Goal: Task Accomplishment & Management: Manage account settings

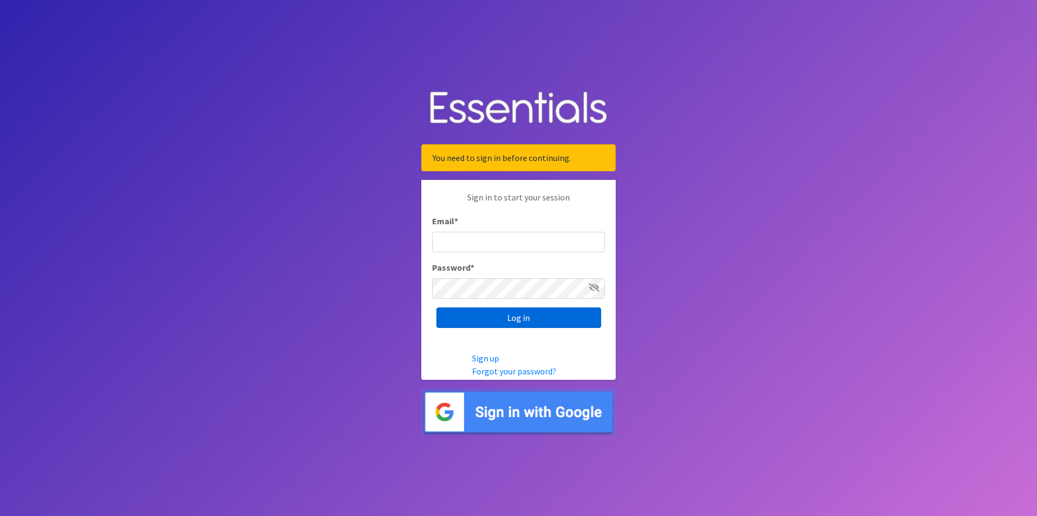
type input "renae.verstegen@unitedwayfoxcities.org"
click at [525, 321] on input "Log in" at bounding box center [519, 317] width 165 height 21
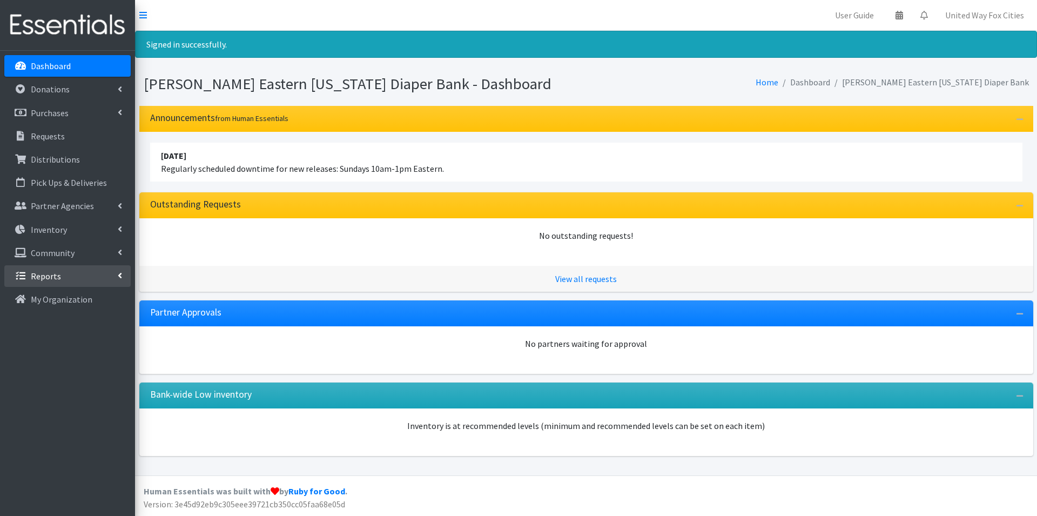
click at [122, 275] on link "Reports" at bounding box center [67, 276] width 126 height 22
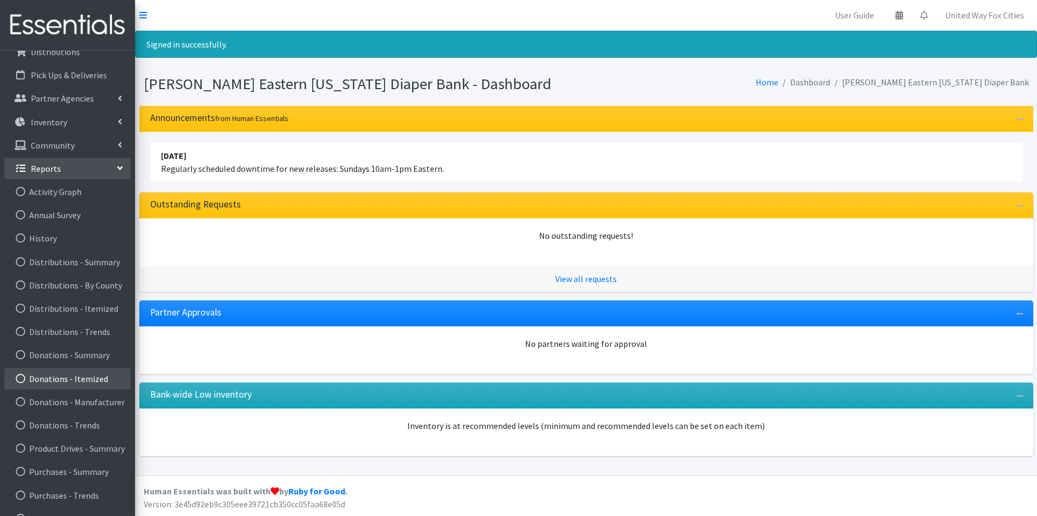
scroll to position [126, 0]
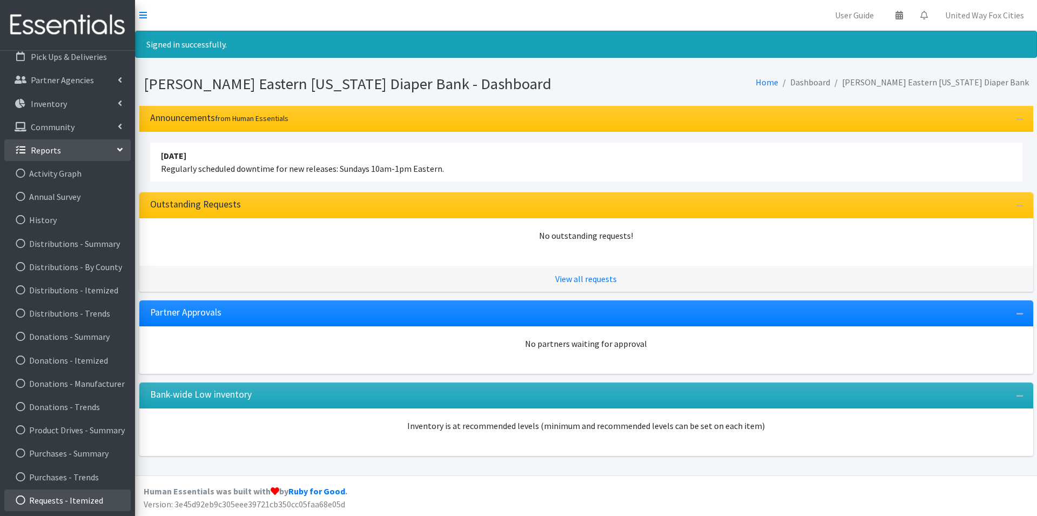
click at [96, 500] on link "Requests - Itemized" at bounding box center [67, 501] width 126 height 22
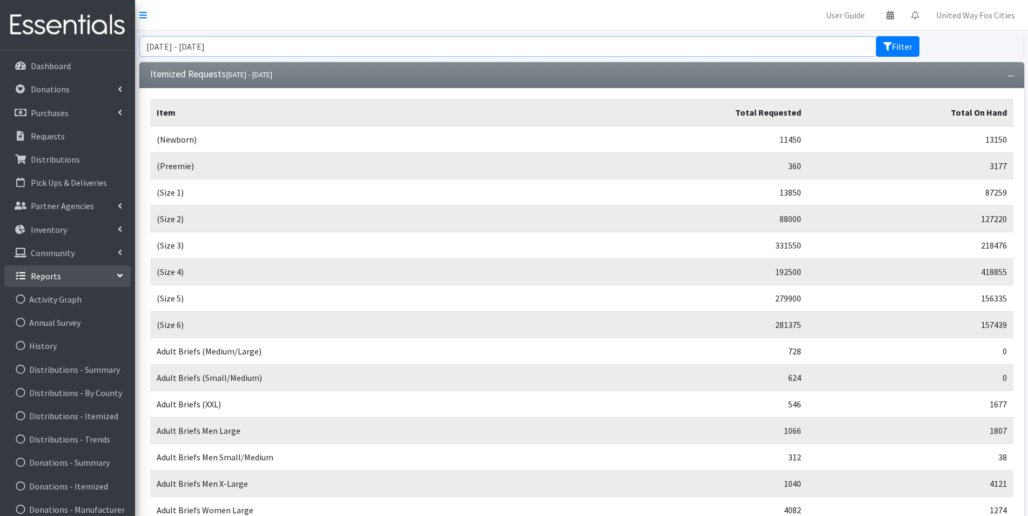
click at [271, 47] on input "July 30, 2025 - October 30, 2025" at bounding box center [507, 46] width 737 height 21
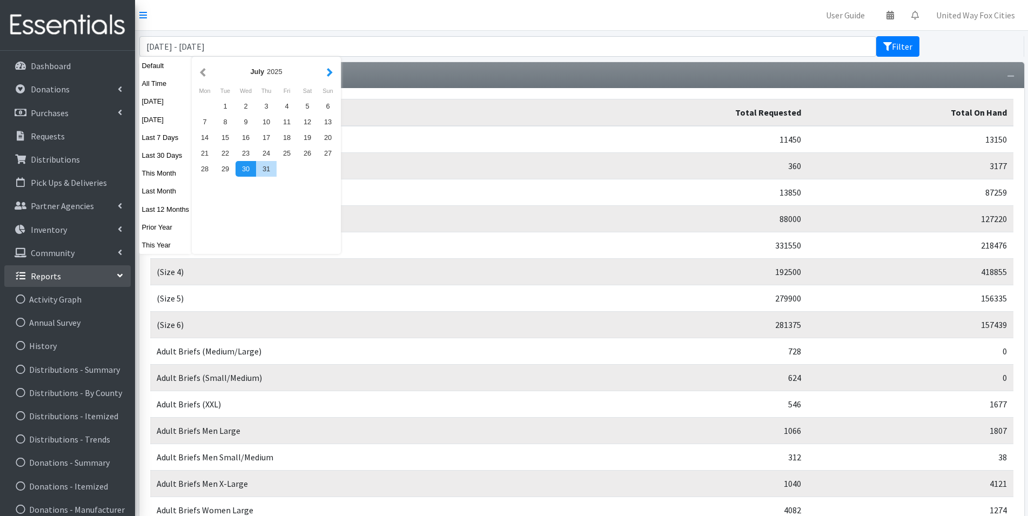
click at [332, 74] on button "button" at bounding box center [329, 72] width 11 height 14
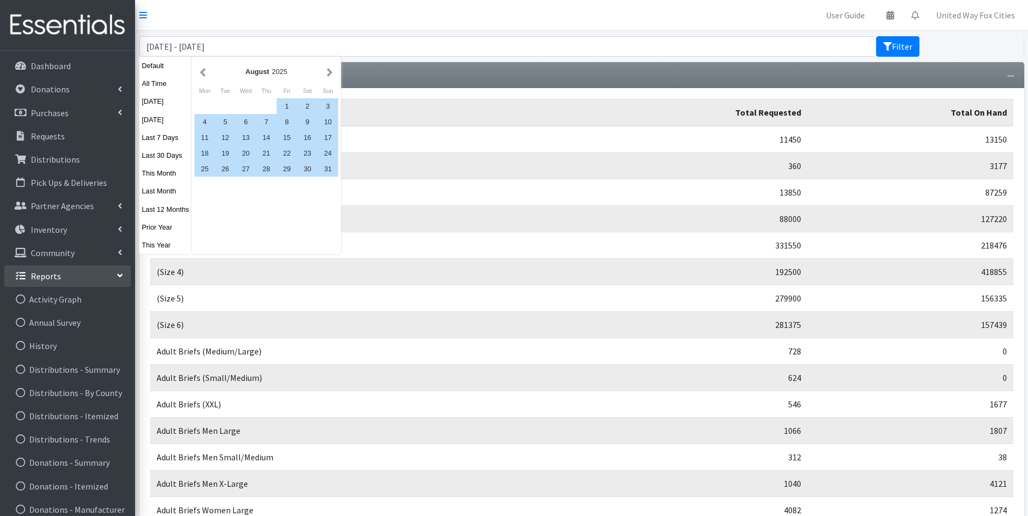
click at [332, 74] on button "button" at bounding box center [329, 72] width 11 height 14
click at [207, 155] on div "22" at bounding box center [205, 153] width 21 height 16
click at [330, 70] on button "button" at bounding box center [329, 72] width 11 height 14
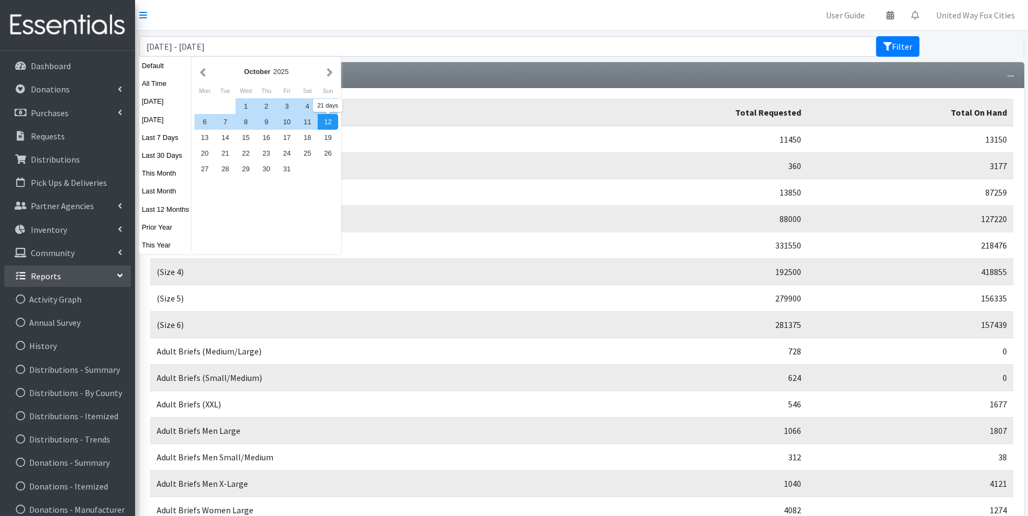
click at [325, 123] on div "12" at bounding box center [328, 122] width 21 height 16
type input "[DATE] - [DATE]"
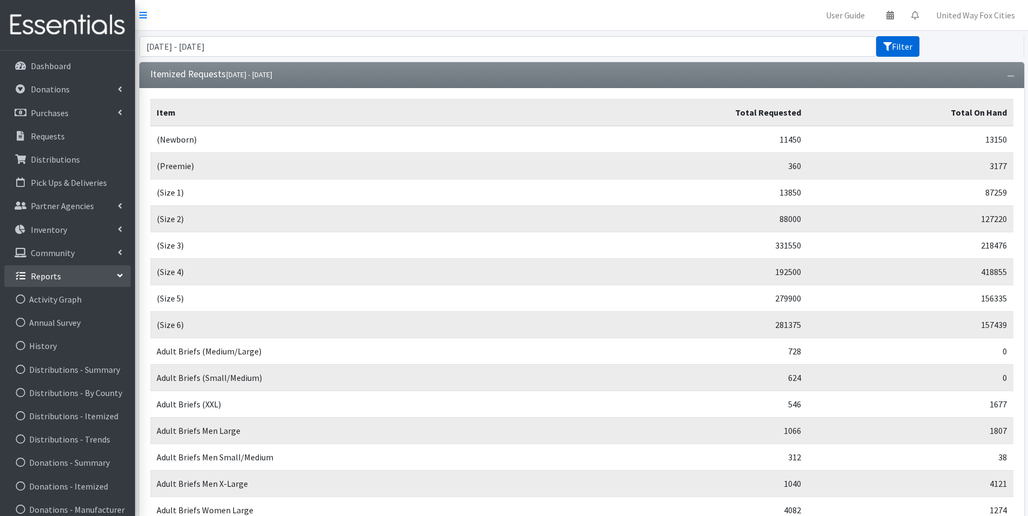
click at [894, 51] on button "Filter" at bounding box center [897, 46] width 43 height 21
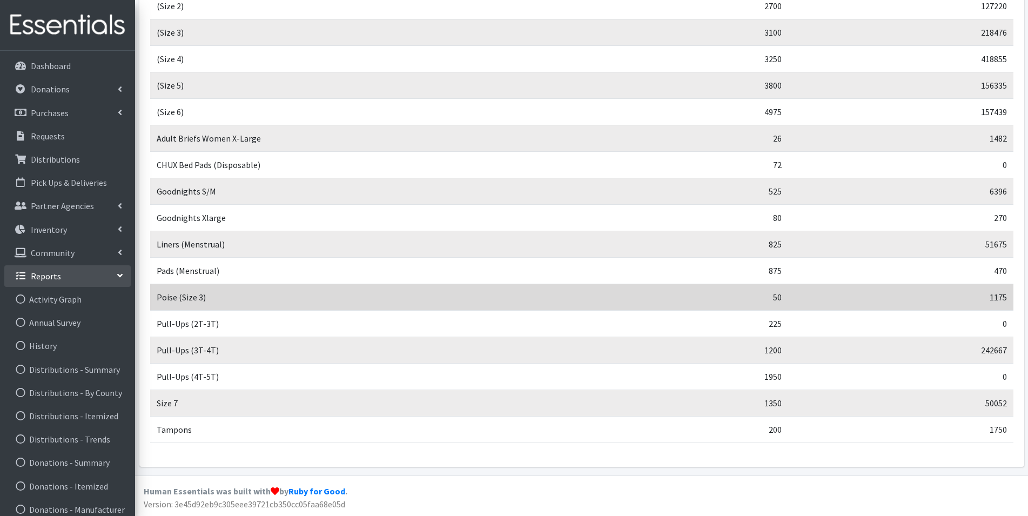
scroll to position [132, 0]
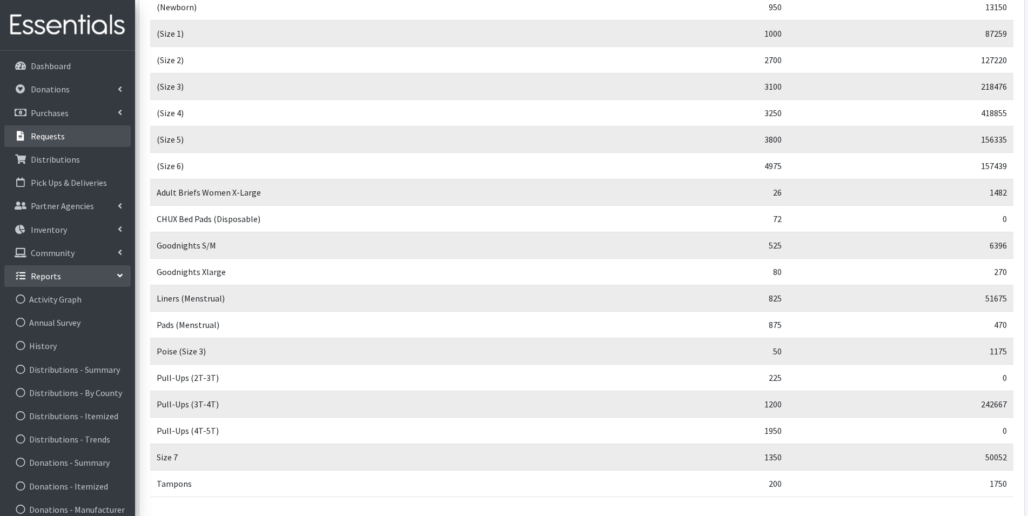
click at [61, 136] on p "Requests" at bounding box center [48, 136] width 34 height 11
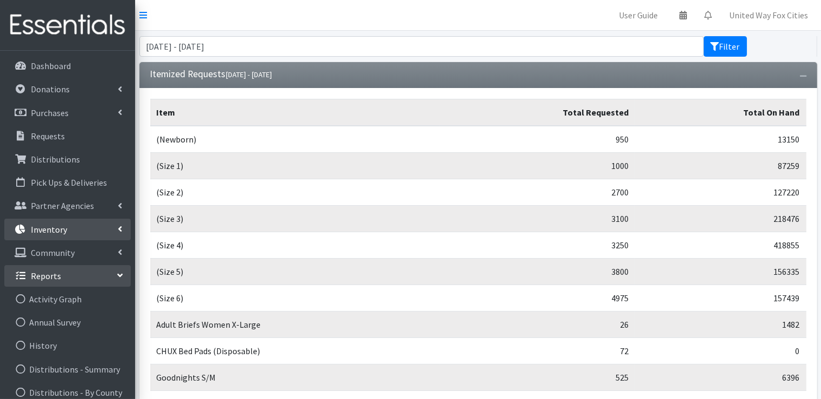
click at [122, 227] on link "Inventory" at bounding box center [67, 230] width 126 height 22
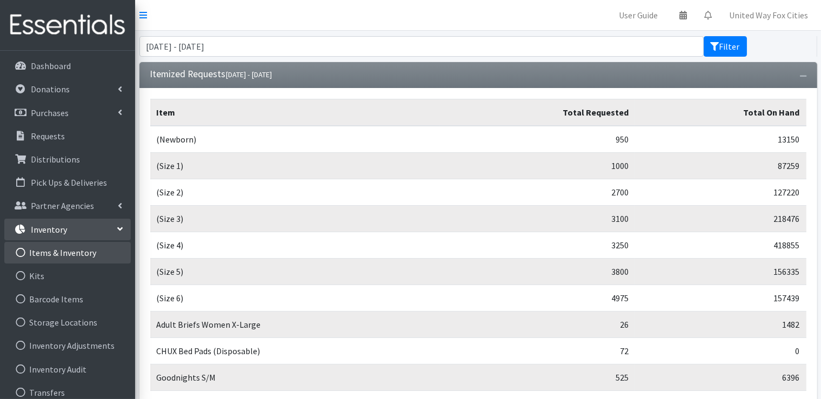
click at [83, 256] on link "Items & Inventory" at bounding box center [67, 253] width 126 height 22
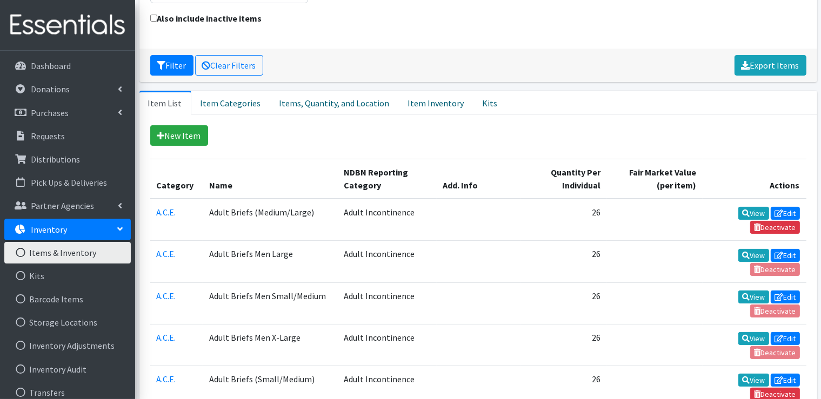
scroll to position [162, 0]
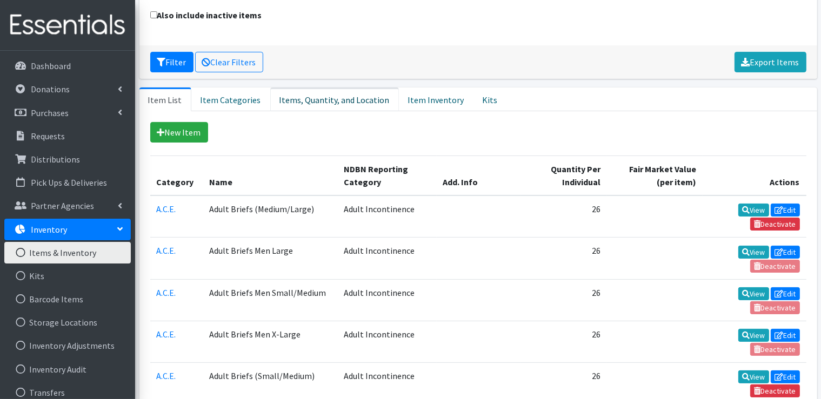
click at [324, 103] on link "Items, Quantity, and Location" at bounding box center [334, 100] width 129 height 24
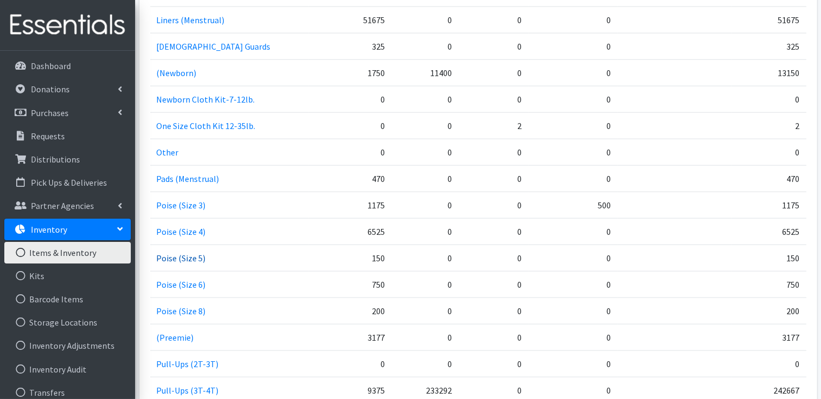
scroll to position [1243, 0]
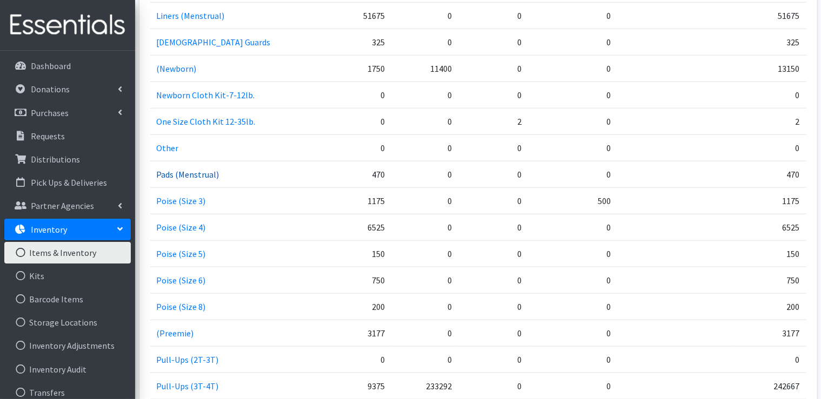
click at [176, 171] on link "Pads (Menstrual)" at bounding box center [188, 174] width 63 height 11
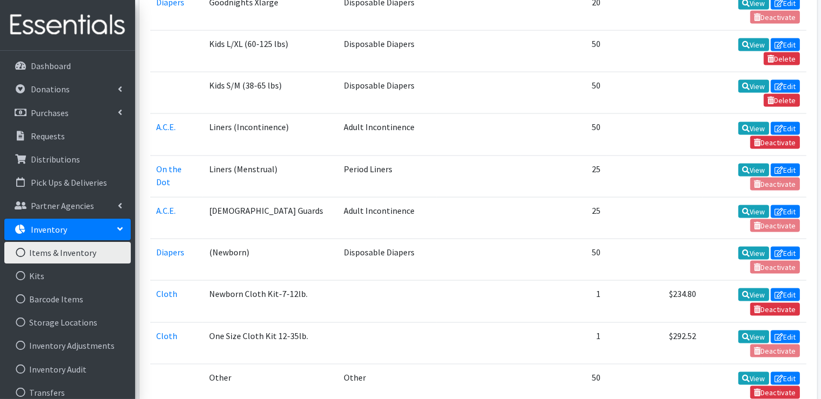
scroll to position [1675, 0]
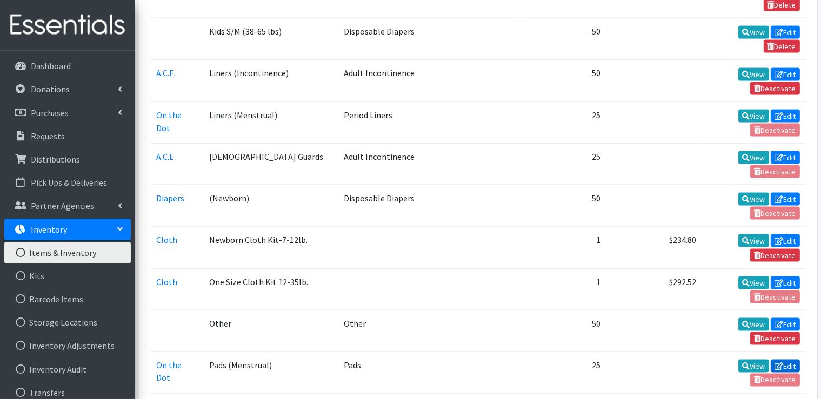
click at [791, 360] on link "Edit" at bounding box center [784, 366] width 29 height 13
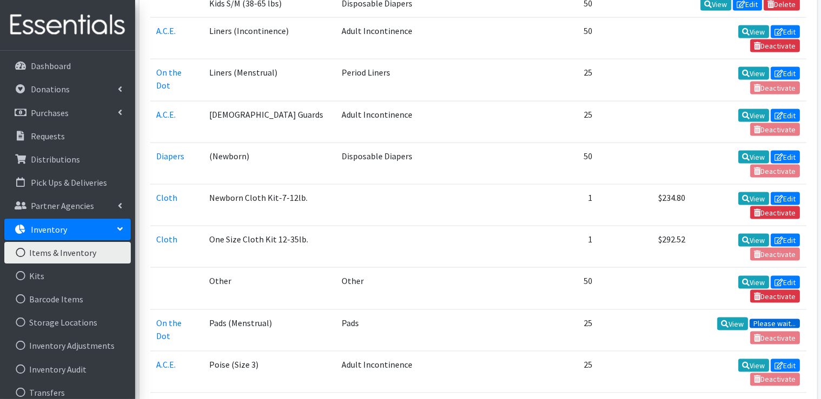
scroll to position [1647, 0]
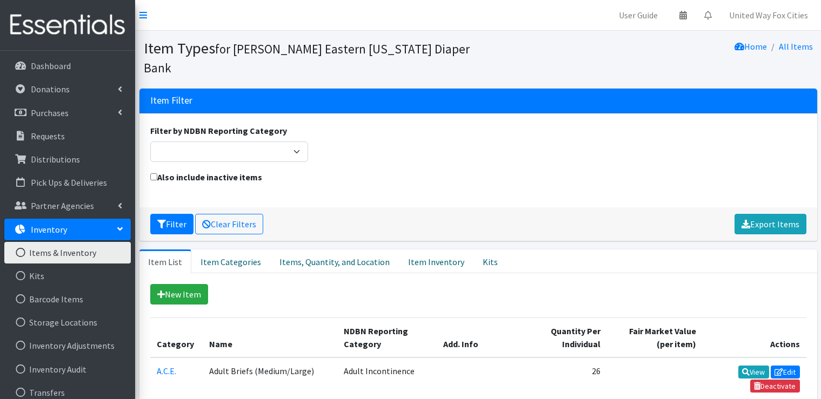
scroll to position [1674, 0]
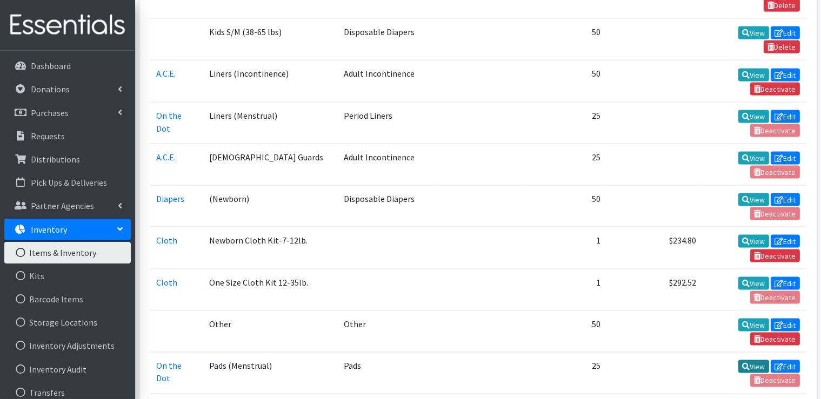
click at [747, 360] on link "View" at bounding box center [753, 366] width 31 height 13
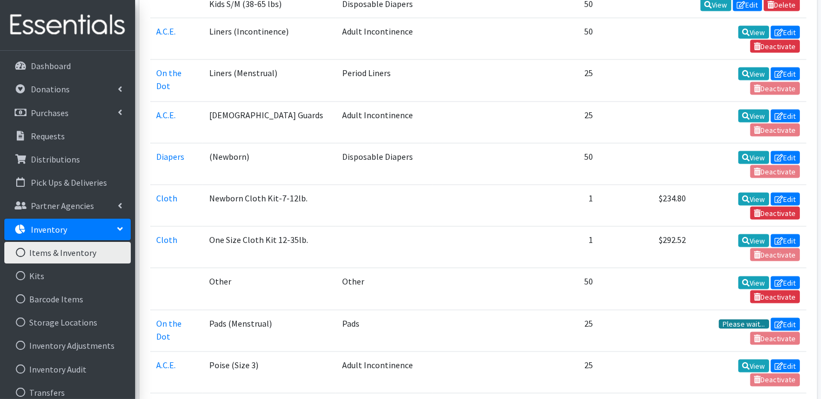
scroll to position [1647, 0]
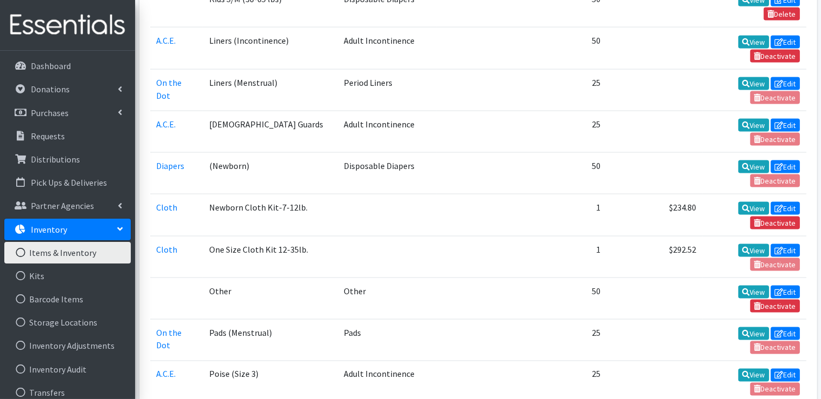
scroll to position [1728, 0]
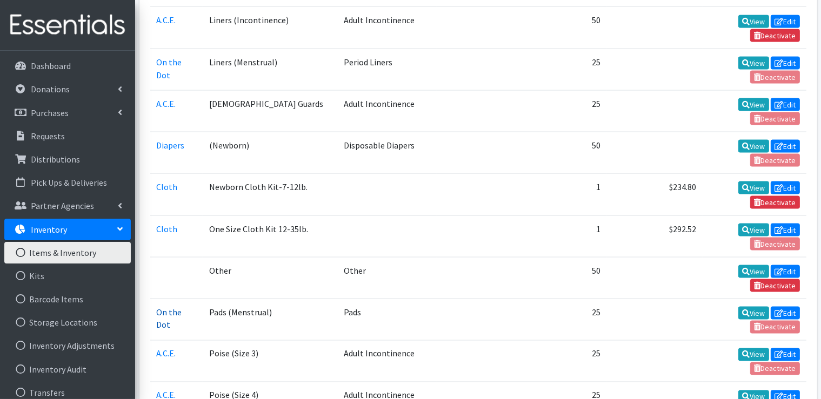
click at [175, 307] on link "On the Dot" at bounding box center [169, 319] width 25 height 24
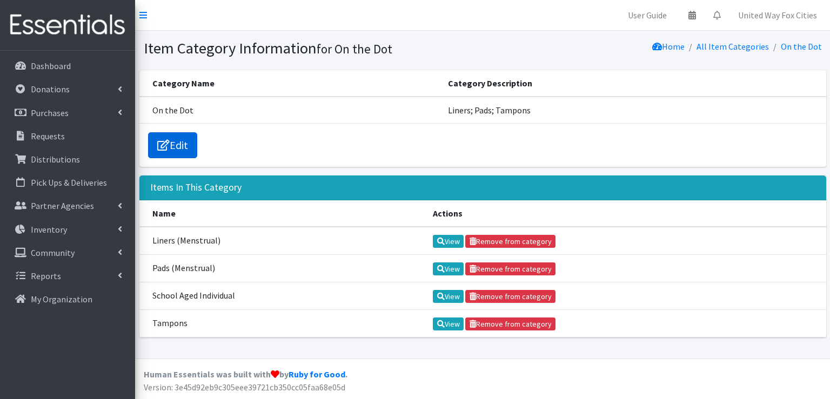
click at [184, 150] on link "Edit" at bounding box center [172, 145] width 49 height 26
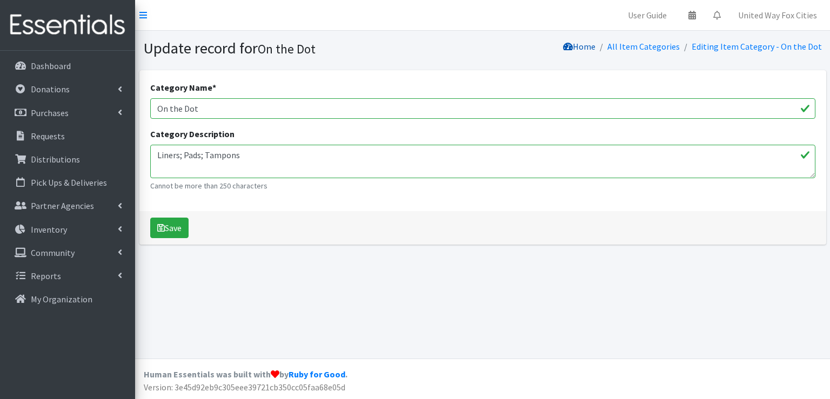
click at [595, 47] on link "Home" at bounding box center [579, 46] width 32 height 11
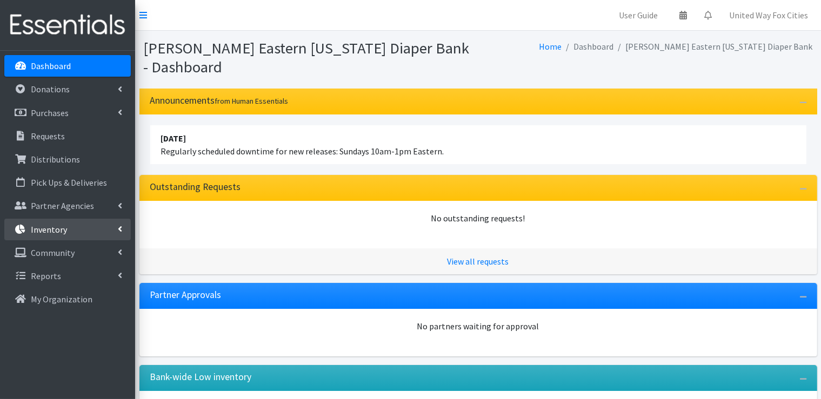
click at [95, 231] on link "Inventory" at bounding box center [67, 230] width 126 height 22
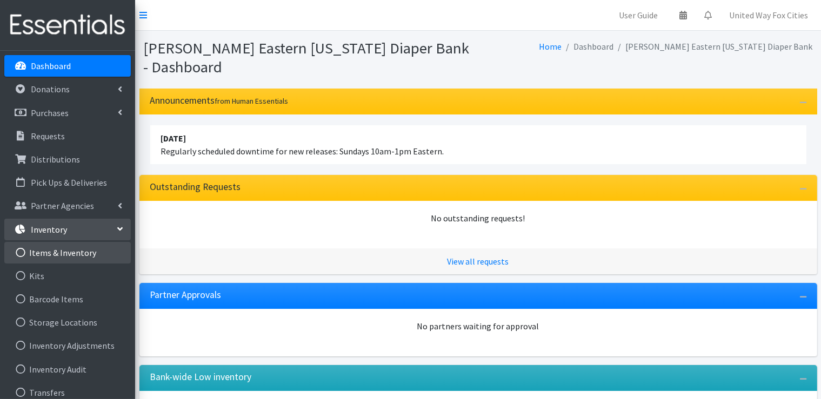
click at [77, 251] on link "Items & Inventory" at bounding box center [67, 253] width 126 height 22
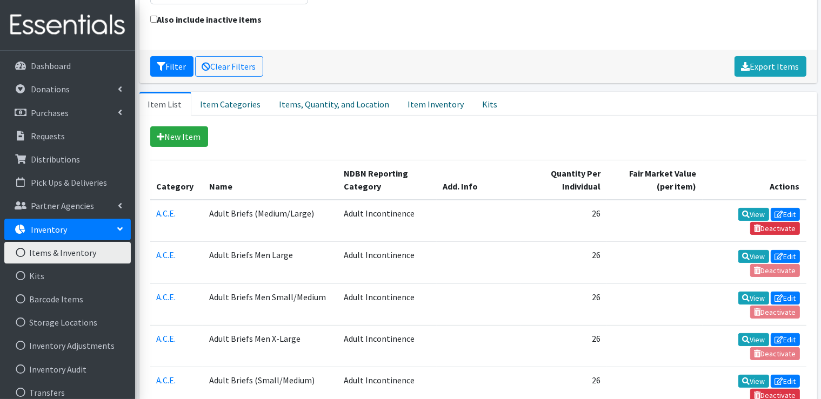
scroll to position [162, 0]
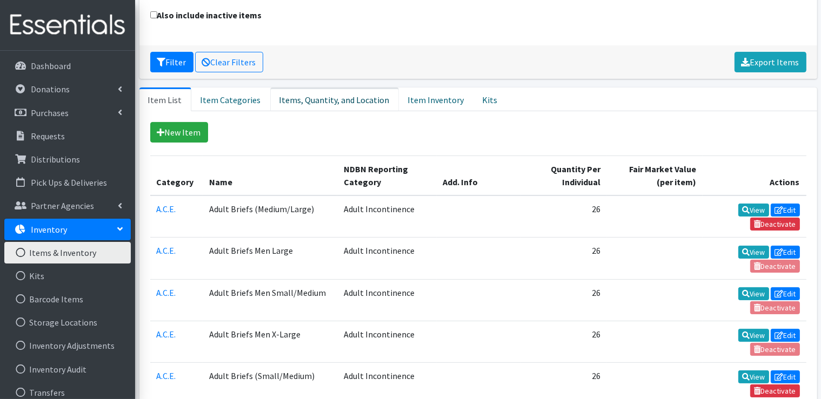
click at [341, 101] on link "Items, Quantity, and Location" at bounding box center [334, 100] width 129 height 24
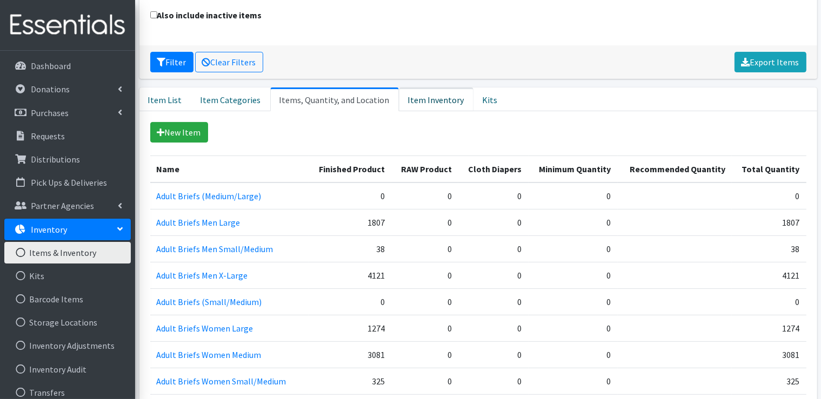
click at [411, 101] on link "Item Inventory" at bounding box center [436, 100] width 75 height 24
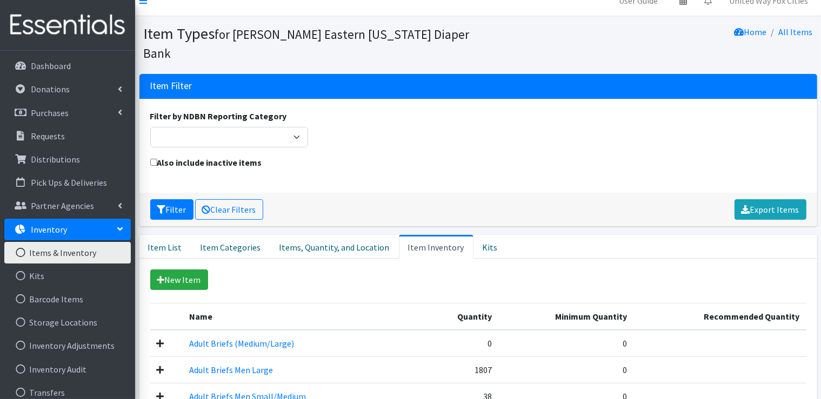
scroll to position [0, 0]
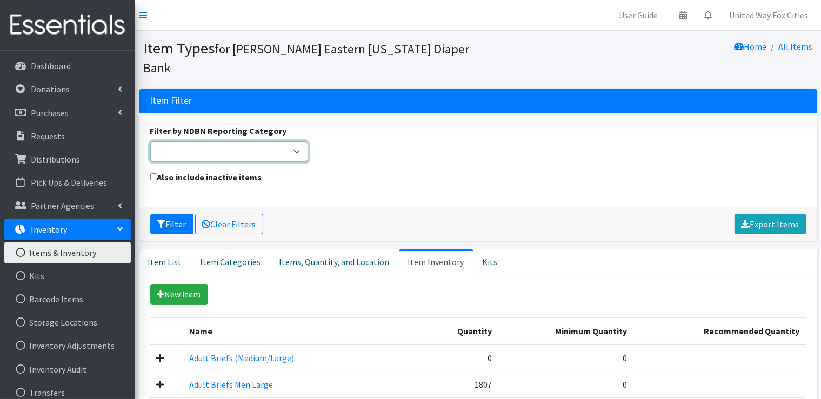
click at [297, 153] on select "Adult Incontinence Cloth Diapers Disposable Diapers Pads Period Liners Period O…" at bounding box center [229, 152] width 158 height 21
click at [383, 129] on div "Filter by NDBN Reporting Category Adult Incontinence Cloth Diapers Disposable D…" at bounding box center [478, 147] width 664 height 46
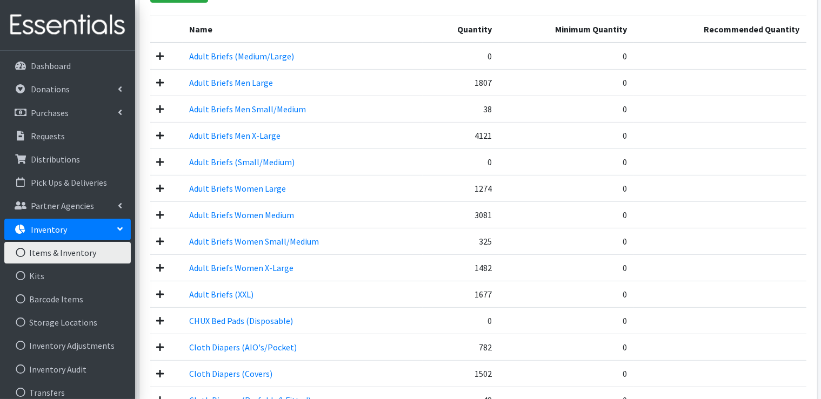
scroll to position [108, 0]
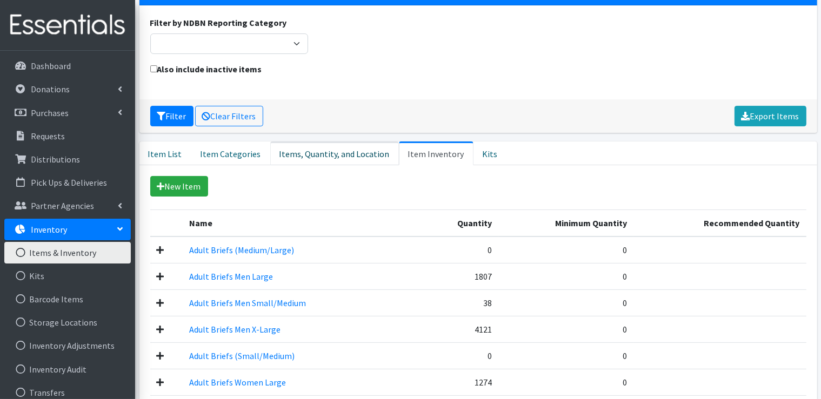
click at [336, 153] on link "Items, Quantity, and Location" at bounding box center [334, 154] width 129 height 24
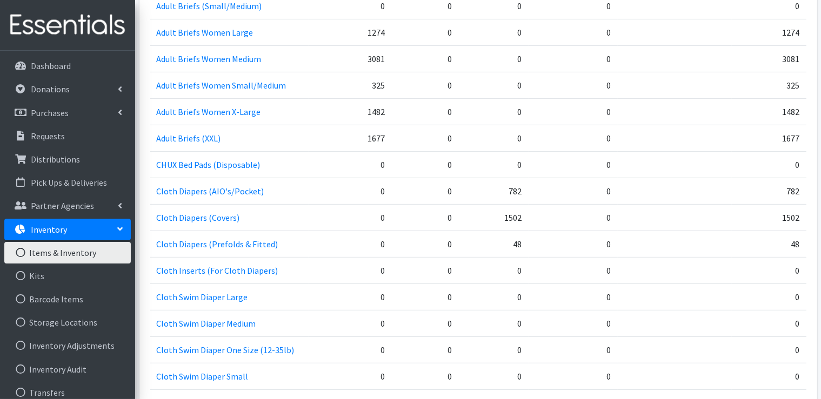
scroll to position [378, 0]
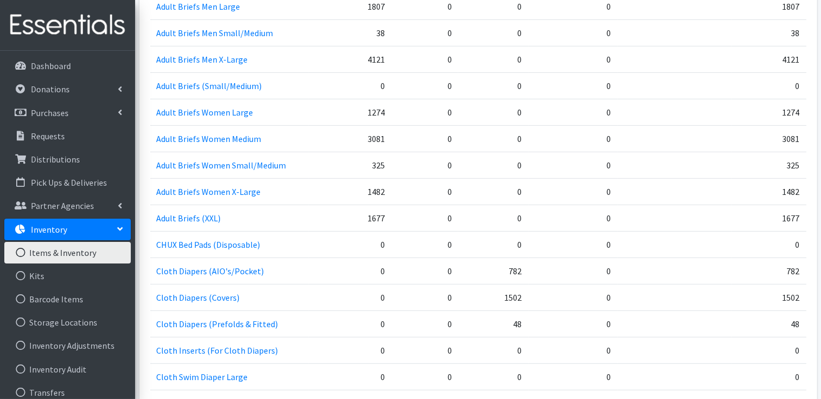
click at [73, 254] on link "Items & Inventory" at bounding box center [67, 253] width 126 height 22
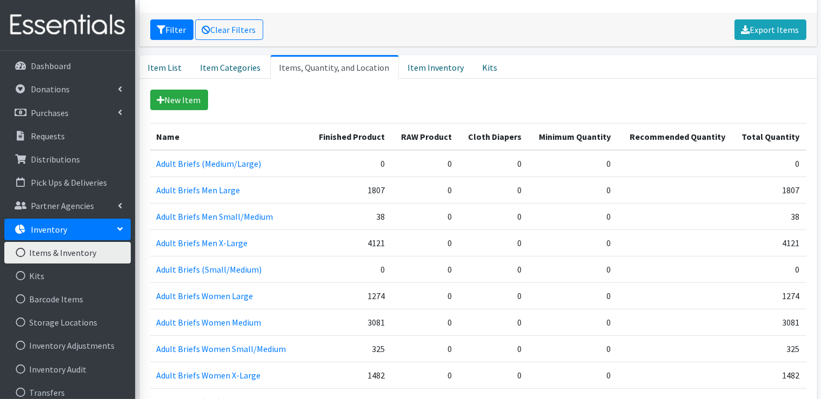
scroll to position [0, 0]
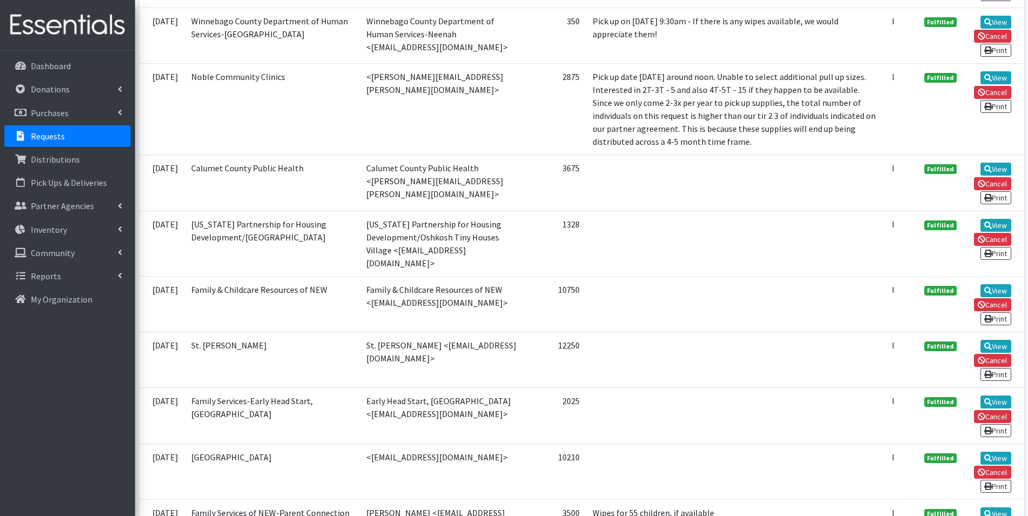
scroll to position [540, 0]
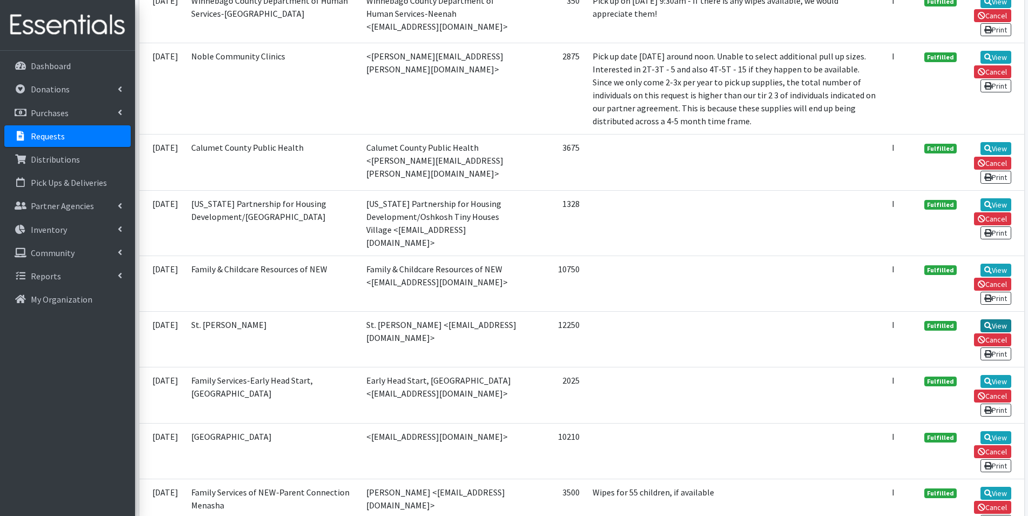
click at [996, 319] on link "View" at bounding box center [996, 325] width 31 height 13
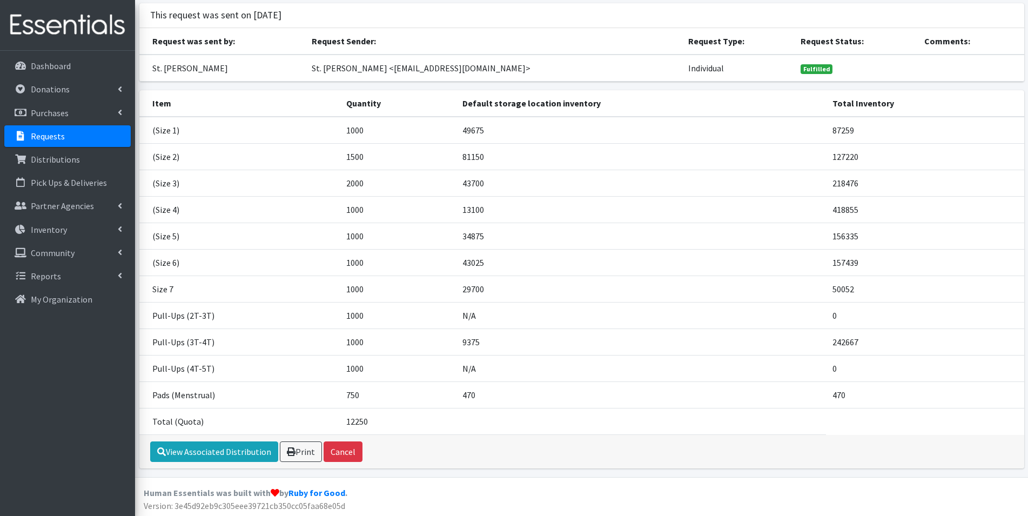
scroll to position [69, 0]
click at [264, 454] on link "View Associated Distribution" at bounding box center [214, 450] width 128 height 21
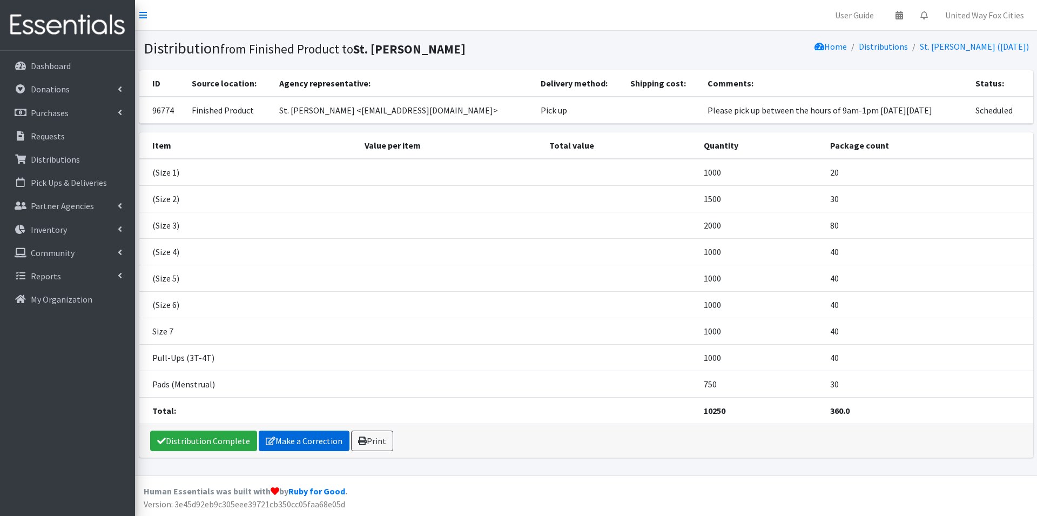
click at [301, 447] on link "Make a Correction" at bounding box center [304, 441] width 91 height 21
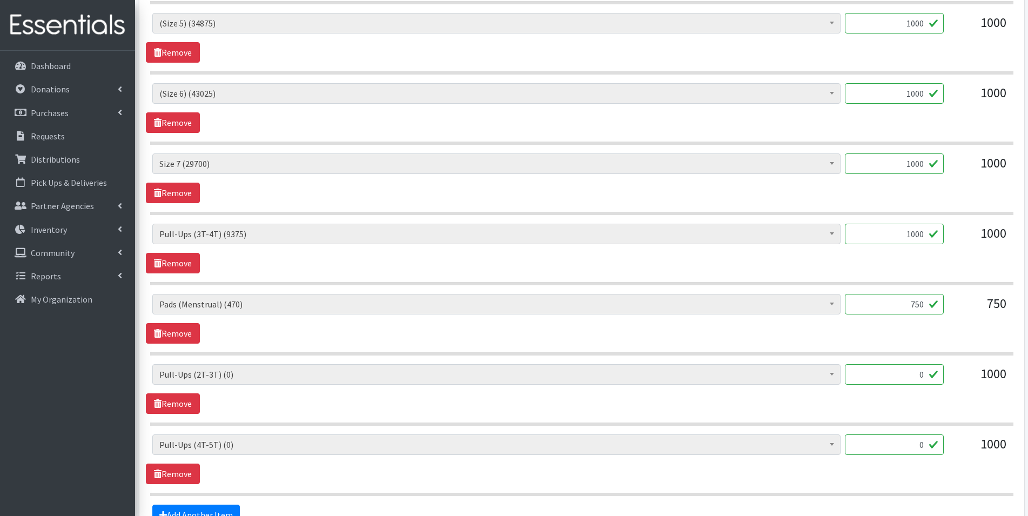
scroll to position [756, 0]
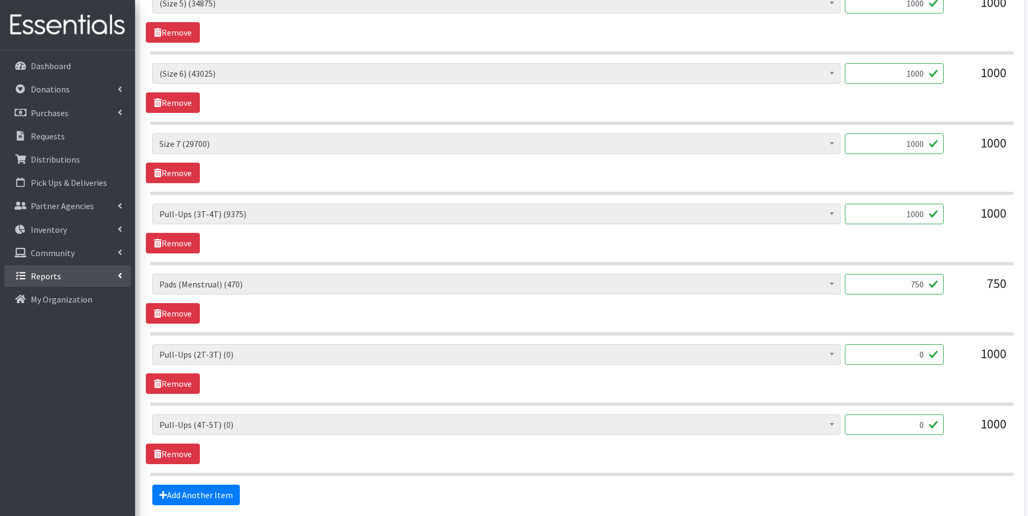
click at [125, 277] on link "Reports" at bounding box center [67, 276] width 126 height 22
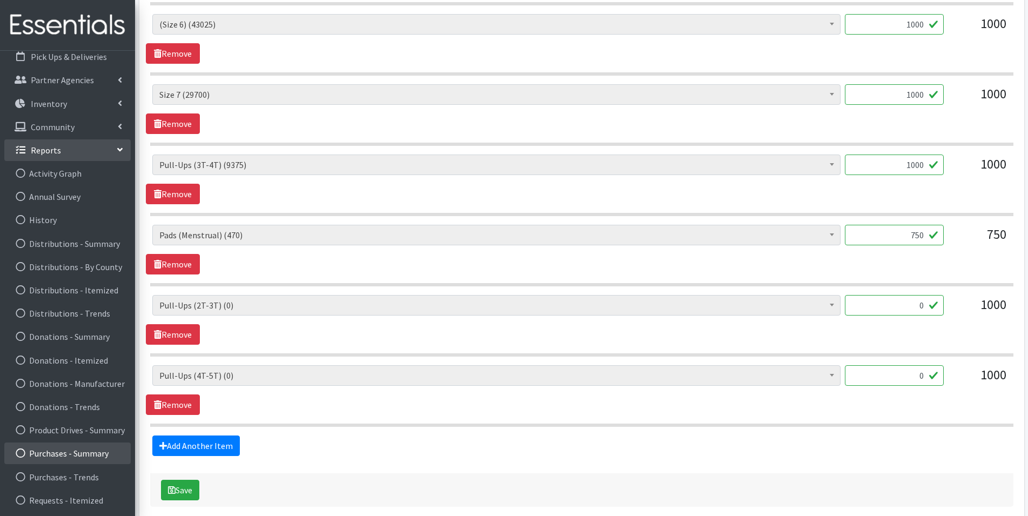
scroll to position [856, 0]
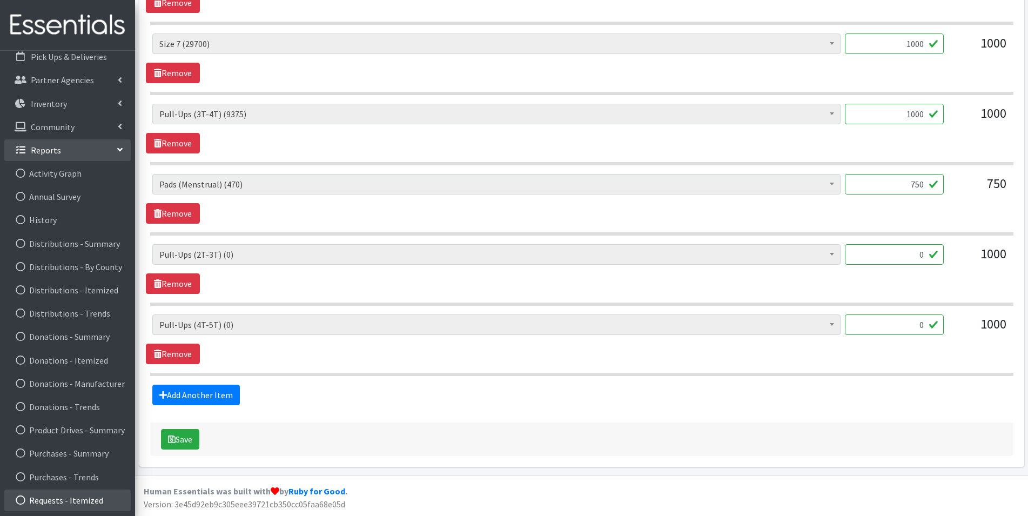
click at [89, 500] on link "Requests - Itemized" at bounding box center [67, 501] width 126 height 22
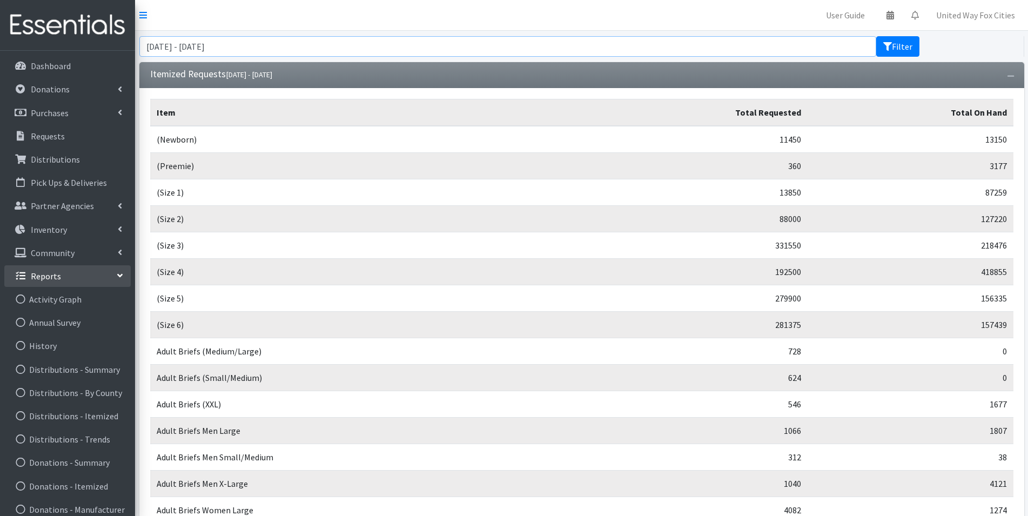
click at [292, 49] on input "[DATE] - [DATE]" at bounding box center [507, 46] width 737 height 21
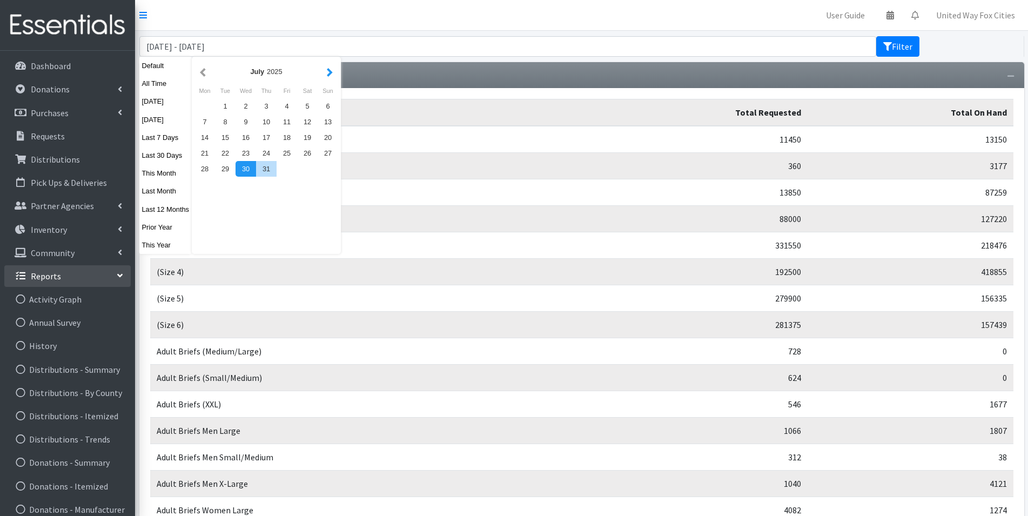
click at [328, 74] on button "button" at bounding box center [329, 72] width 11 height 14
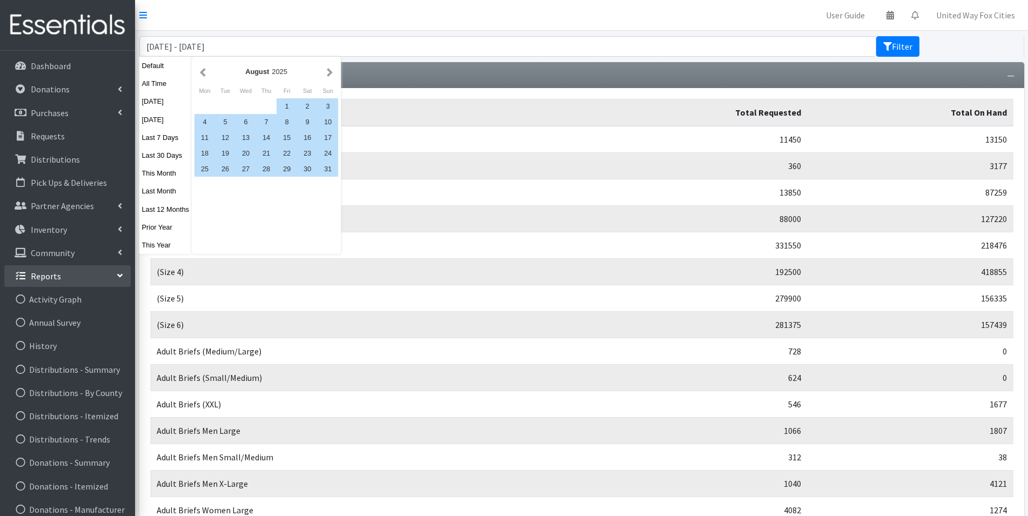
click at [328, 74] on button "button" at bounding box center [329, 72] width 11 height 14
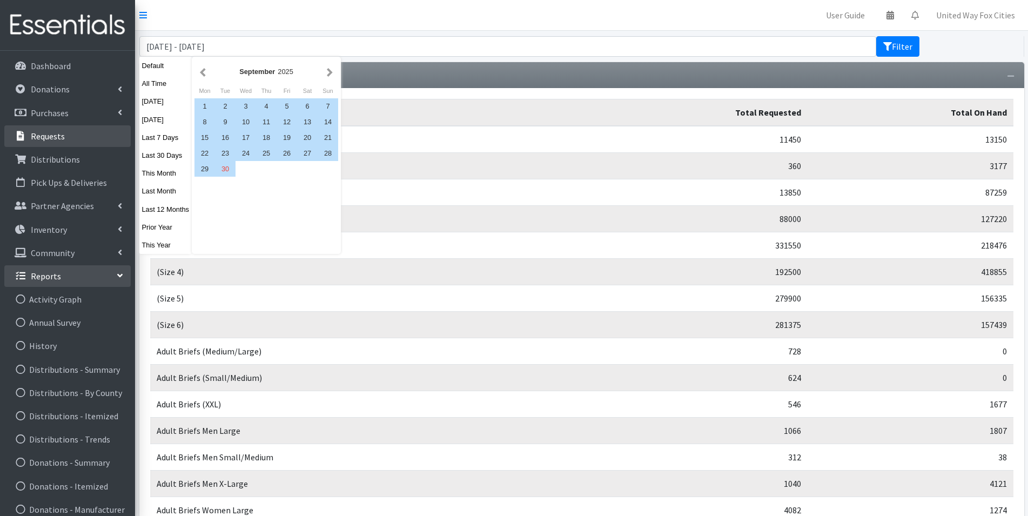
click at [64, 137] on link "Requests" at bounding box center [67, 136] width 126 height 22
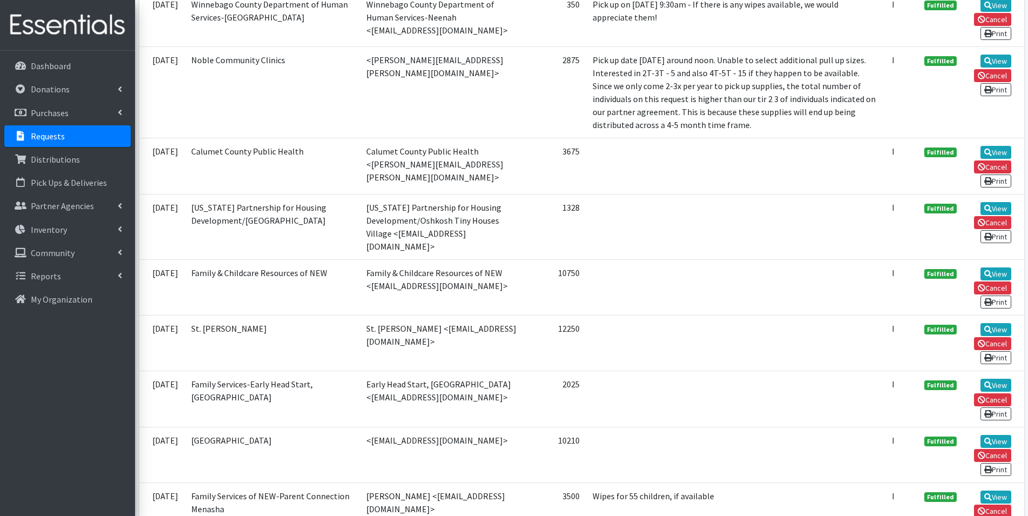
scroll to position [594, 0]
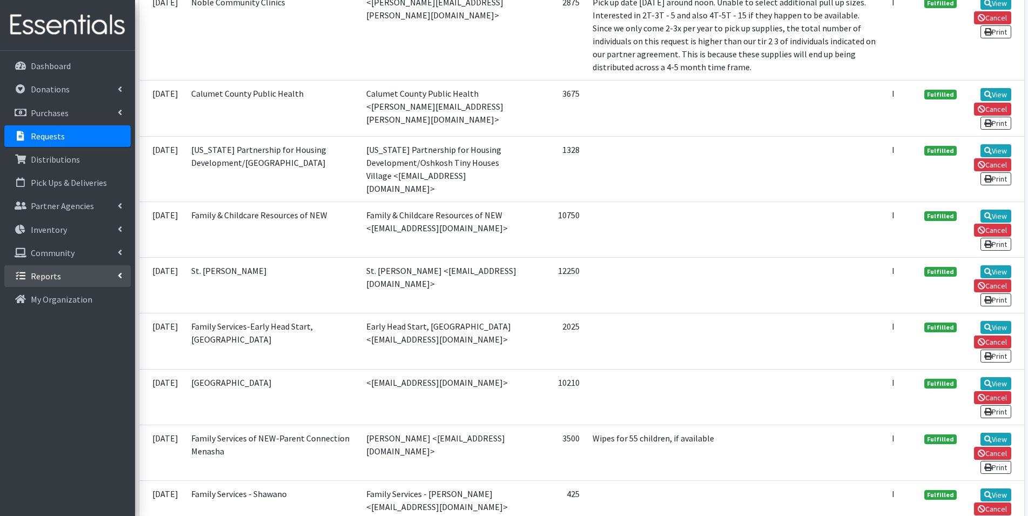
click at [122, 281] on link "Reports" at bounding box center [67, 276] width 126 height 22
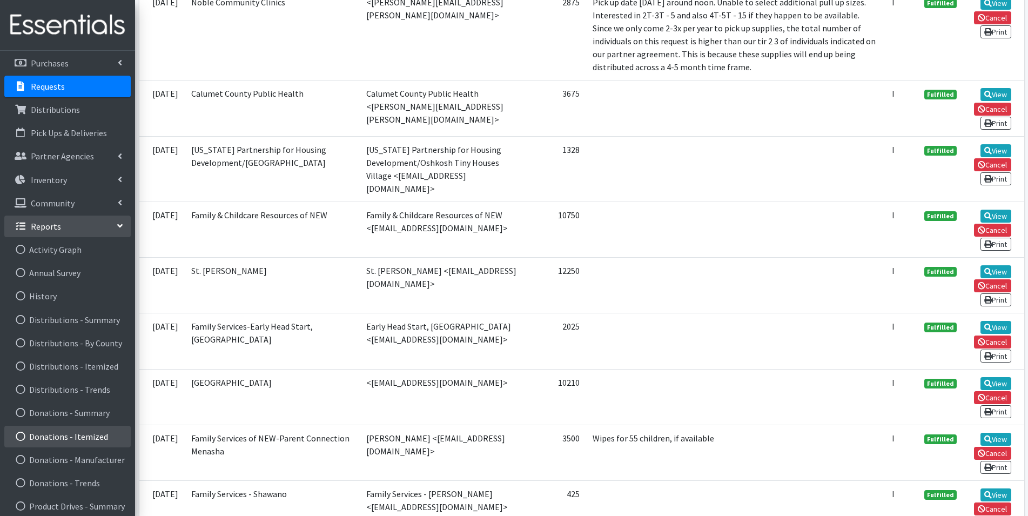
scroll to position [126, 0]
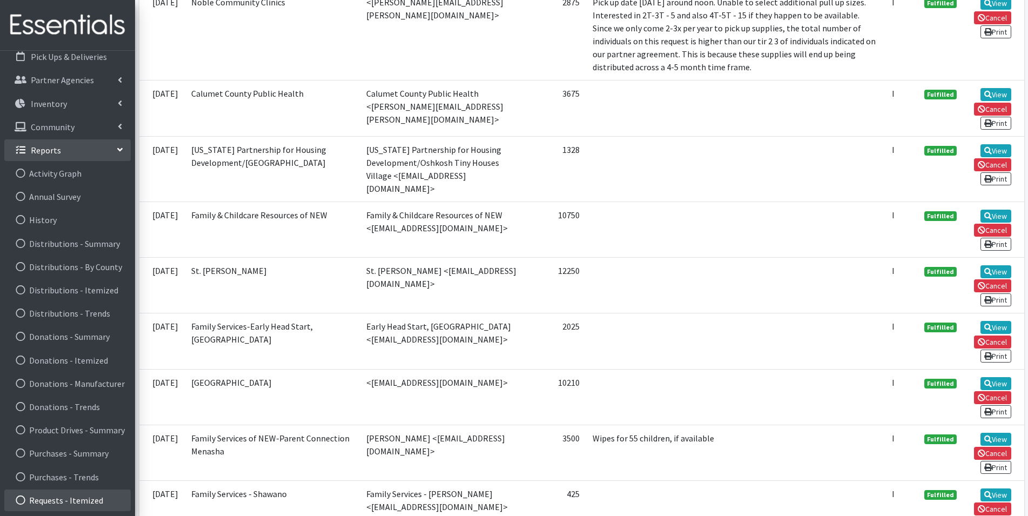
click at [88, 501] on link "Requests - Itemized" at bounding box center [67, 501] width 126 height 22
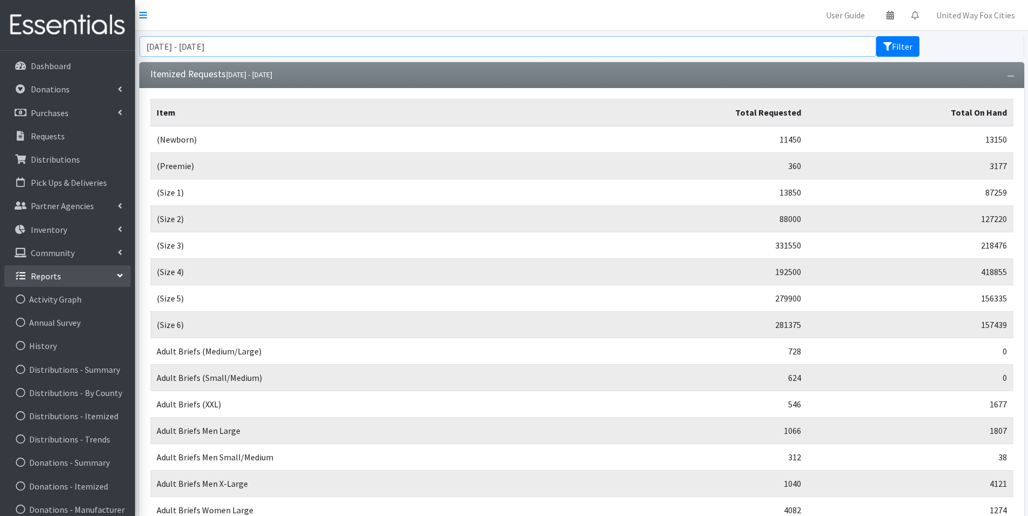
click at [263, 49] on input "[DATE] - [DATE]" at bounding box center [507, 46] width 737 height 21
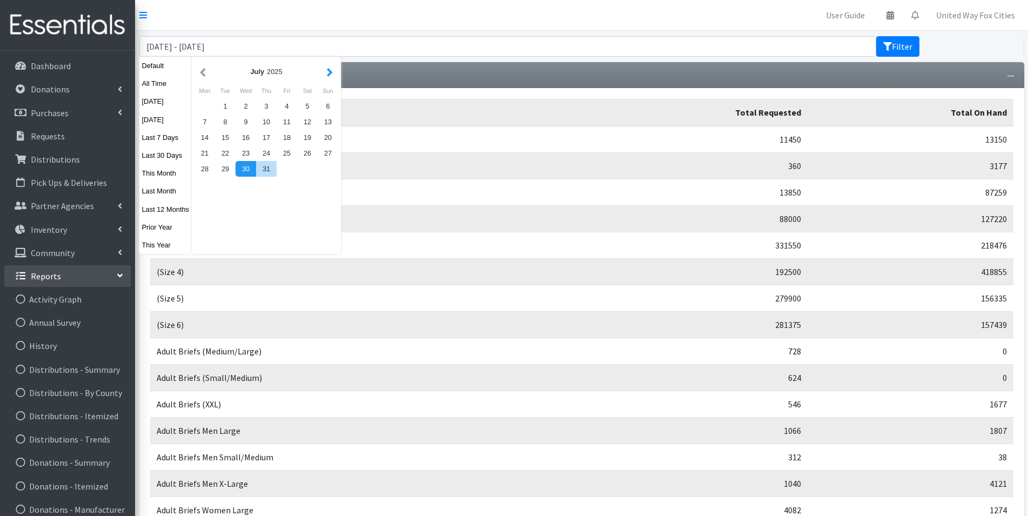
click at [330, 75] on button "button" at bounding box center [329, 72] width 11 height 14
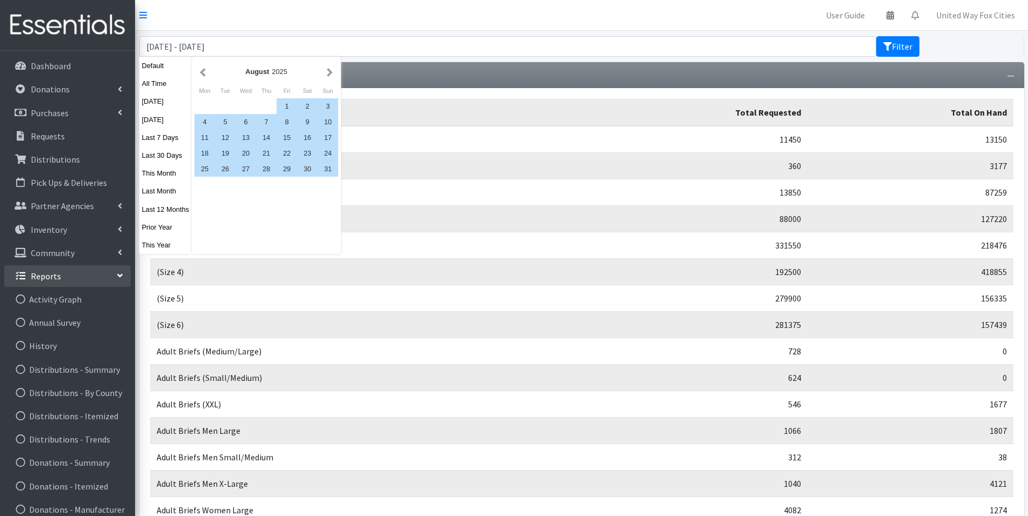
click at [330, 75] on button "button" at bounding box center [329, 72] width 11 height 14
click at [331, 139] on div "21" at bounding box center [328, 138] width 21 height 16
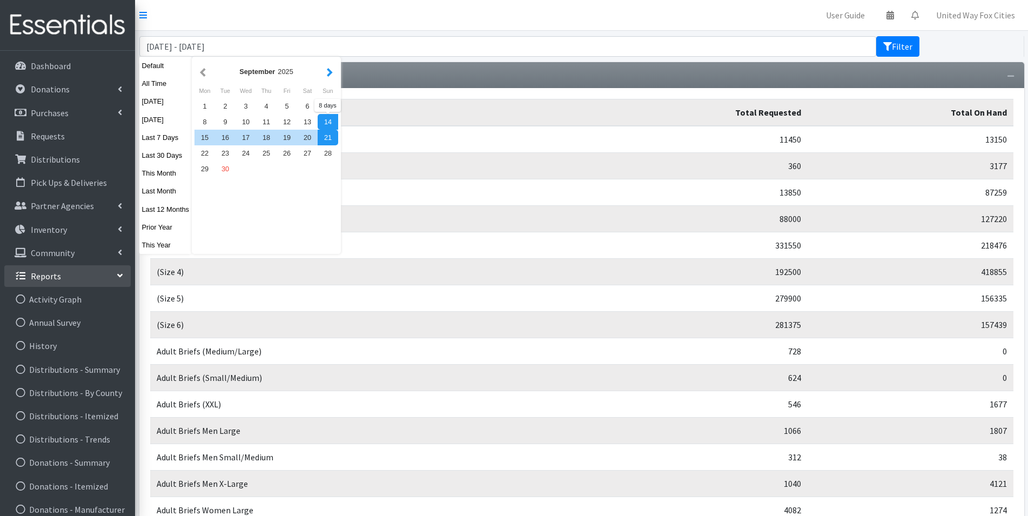
click at [333, 72] on button "button" at bounding box center [329, 72] width 11 height 14
click at [326, 120] on div "12" at bounding box center [328, 122] width 21 height 16
type input "September 21, 2025 - October 12, 2025"
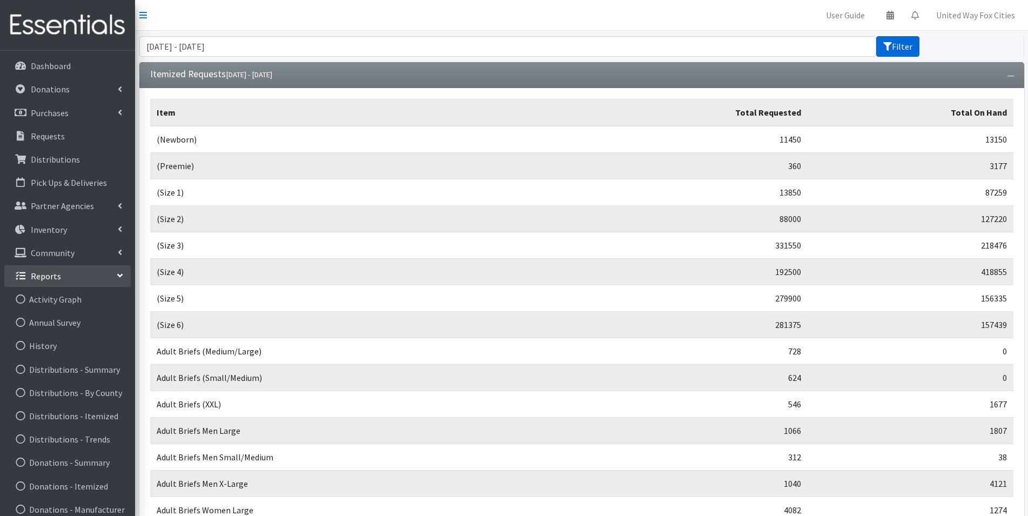
click at [881, 50] on button "Filter" at bounding box center [897, 46] width 43 height 21
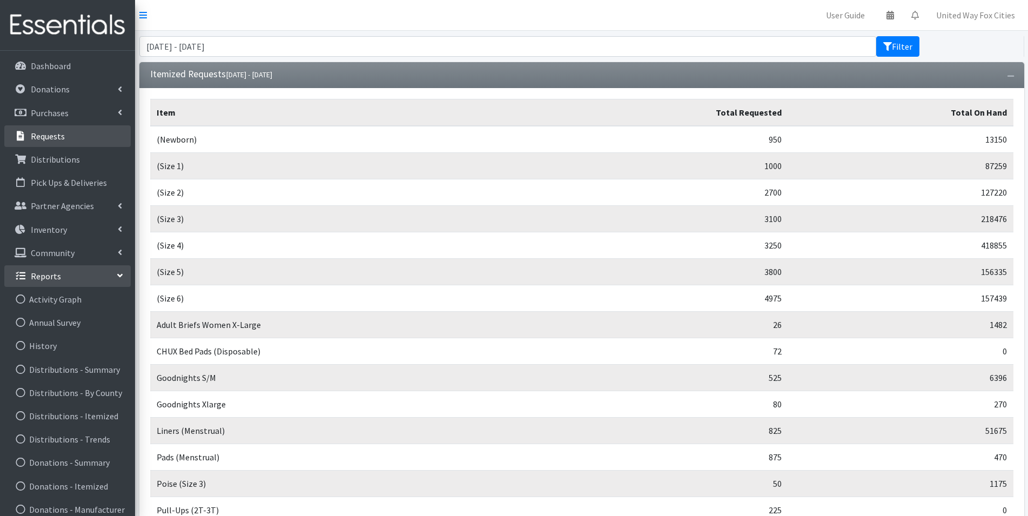
click at [57, 138] on p "Requests" at bounding box center [48, 136] width 34 height 11
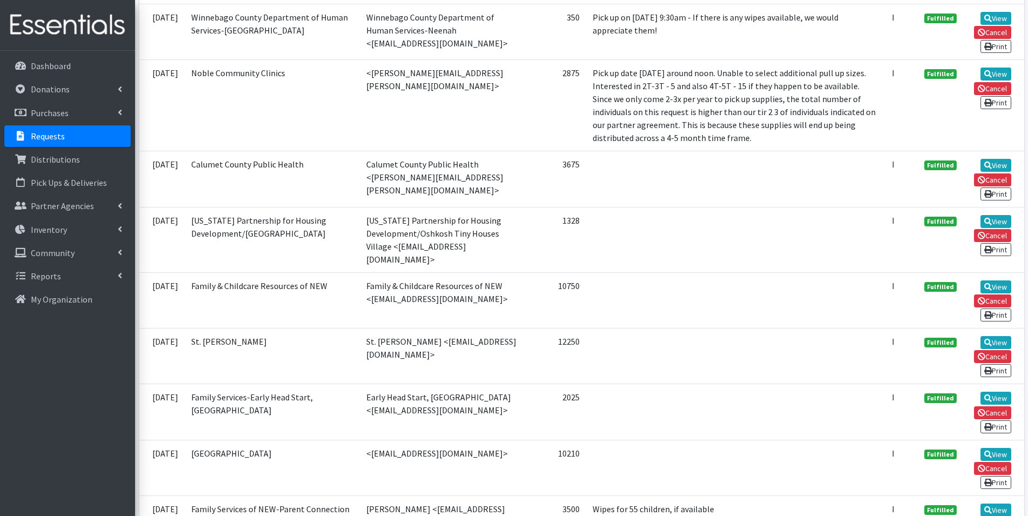
scroll to position [540, 0]
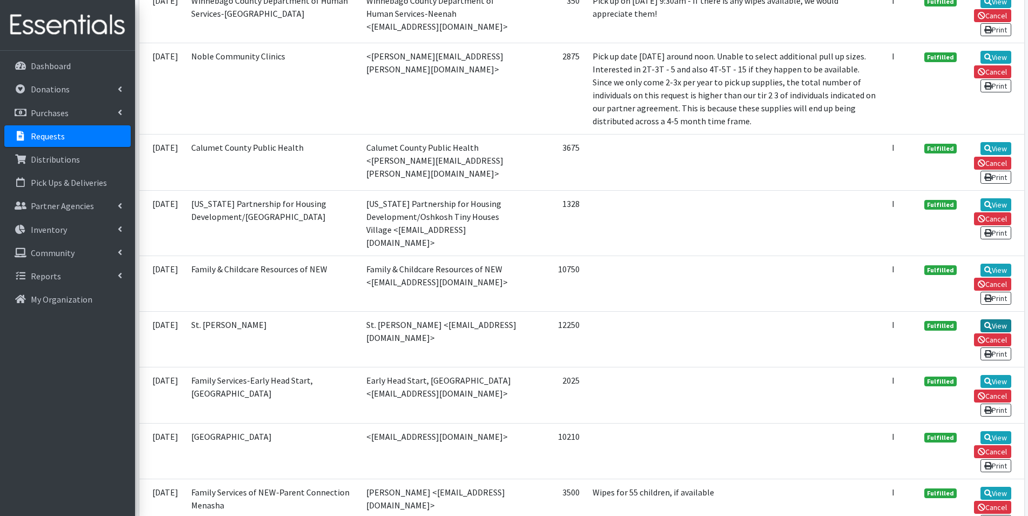
click at [1003, 319] on link "View" at bounding box center [996, 325] width 31 height 13
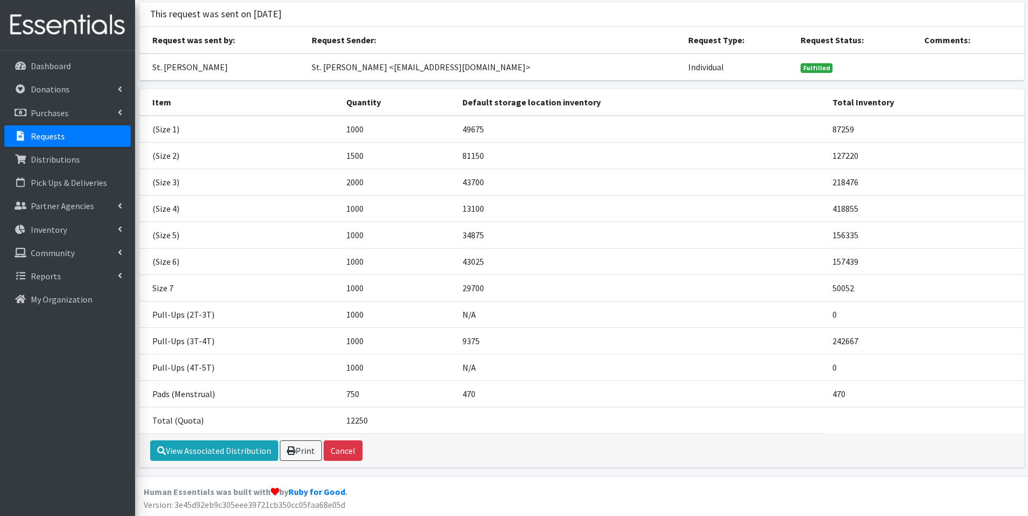
scroll to position [69, 0]
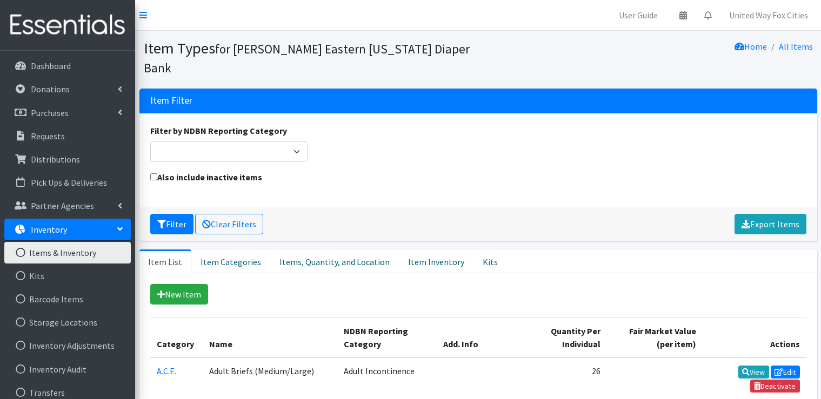
scroll to position [162, 0]
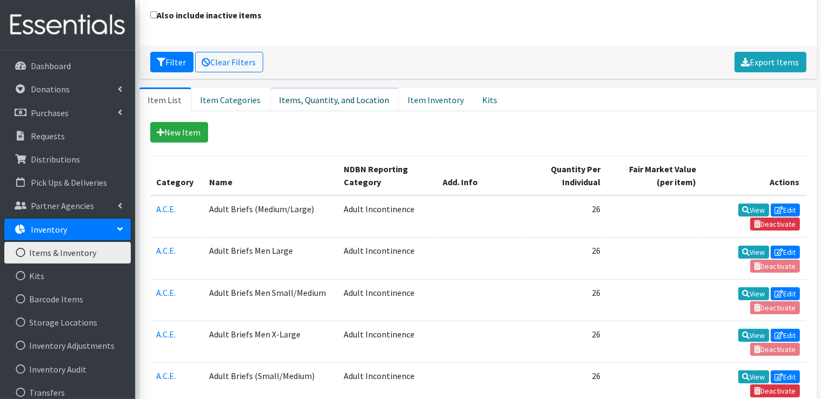
click at [330, 99] on link "Items, Quantity, and Location" at bounding box center [334, 100] width 129 height 24
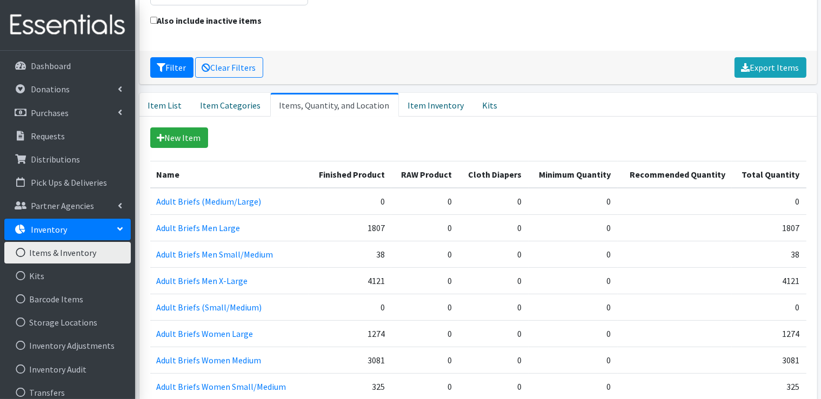
scroll to position [0, 0]
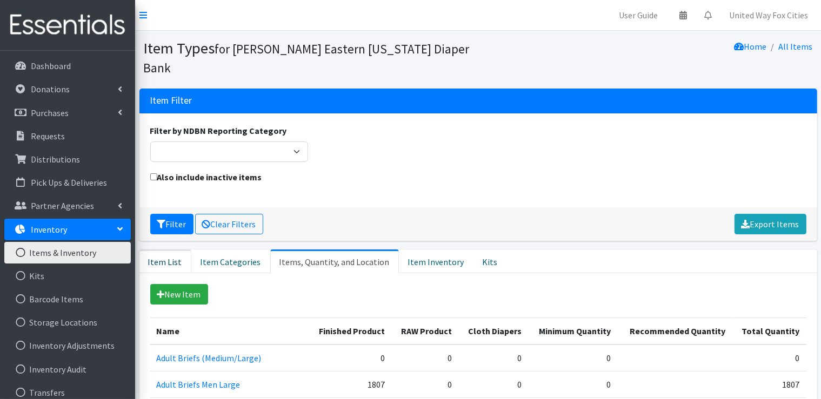
click at [171, 266] on link "Item List" at bounding box center [165, 262] width 52 height 24
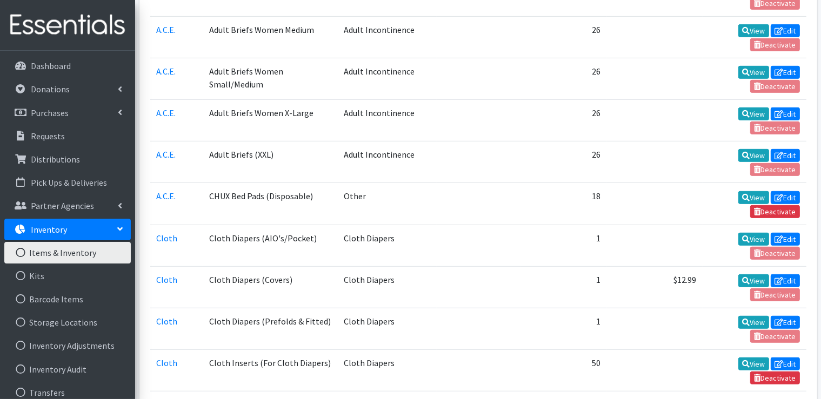
scroll to position [594, 0]
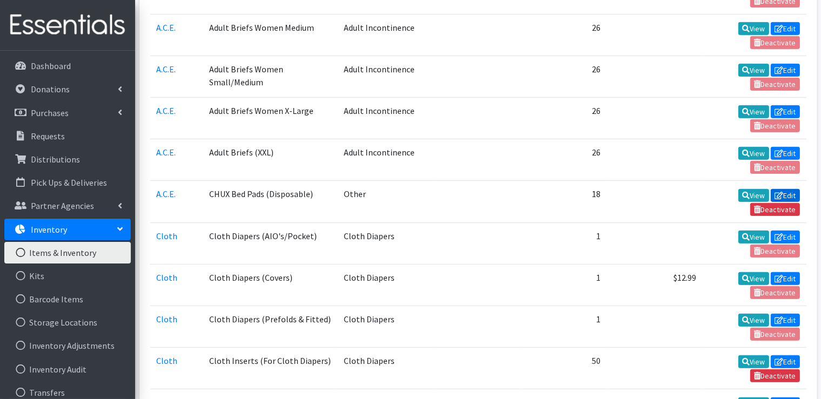
click at [787, 189] on link "Edit" at bounding box center [784, 195] width 29 height 13
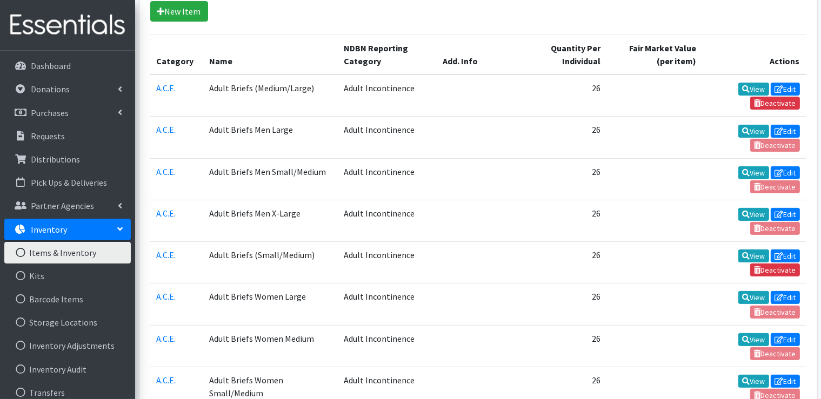
scroll to position [216, 0]
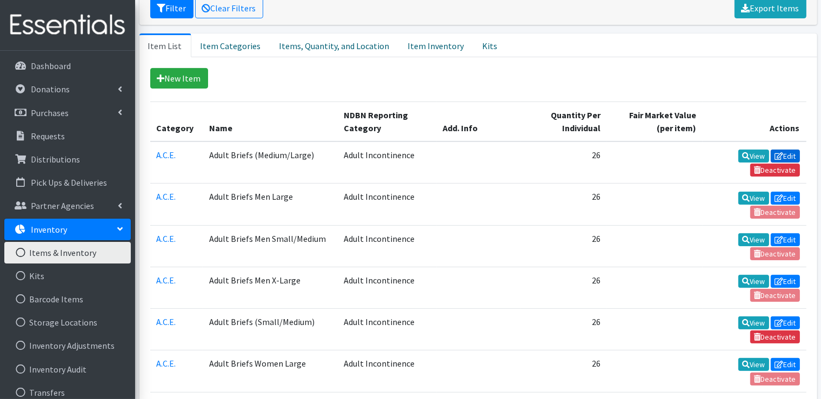
click at [786, 155] on link "Edit" at bounding box center [784, 156] width 29 height 13
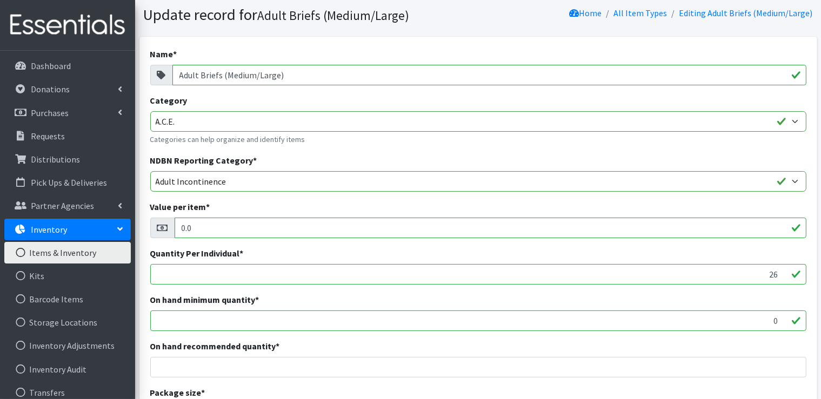
scroll to position [108, 0]
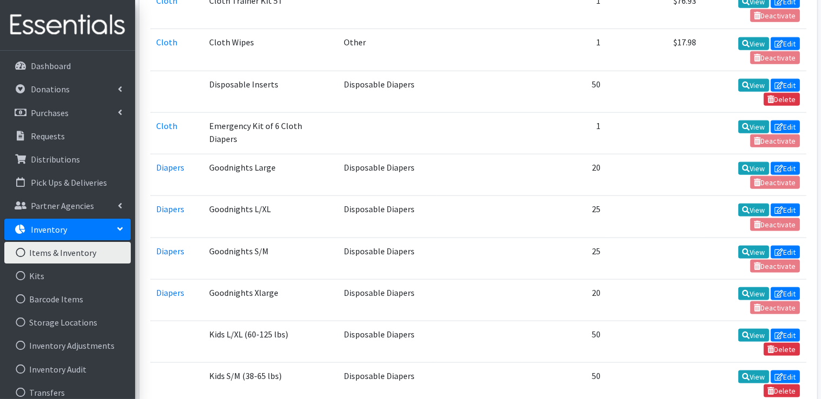
scroll to position [1351, 0]
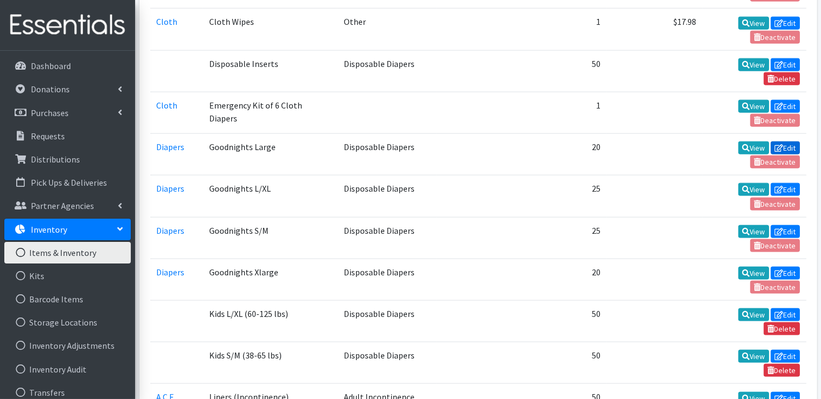
click at [785, 142] on link "Edit" at bounding box center [784, 148] width 29 height 13
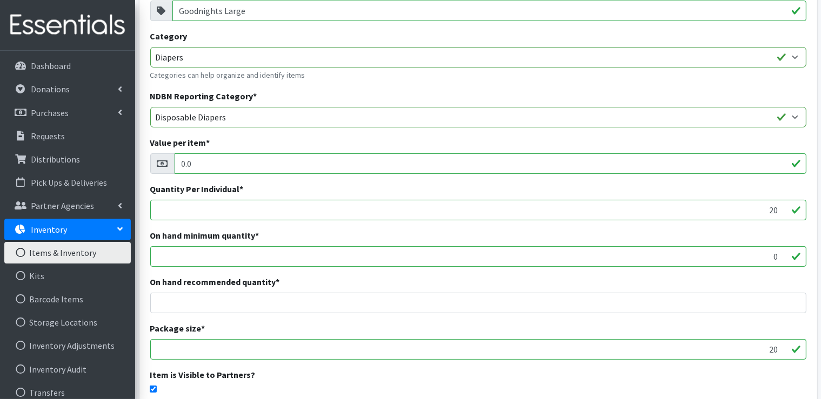
scroll to position [108, 0]
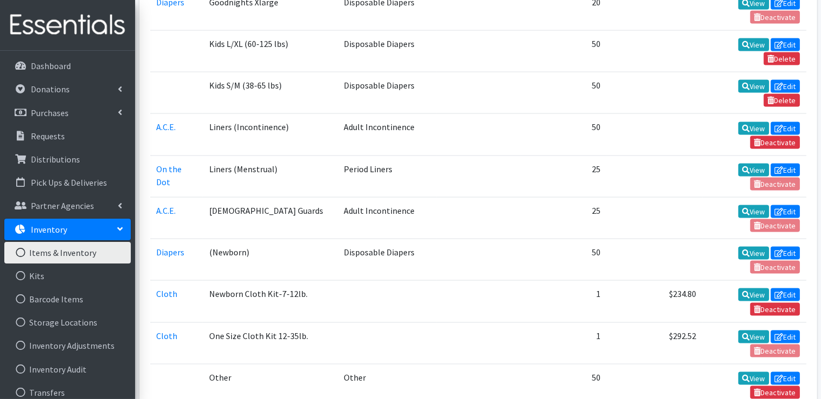
scroll to position [1675, 0]
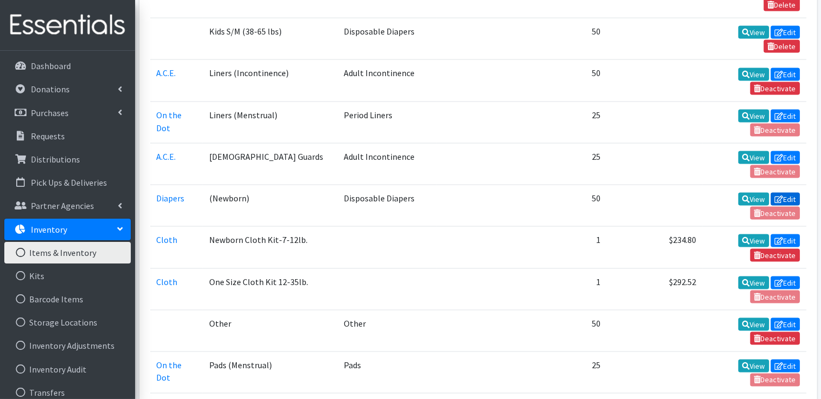
click at [789, 193] on link "Edit" at bounding box center [784, 199] width 29 height 13
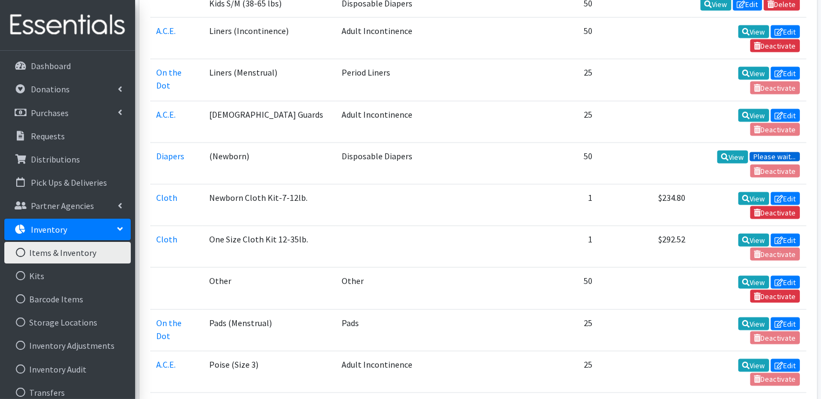
scroll to position [1647, 0]
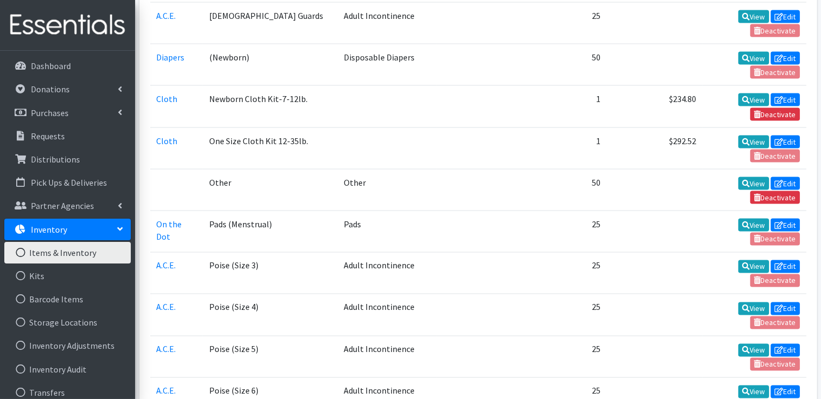
scroll to position [1836, 0]
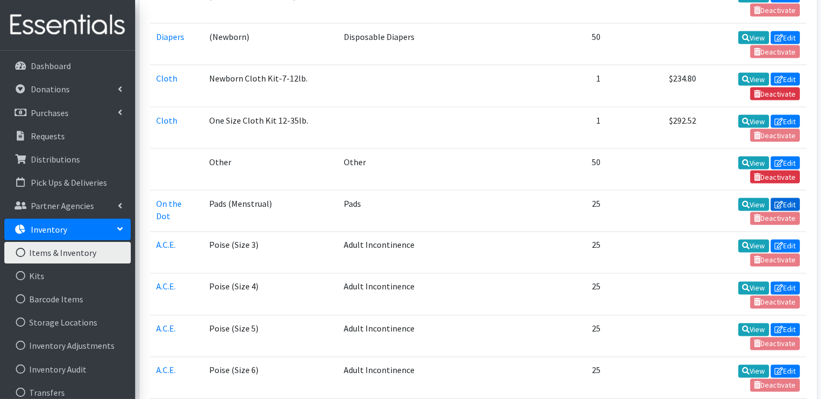
click at [792, 198] on link "Edit" at bounding box center [784, 204] width 29 height 13
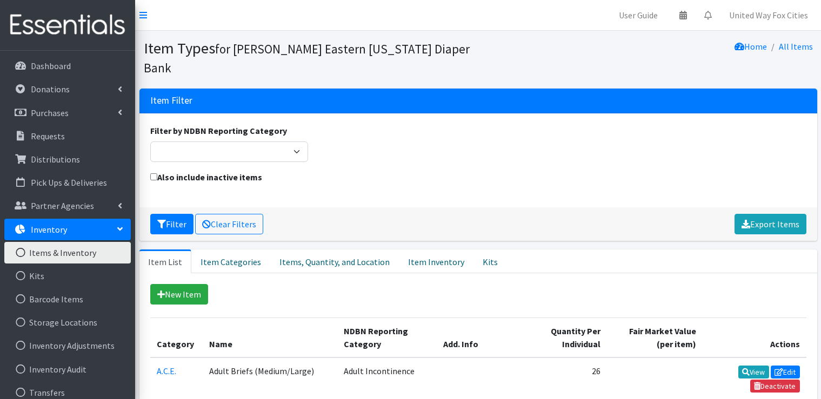
scroll to position [1836, 0]
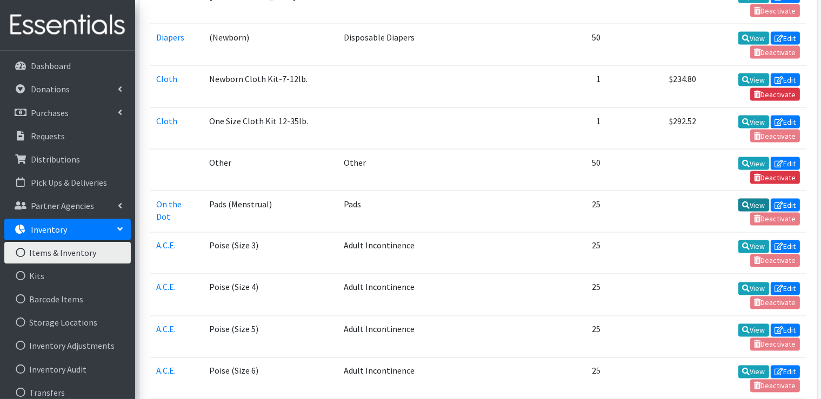
click at [753, 199] on link "View" at bounding box center [753, 205] width 31 height 13
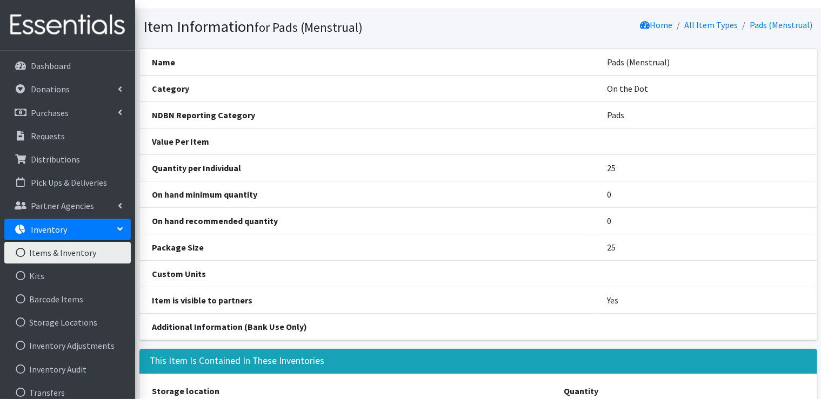
scroll to position [19, 0]
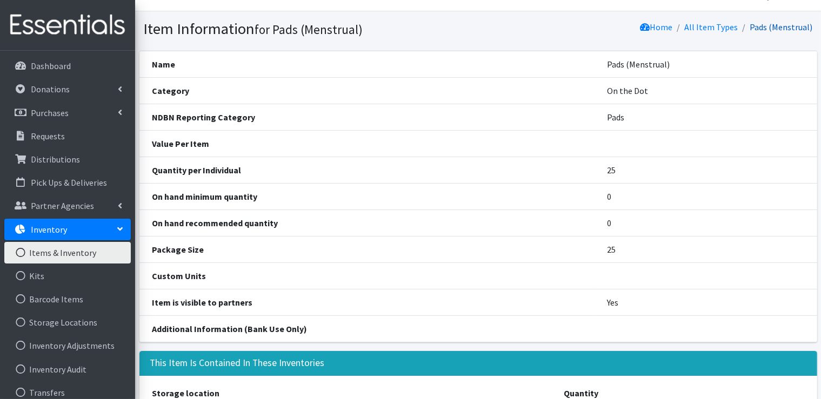
click at [772, 26] on link "Pads (Menstrual)" at bounding box center [781, 27] width 63 height 11
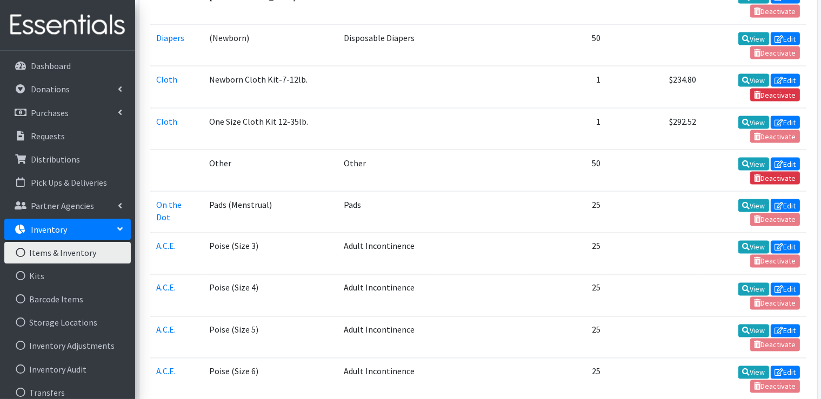
scroll to position [1835, 0]
click at [793, 199] on link "Edit" at bounding box center [784, 205] width 29 height 13
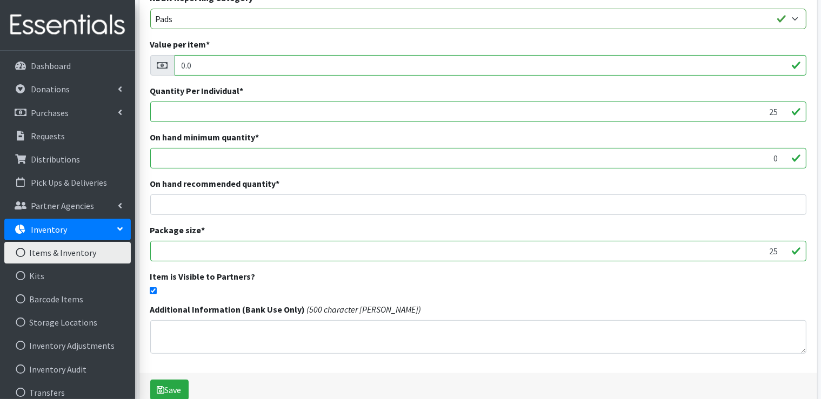
scroll to position [216, 0]
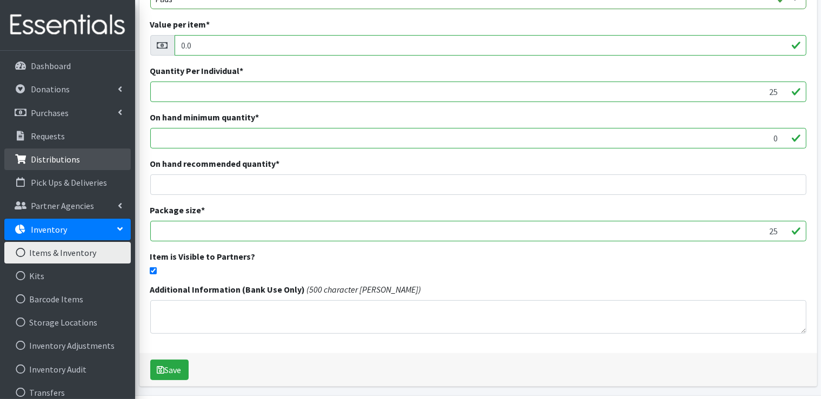
click at [39, 160] on p "Distributions" at bounding box center [55, 159] width 49 height 11
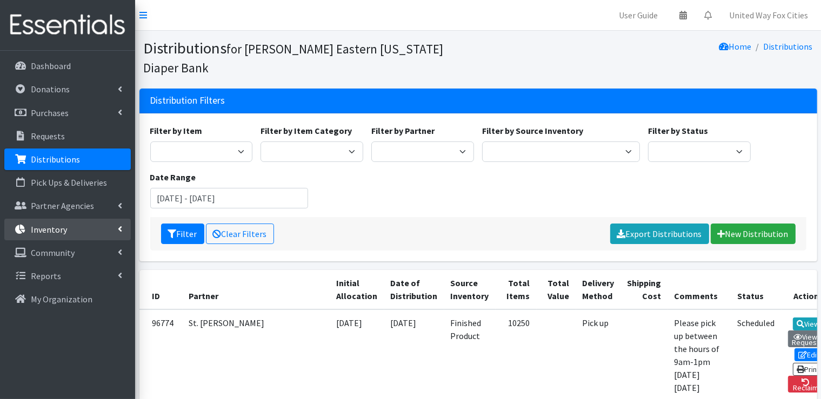
click at [117, 231] on link "Inventory" at bounding box center [67, 230] width 126 height 22
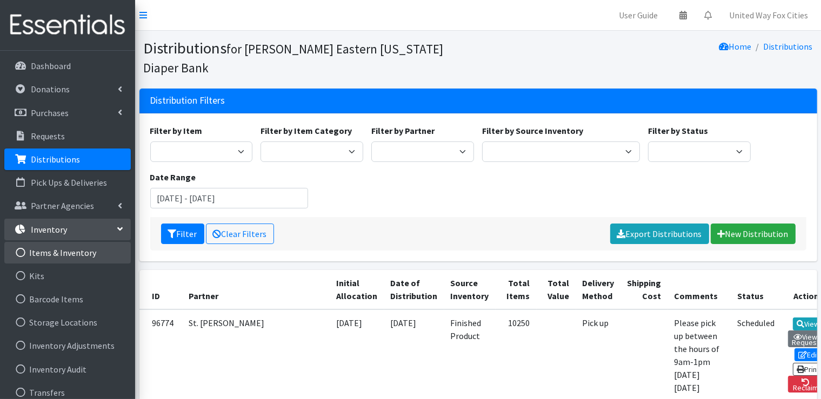
click at [88, 257] on link "Items & Inventory" at bounding box center [67, 253] width 126 height 22
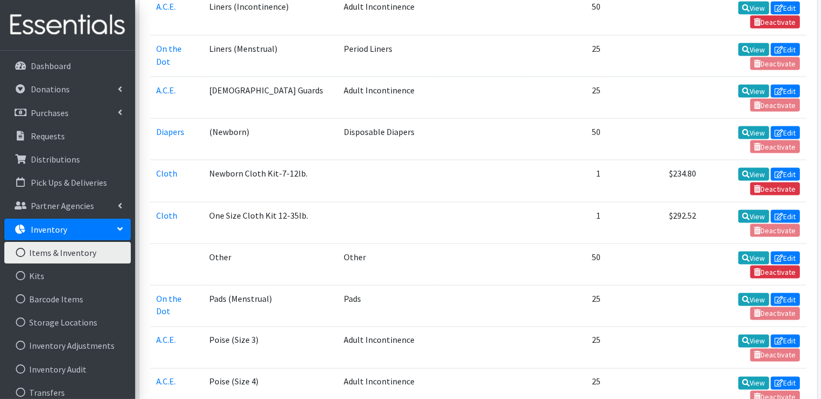
scroll to position [1783, 0]
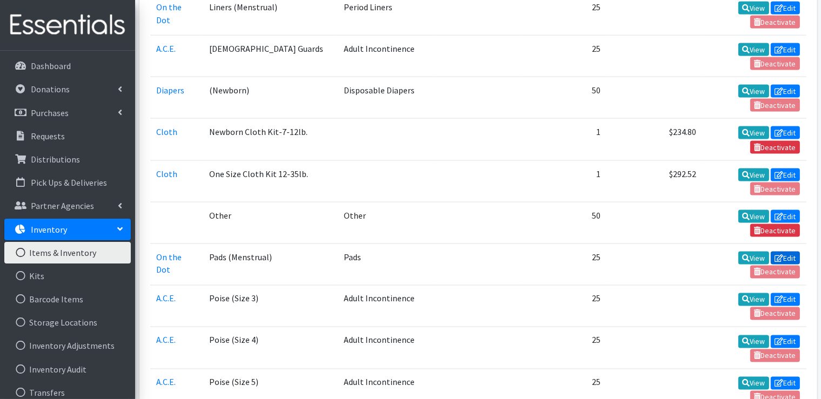
click at [794, 252] on link "Edit" at bounding box center [784, 258] width 29 height 13
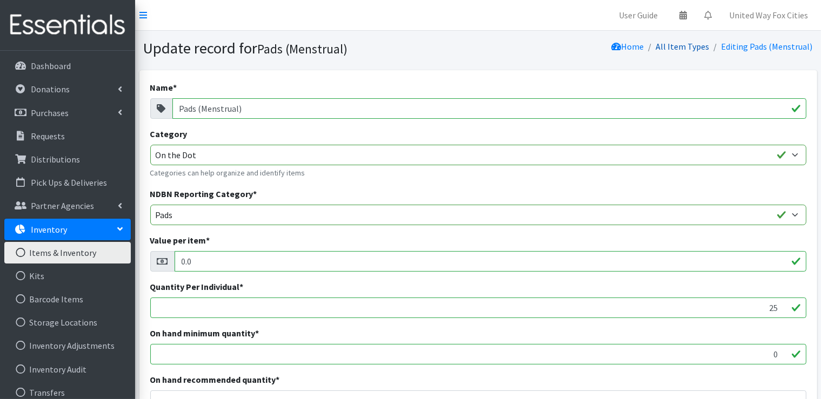
click at [690, 47] on link "All Item Types" at bounding box center [682, 46] width 53 height 11
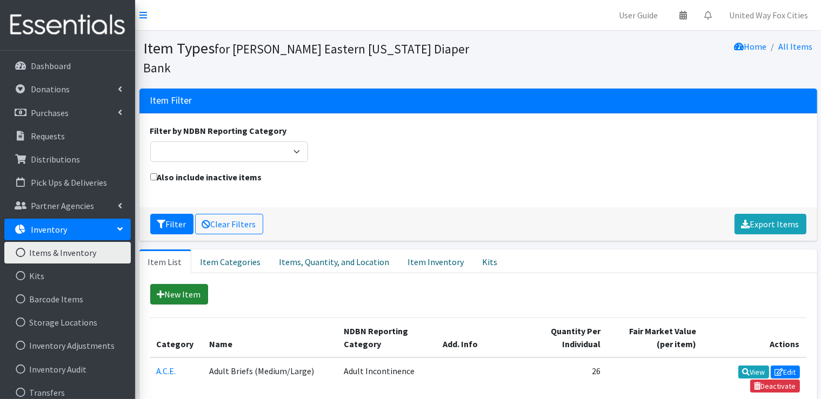
click at [192, 300] on link "New Item" at bounding box center [179, 294] width 58 height 21
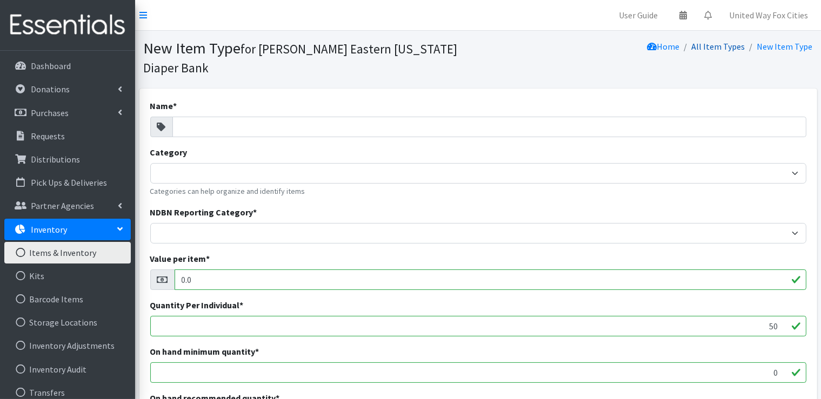
click at [719, 48] on link "All Item Types" at bounding box center [718, 46] width 53 height 11
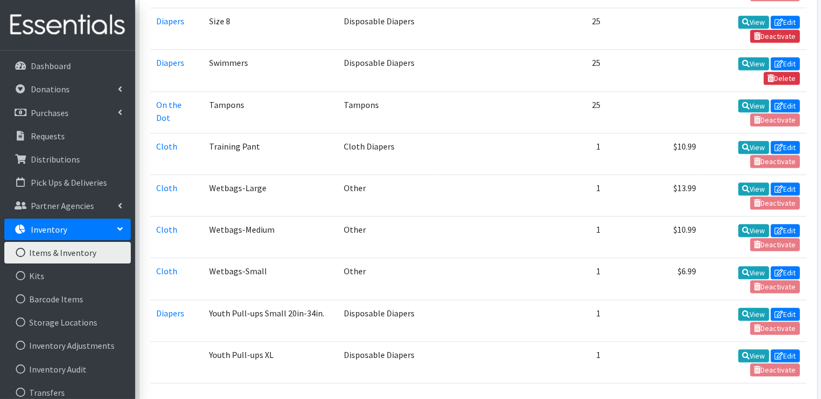
scroll to position [2758, 0]
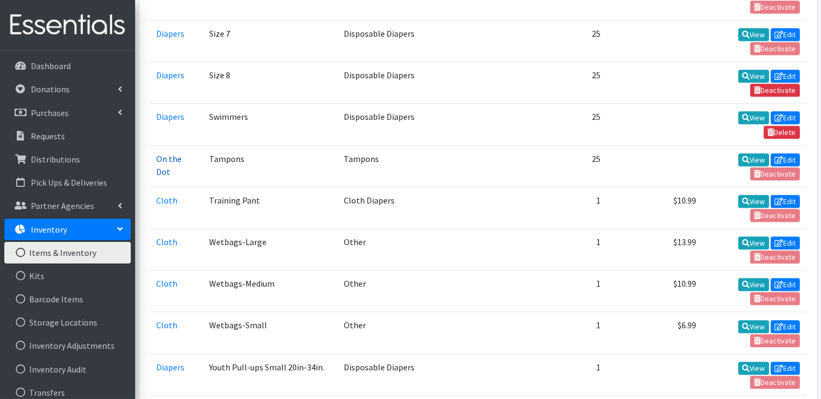
click at [168, 153] on link "On the Dot" at bounding box center [169, 165] width 25 height 24
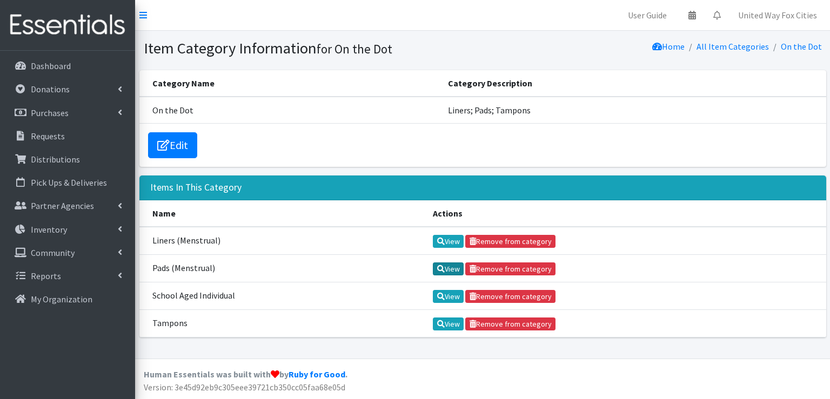
click at [450, 272] on link "View" at bounding box center [448, 269] width 31 height 13
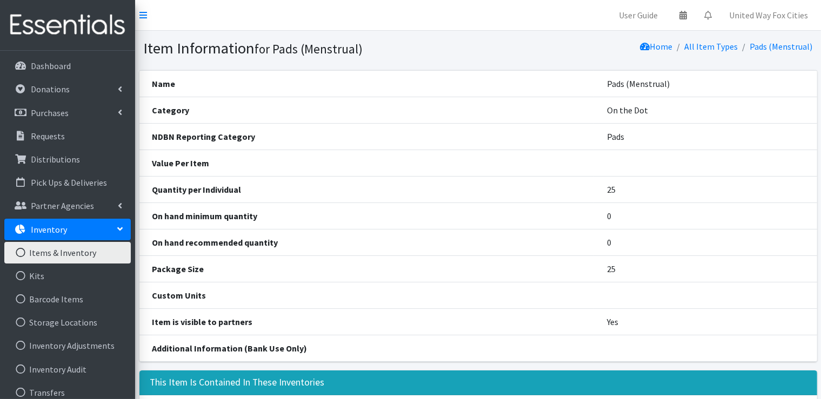
click at [70, 254] on link "Items & Inventory" at bounding box center [67, 253] width 126 height 22
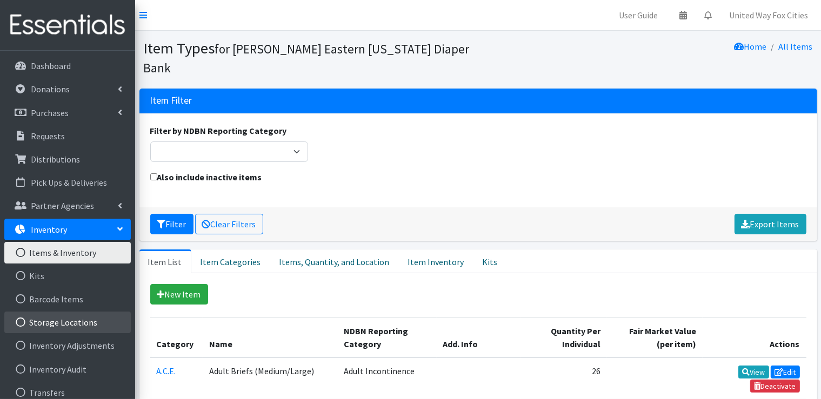
click at [68, 324] on link "Storage Locations" at bounding box center [67, 323] width 126 height 22
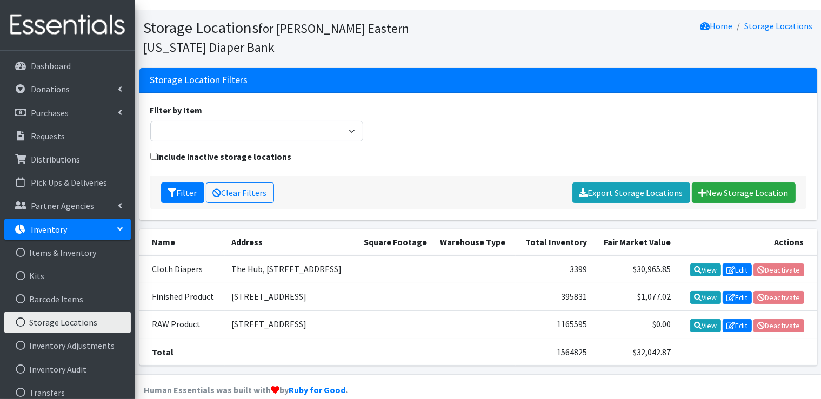
scroll to position [33, 0]
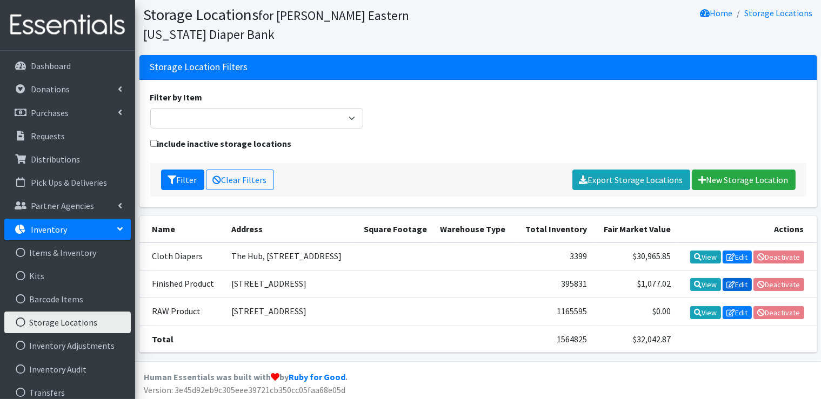
click at [737, 285] on link "Edit" at bounding box center [736, 284] width 29 height 13
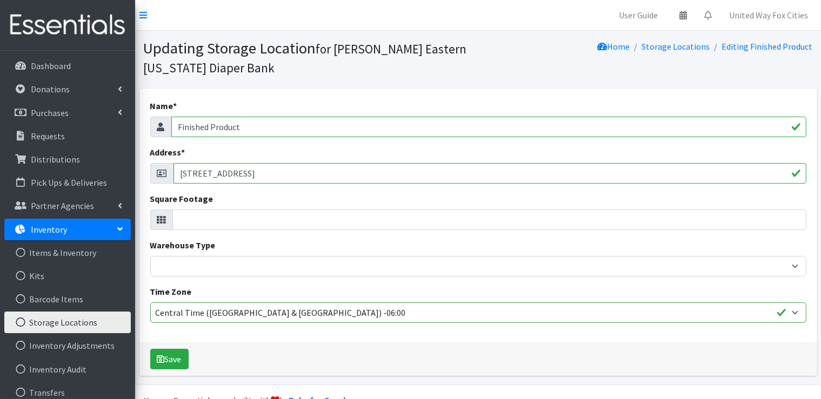
scroll to position [25, 0]
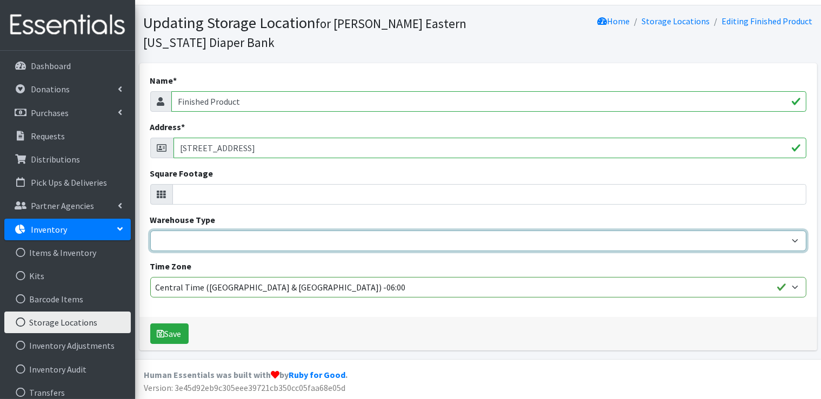
click at [796, 243] on select "Residential space used Consumer, self-storage or container space Commercial/off…" at bounding box center [478, 241] width 656 height 21
select select "Warehouse with loading bay"
click at [150, 231] on select "Residential space used Consumer, self-storage or container space Commercial/off…" at bounding box center [478, 241] width 656 height 21
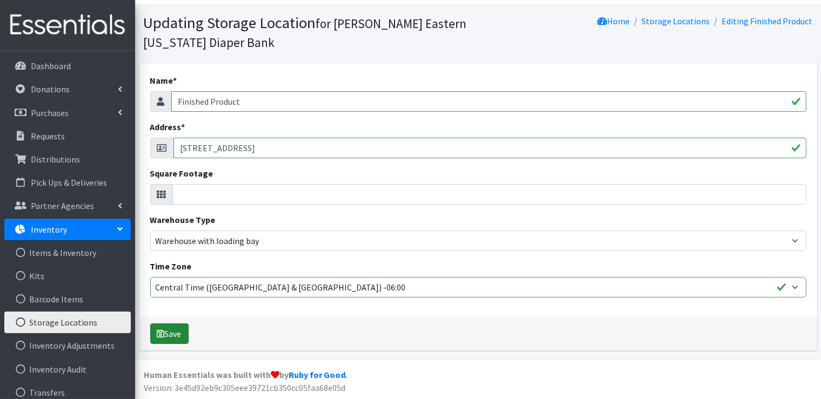
click at [181, 338] on button "Save" at bounding box center [169, 334] width 38 height 21
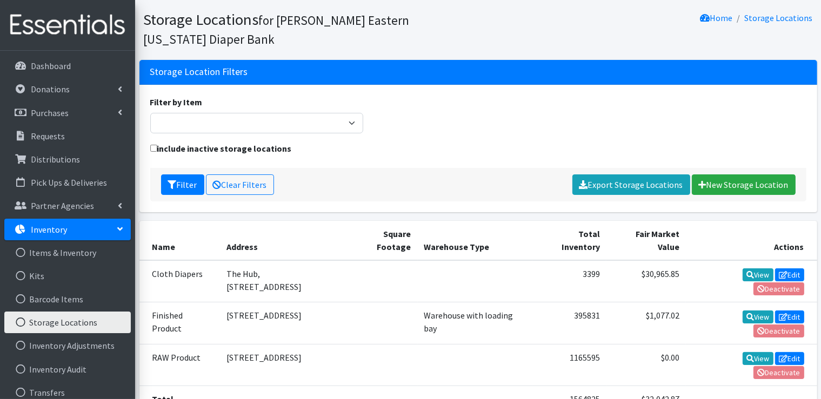
scroll to position [69, 0]
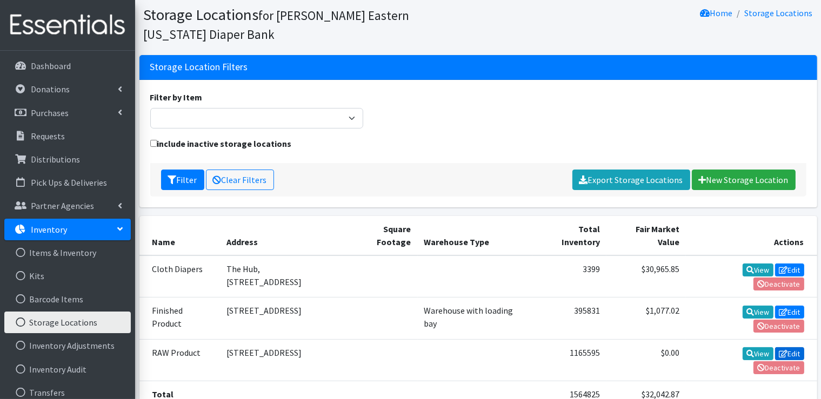
click at [775, 347] on link "Edit" at bounding box center [789, 353] width 29 height 13
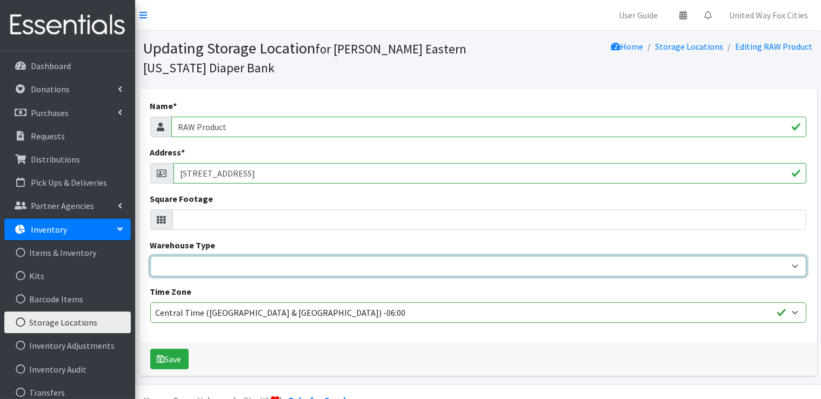
click at [381, 267] on select "Residential space used Consumer, self-storage or container space Commercial/off…" at bounding box center [478, 266] width 656 height 21
select select "Warehouse with loading bay"
click at [150, 256] on select "Residential space used Consumer, self-storage or container space Commercial/off…" at bounding box center [478, 266] width 656 height 21
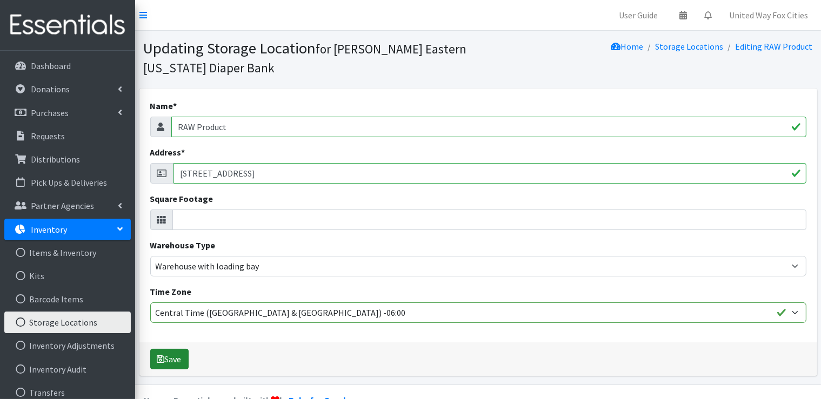
click at [176, 363] on button "Save" at bounding box center [169, 359] width 38 height 21
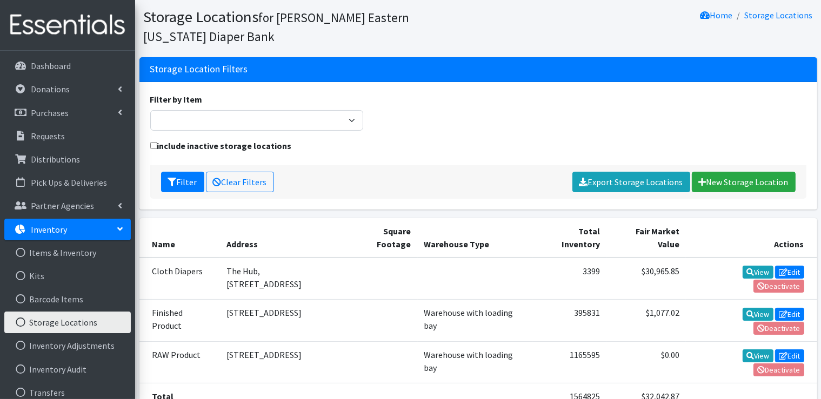
scroll to position [69, 0]
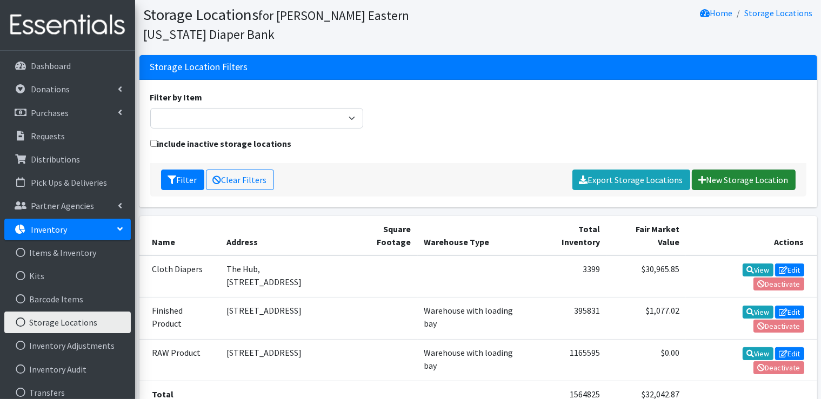
click at [745, 181] on link "New Storage Location" at bounding box center [744, 180] width 104 height 21
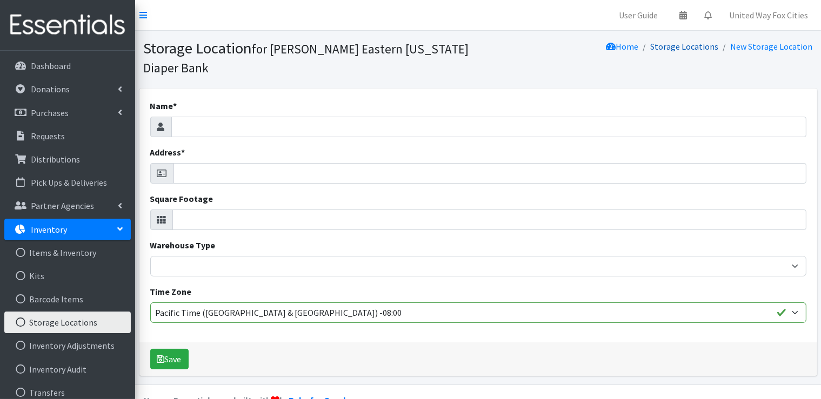
click at [696, 49] on link "Storage Locations" at bounding box center [685, 46] width 68 height 11
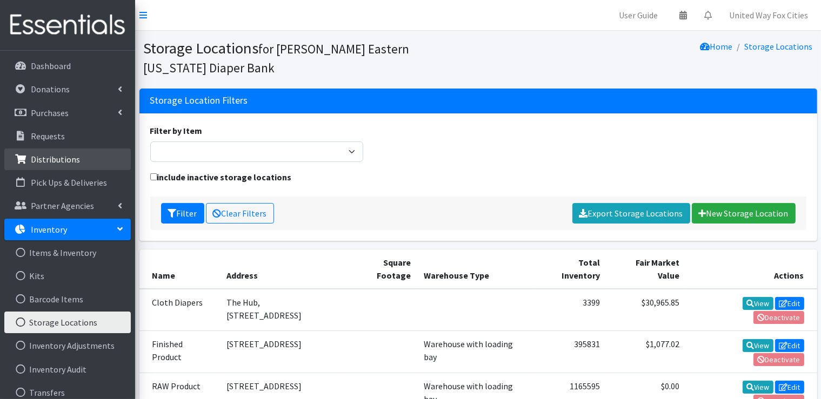
click at [67, 164] on p "Distributions" at bounding box center [55, 159] width 49 height 11
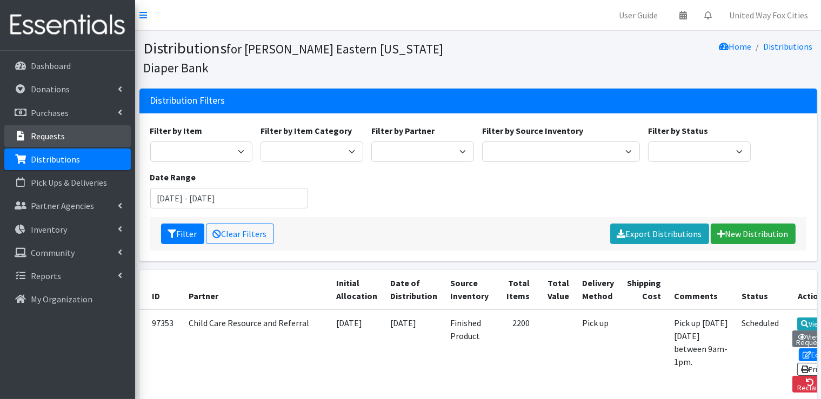
click at [53, 136] on p "Requests" at bounding box center [48, 136] width 34 height 11
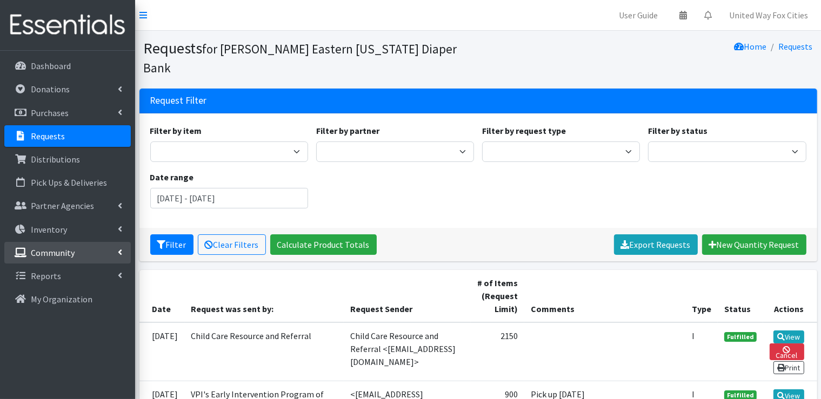
click at [118, 254] on icon at bounding box center [120, 252] width 4 height 9
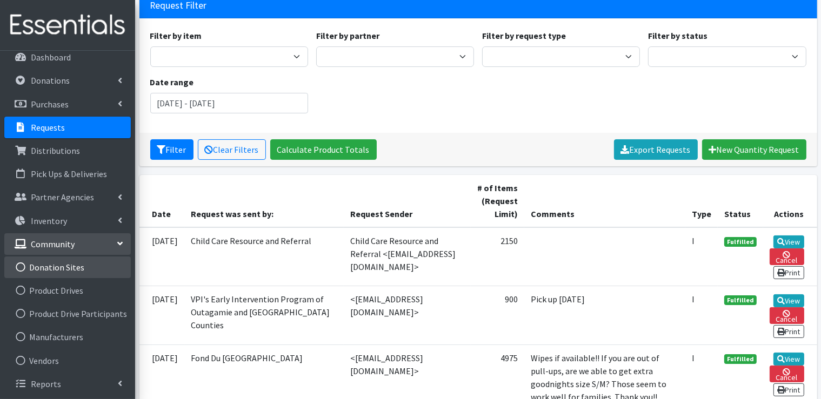
scroll to position [108, 0]
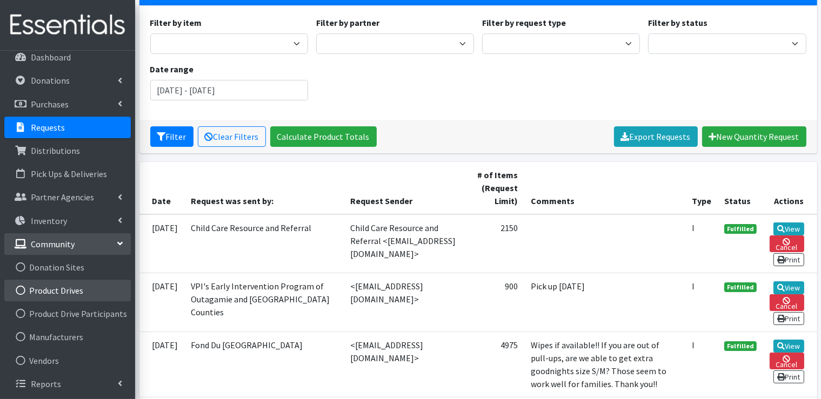
click at [61, 291] on link "Product Drives" at bounding box center [67, 291] width 126 height 22
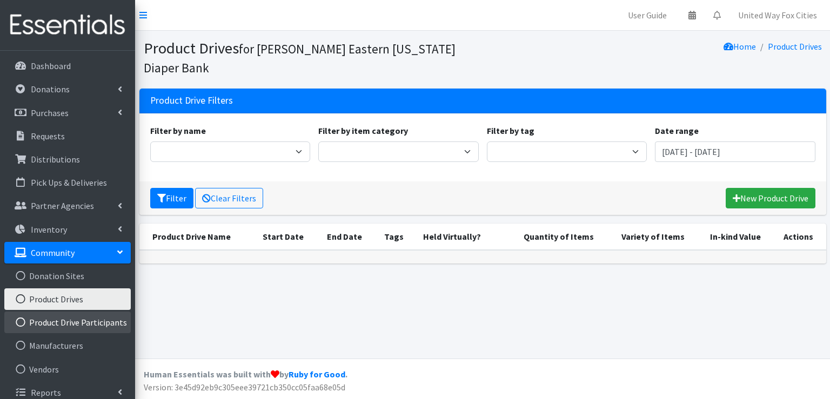
click at [67, 325] on link "Product Drive Participants" at bounding box center [67, 323] width 126 height 22
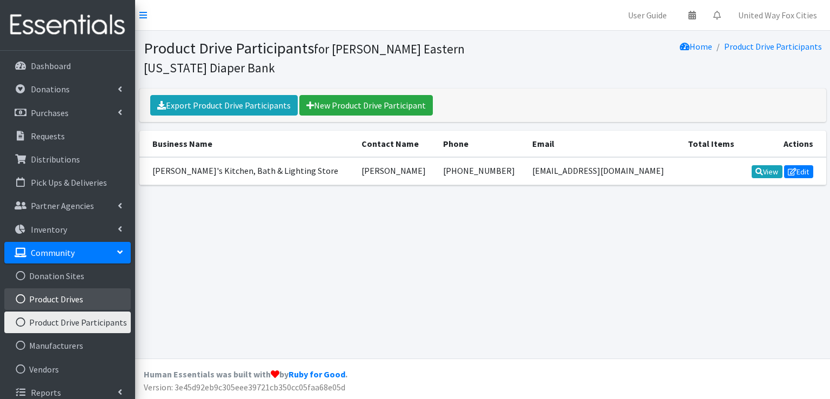
click at [61, 299] on link "Product Drives" at bounding box center [67, 300] width 126 height 22
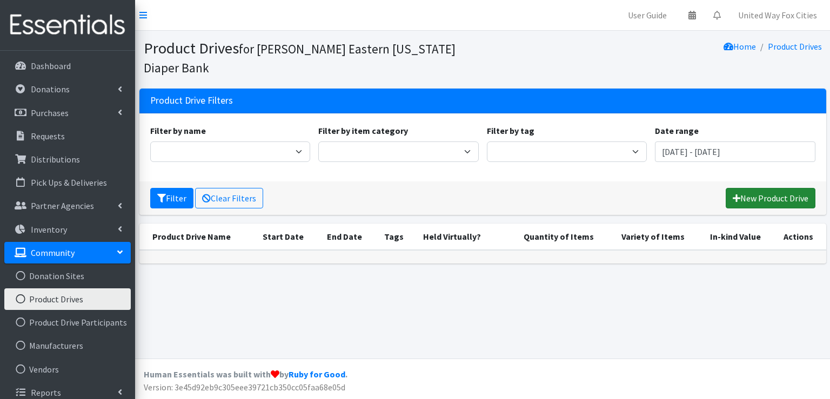
click at [783, 202] on link "New Product Drive" at bounding box center [771, 198] width 90 height 21
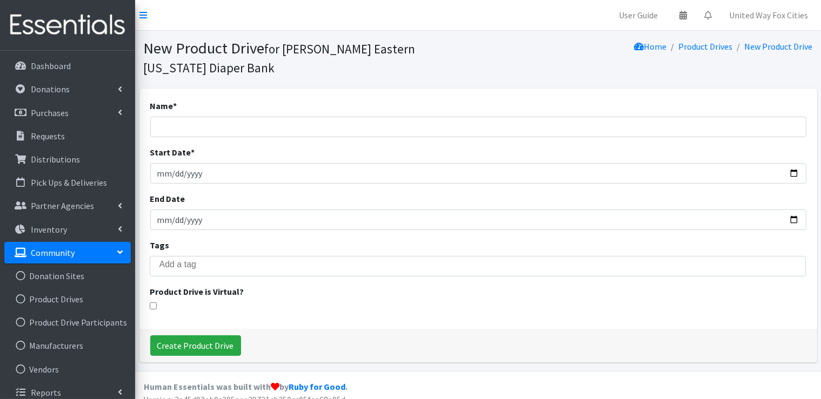
scroll to position [12, 0]
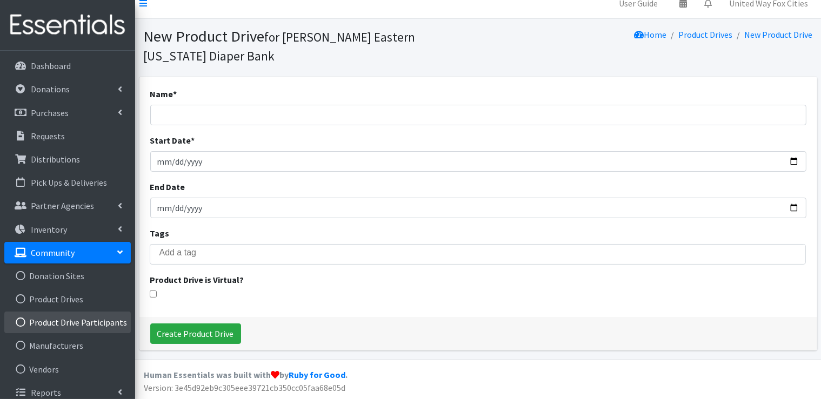
click at [80, 324] on link "Product Drive Participants" at bounding box center [67, 323] width 126 height 22
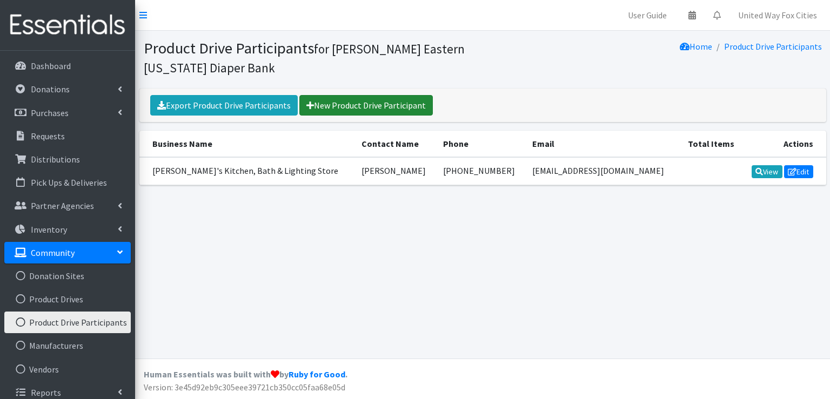
click at [373, 110] on link "New Product Drive Participant" at bounding box center [365, 105] width 133 height 21
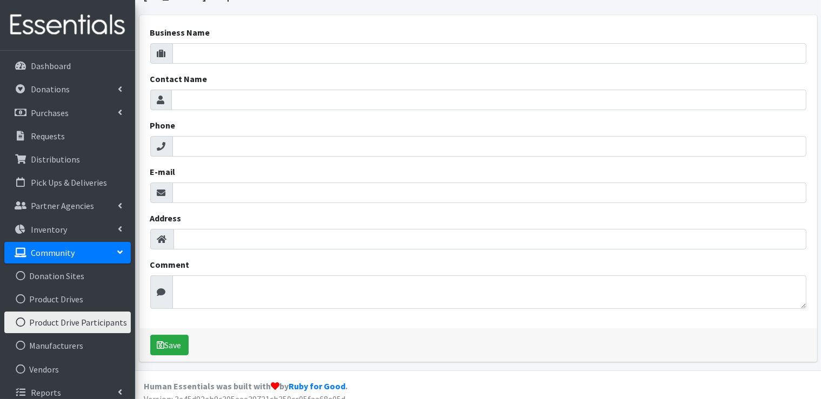
scroll to position [84, 0]
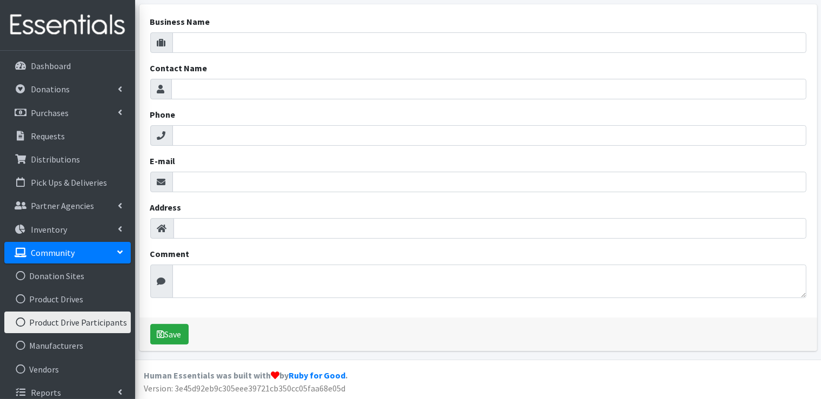
click at [66, 323] on link "Product Drive Participants" at bounding box center [67, 323] width 126 height 22
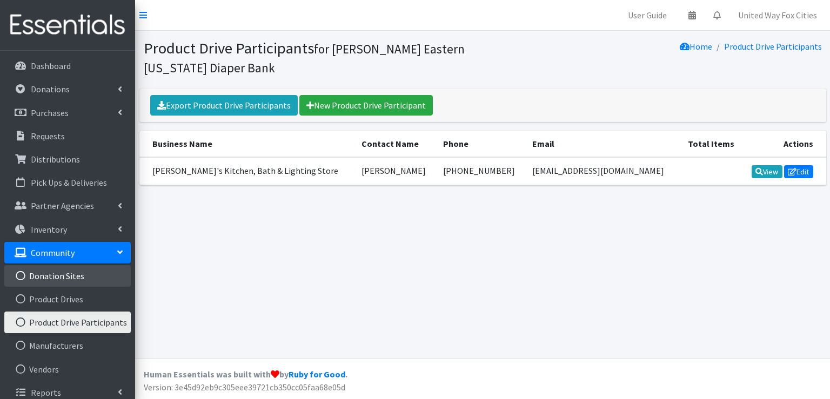
click at [69, 278] on link "Donation Sites" at bounding box center [67, 276] width 126 height 22
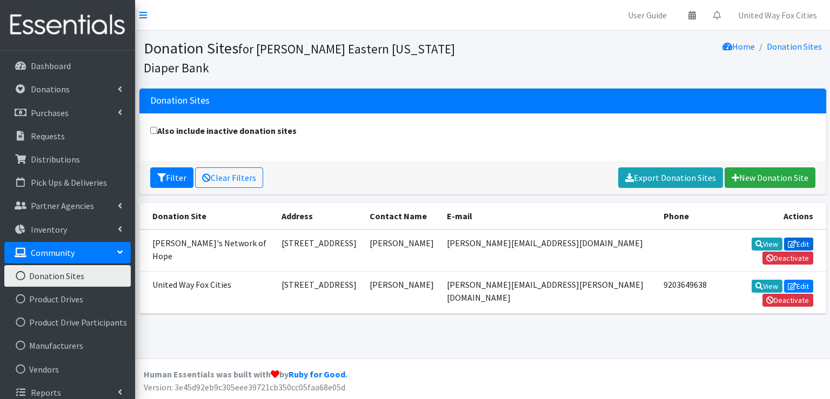
click at [784, 246] on link "Edit" at bounding box center [798, 244] width 29 height 13
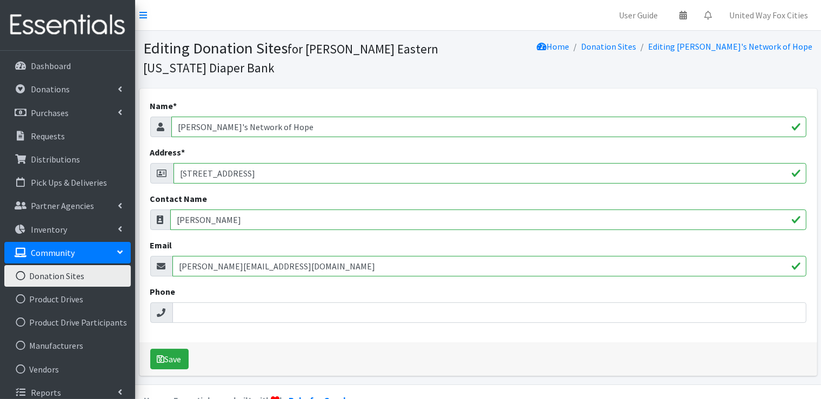
click at [292, 127] on input "Jake's Network of Hope" at bounding box center [488, 127] width 635 height 21
type input "J"
type input "[PERSON_NAME] Eastern [US_STATE] Diaper Bank"
click at [256, 224] on input "Scott Sawinski" at bounding box center [488, 220] width 636 height 21
type input "S"
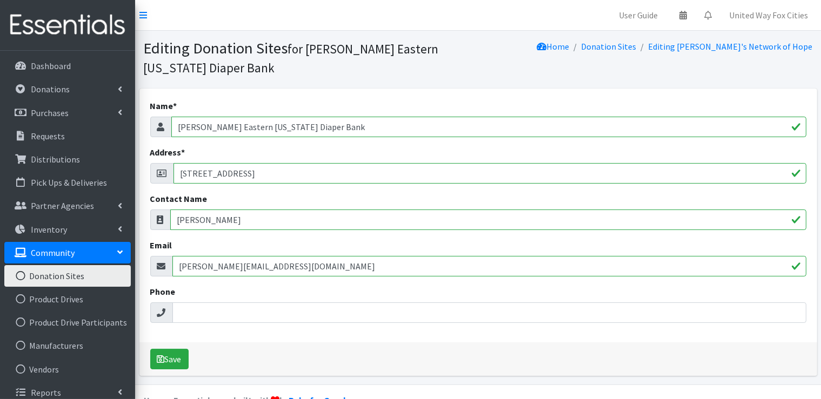
type input "Renae Verstegen"
click at [272, 270] on input "Scott@jakesnoh.org" at bounding box center [489, 266] width 634 height 21
type input "S"
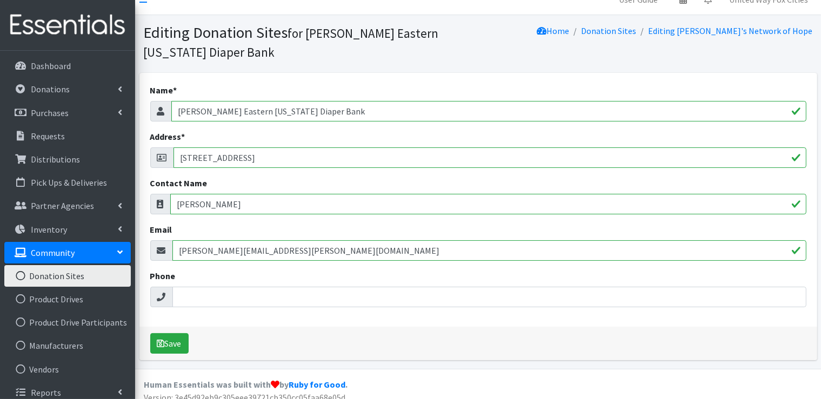
scroll to position [25, 0]
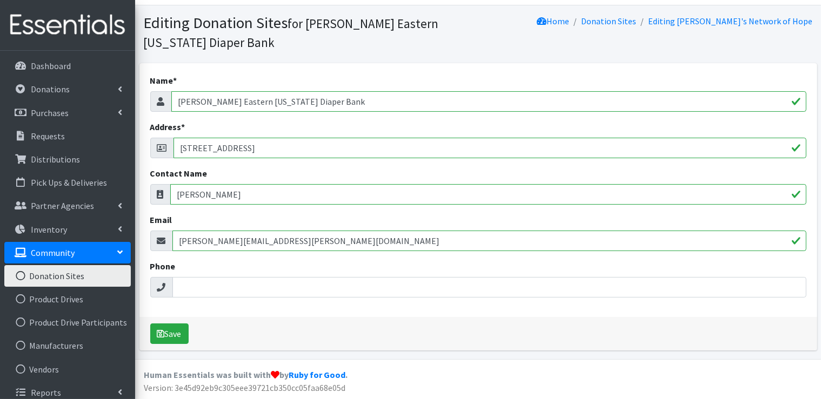
type input "renae.verstegen@unitedwayfoxcities.org"
click at [211, 290] on input "Phone" at bounding box center [489, 287] width 634 height 21
type input "920-364-9638"
click at [175, 340] on button "Save" at bounding box center [169, 334] width 38 height 21
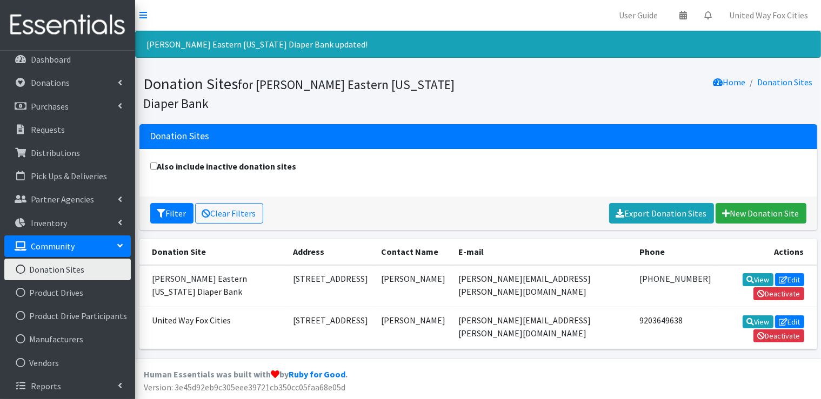
scroll to position [9, 0]
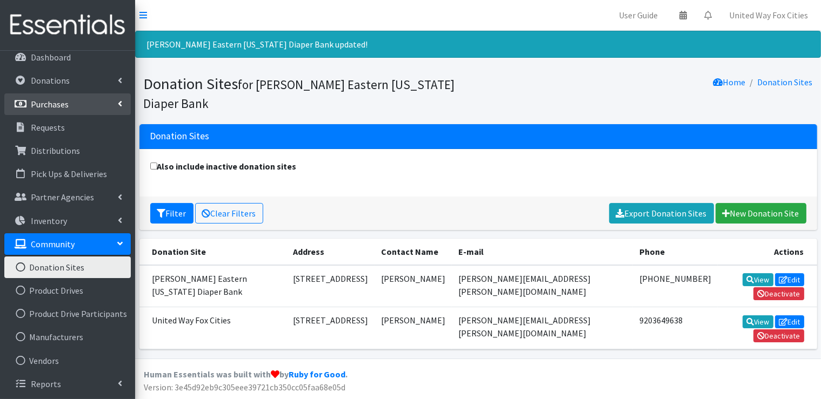
click at [119, 103] on icon at bounding box center [120, 103] width 4 height 9
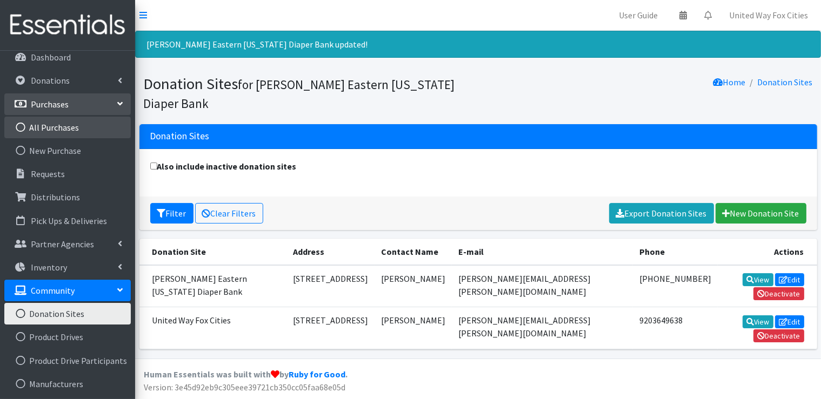
click at [61, 130] on link "All Purchases" at bounding box center [67, 128] width 126 height 22
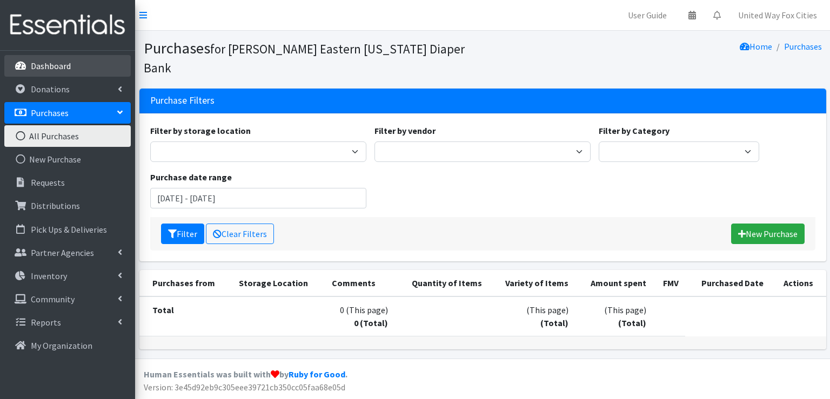
click at [58, 70] on p "Dashboard" at bounding box center [51, 66] width 40 height 11
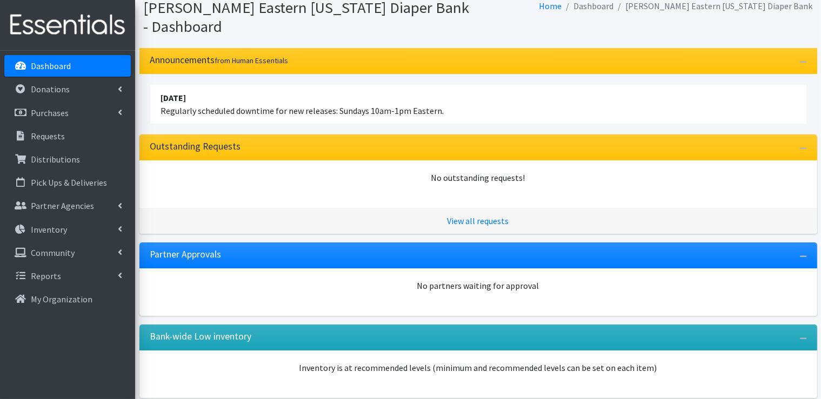
scroll to position [89, 0]
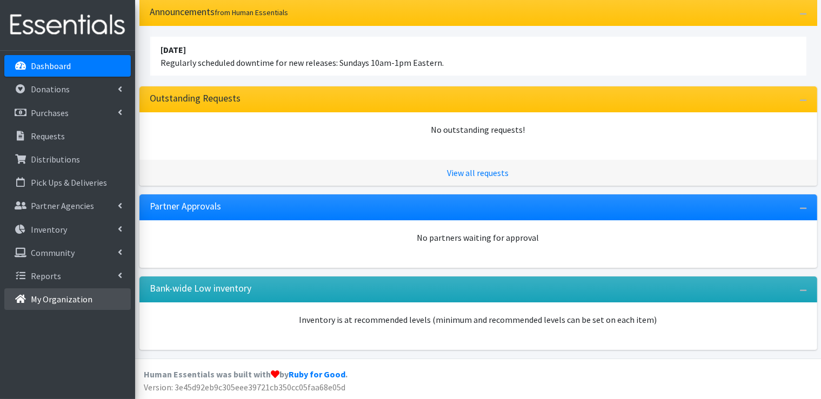
click at [66, 301] on p "My Organization" at bounding box center [62, 299] width 62 height 11
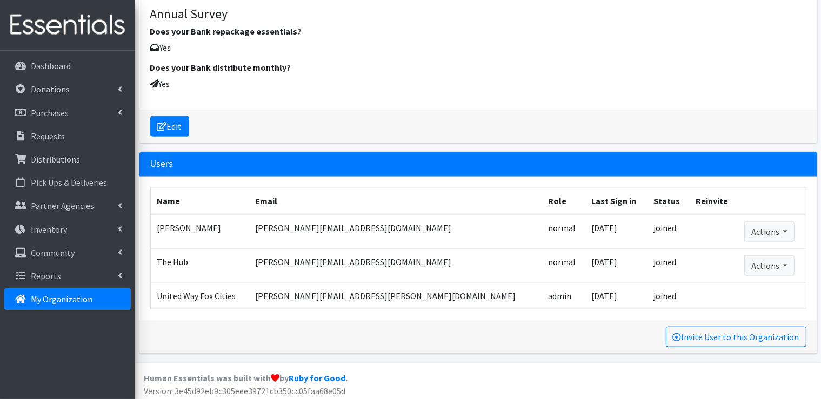
scroll to position [1324, 0]
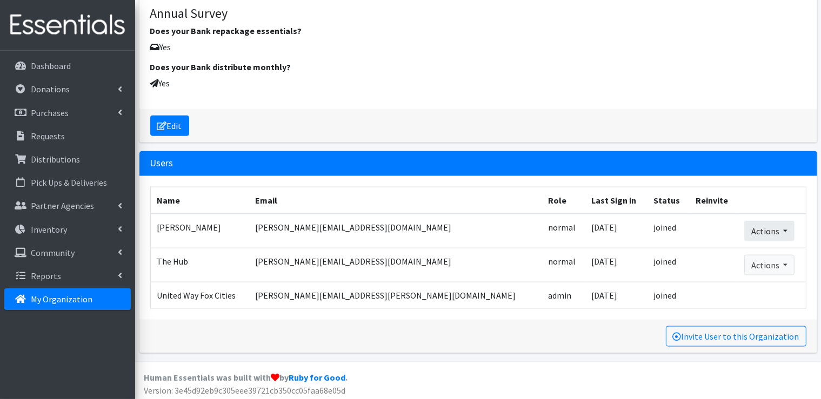
click at [769, 230] on button "Actions" at bounding box center [769, 231] width 50 height 21
click at [764, 269] on link "Remove User" at bounding box center [774, 269] width 58 height 13
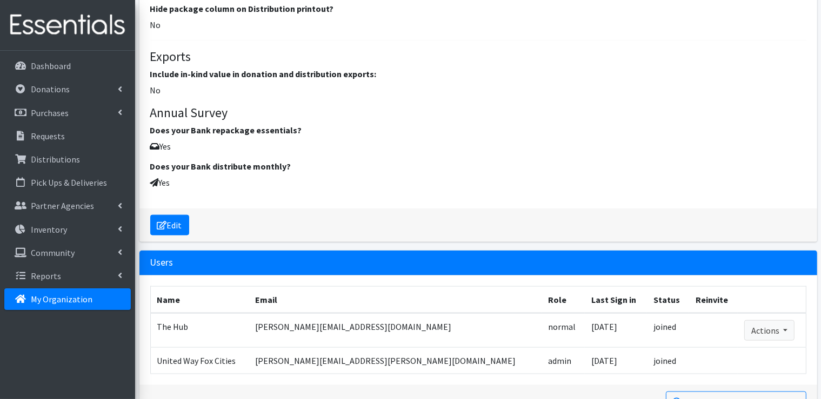
scroll to position [1325, 0]
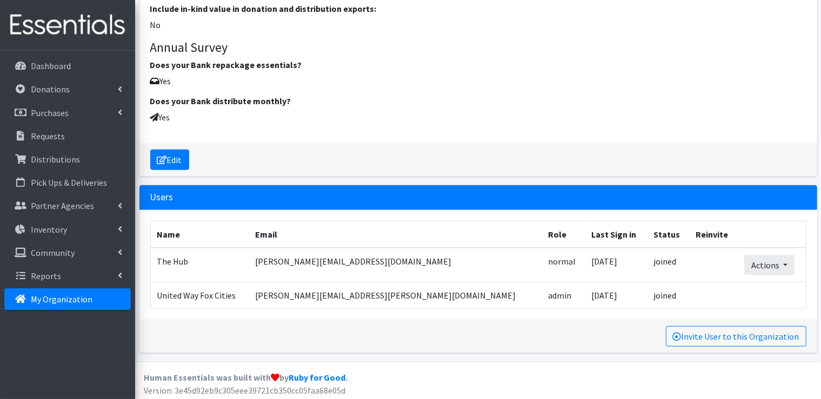
click at [767, 264] on button "Actions" at bounding box center [769, 265] width 50 height 21
click at [728, 144] on div "Edit" at bounding box center [478, 159] width 678 height 33
click at [769, 263] on button "Actions" at bounding box center [769, 265] width 50 height 21
click at [767, 302] on link "Remove User" at bounding box center [774, 303] width 58 height 13
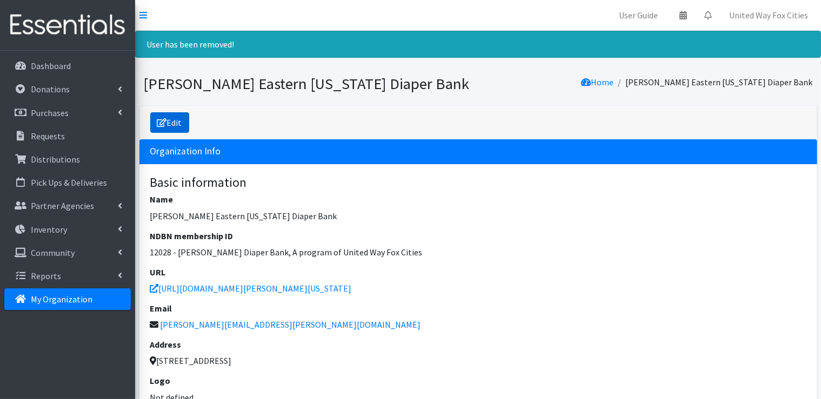
click at [179, 124] on link "Edit" at bounding box center [169, 122] width 39 height 21
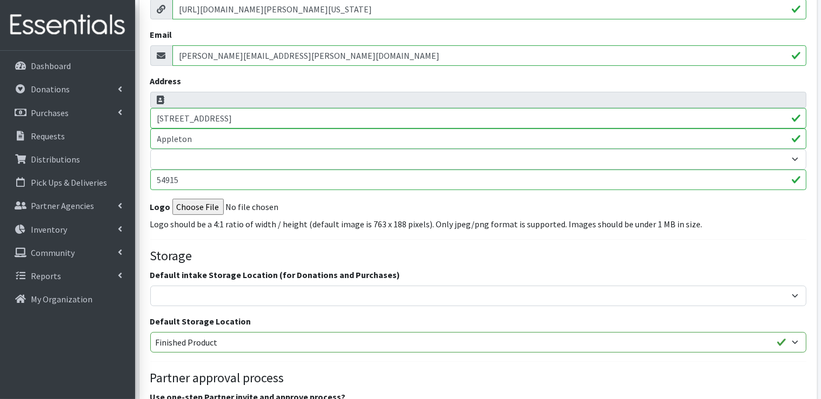
scroll to position [270, 0]
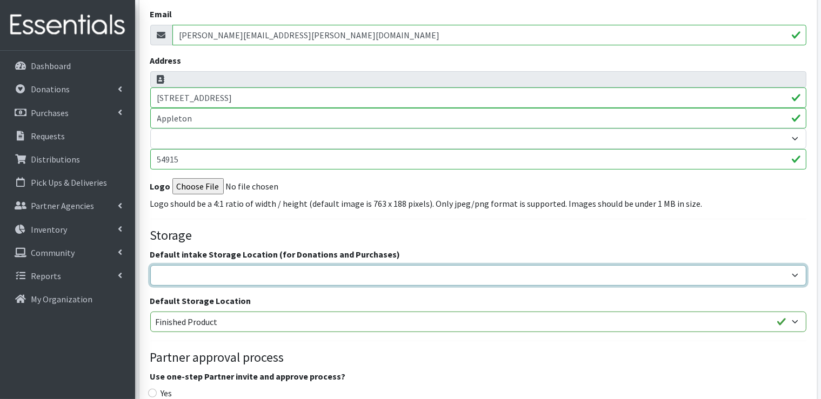
click at [795, 274] on select "Cloth Diapers Finished Product RAW Product" at bounding box center [478, 275] width 656 height 21
select select "448"
click at [150, 265] on select "Cloth Diapers Finished Product RAW Product" at bounding box center [478, 275] width 656 height 21
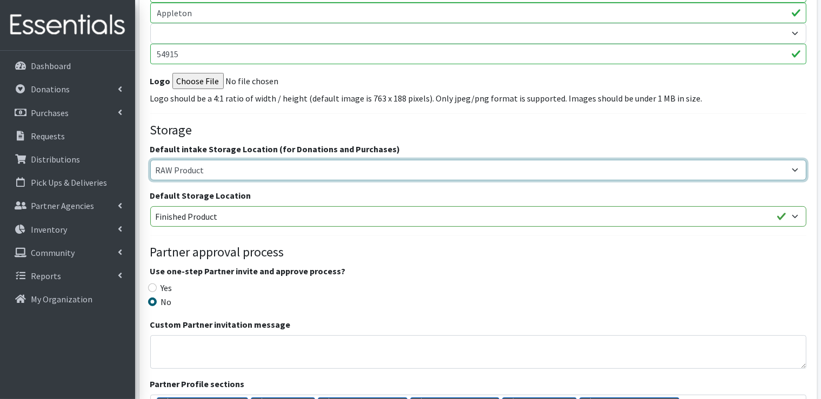
scroll to position [378, 0]
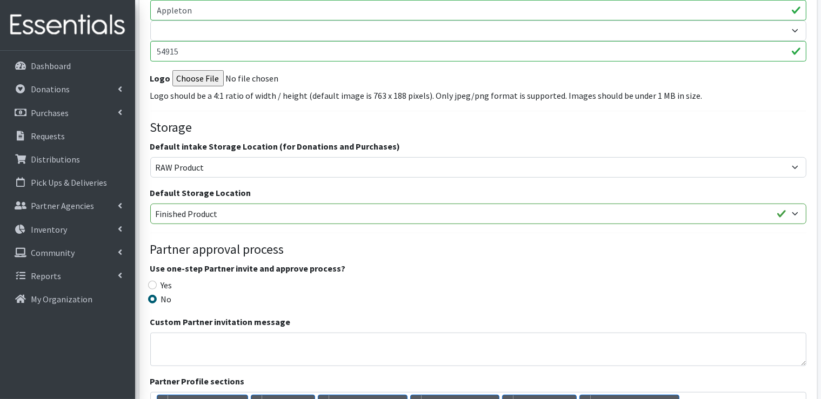
click at [404, 242] on h4 "Partner approval process" at bounding box center [478, 250] width 656 height 16
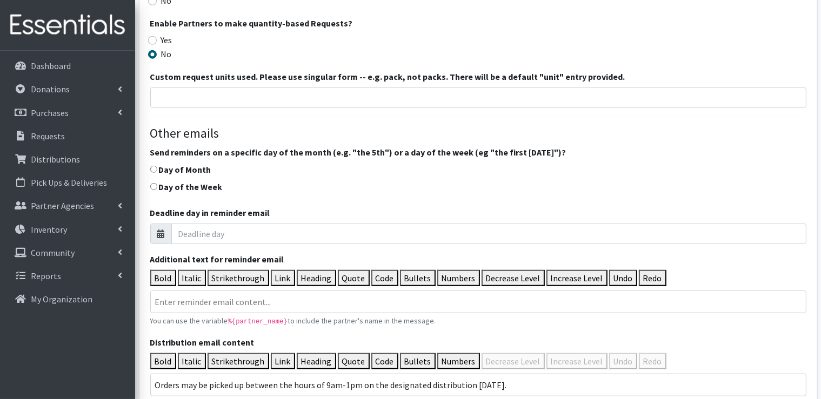
scroll to position [973, 0]
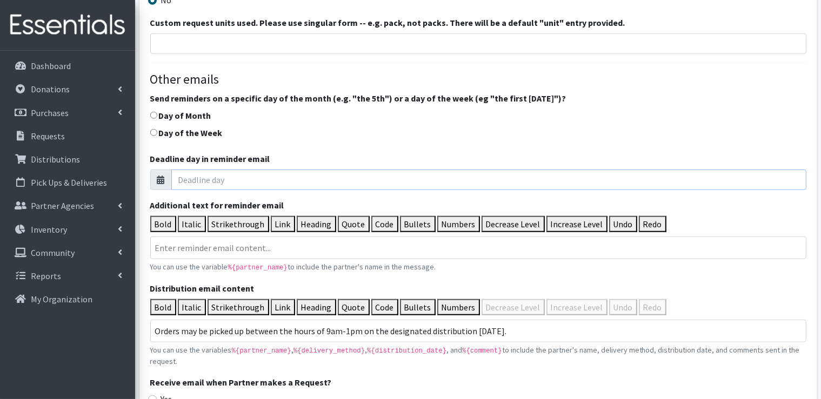
click at [225, 182] on input "Deadline day in reminder email" at bounding box center [488, 180] width 635 height 21
type input "1"
click at [792, 175] on input "1" at bounding box center [488, 180] width 635 height 21
click at [795, 180] on input "1" at bounding box center [488, 180] width 635 height 21
click at [157, 180] on icon at bounding box center [161, 180] width 8 height 9
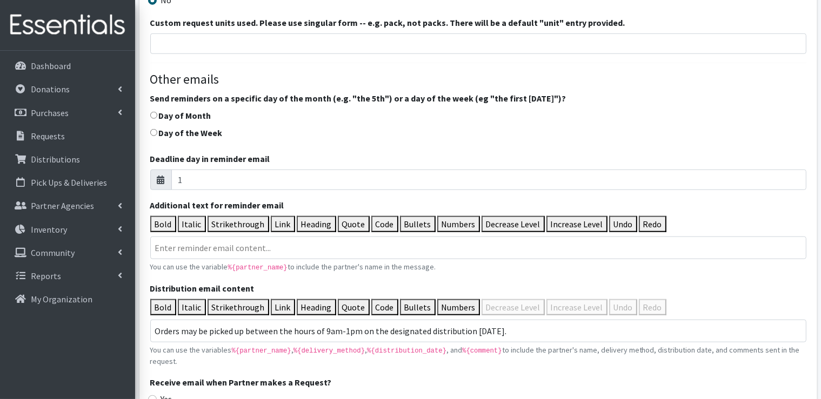
click at [157, 180] on icon at bounding box center [161, 180] width 8 height 9
click at [184, 177] on input "1" at bounding box center [488, 180] width 635 height 21
click at [155, 112] on input "Day of Month" at bounding box center [153, 115] width 7 height 7
radio input "true"
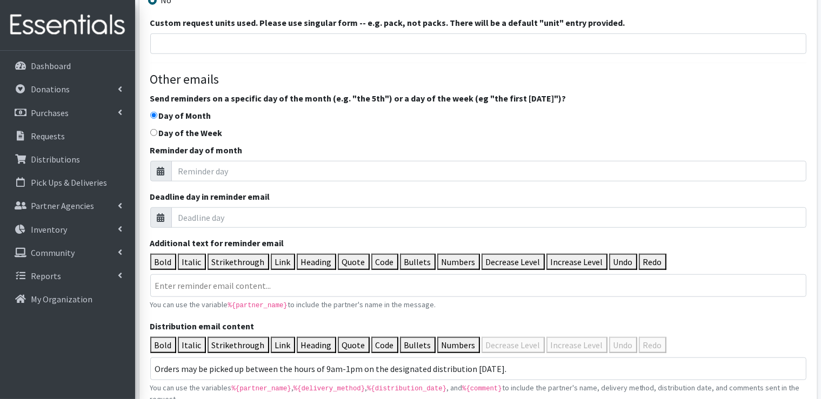
click at [155, 112] on input "Day of Month" at bounding box center [153, 115] width 7 height 7
click at [154, 129] on input "Day of the Week" at bounding box center [153, 132] width 7 height 7
radio input "true"
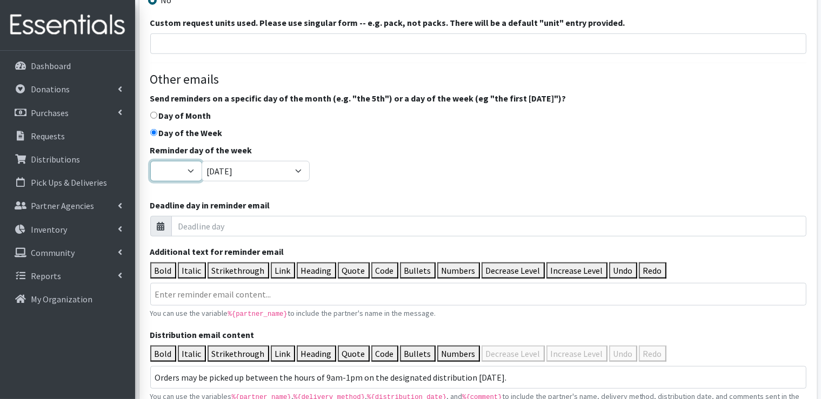
click at [193, 169] on select "First Second Third Fourth Last" at bounding box center [176, 171] width 52 height 21
click at [246, 124] on div "Send reminders on a specific day of the month (e.g. "the 5th") or a day of the …" at bounding box center [478, 164] width 656 height 145
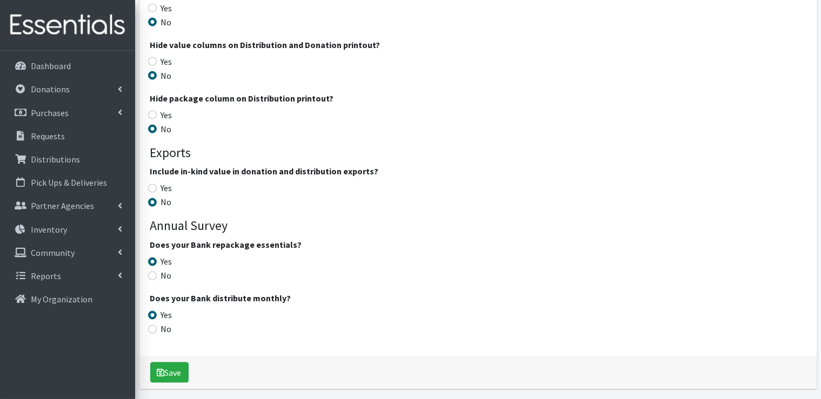
scroll to position [1567, 0]
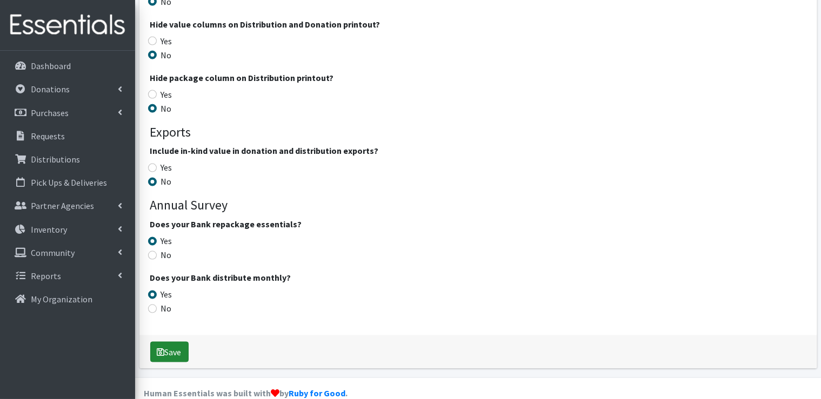
click at [179, 343] on button "Save" at bounding box center [169, 352] width 38 height 21
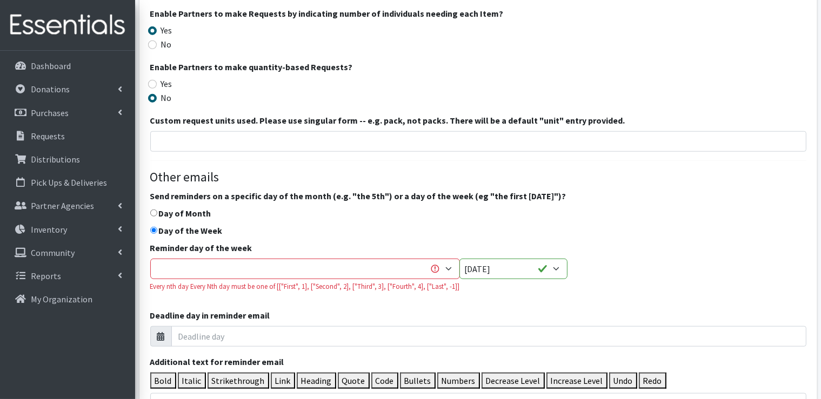
scroll to position [918, 0]
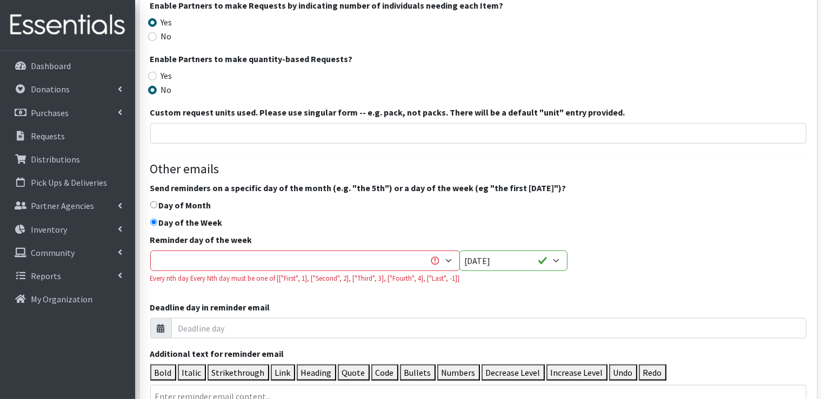
click at [153, 220] on input "Day of the Week" at bounding box center [153, 222] width 7 height 7
click at [551, 262] on select "[DATE] [DATE] [DATE] [DATE] [DATE] [DATE] [DATE]" at bounding box center [513, 261] width 108 height 21
click at [537, 213] on div "Send reminders on a specific day of the month (e.g. "the 5th") or a day of the …" at bounding box center [478, 260] width 656 height 157
click at [156, 203] on input "Day of Month" at bounding box center [153, 205] width 7 height 7
radio input "true"
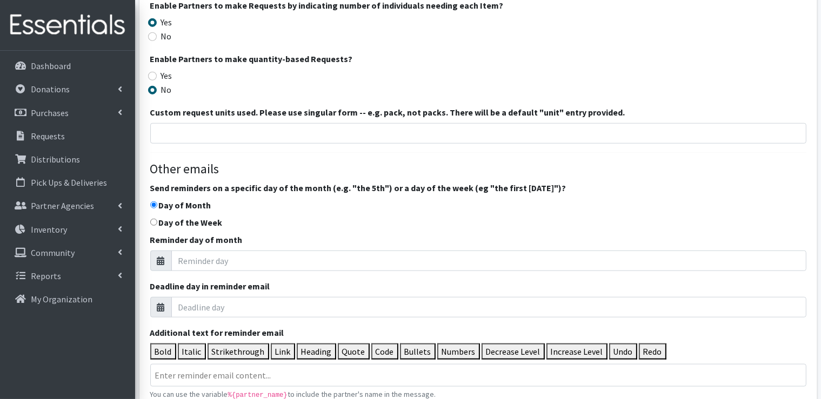
click at [151, 220] on input "Day of the Week" at bounding box center [153, 222] width 7 height 7
radio input "true"
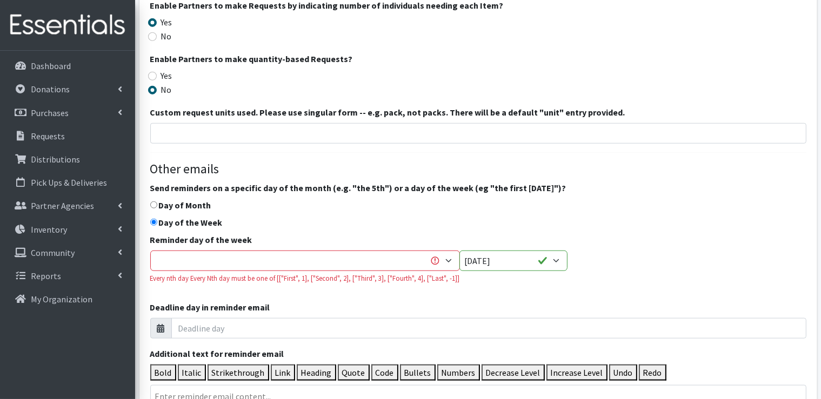
click at [261, 164] on h4 "Other emails" at bounding box center [478, 170] width 656 height 16
click at [447, 260] on select "First Second Third Fourth Last" at bounding box center [305, 261] width 310 height 21
click at [434, 205] on div "Send reminders on a specific day of the month (e.g. "the 5th") or a day of the …" at bounding box center [478, 260] width 656 height 157
click at [214, 185] on label "Send reminders on a specific day of the month (e.g. "the 5th") or a day of the …" at bounding box center [358, 188] width 416 height 13
click at [155, 220] on input "Day of the Week" at bounding box center [153, 222] width 7 height 7
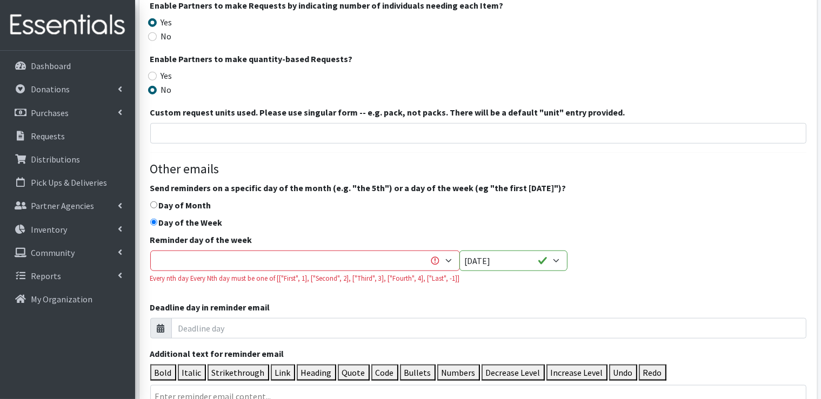
click at [151, 220] on input "Day of the Week" at bounding box center [153, 222] width 7 height 7
drag, startPoint x: 151, startPoint y: 220, endPoint x: 460, endPoint y: 208, distance: 309.8
click at [460, 208] on div "Send reminders on a specific day of the month (e.g. "the 5th") or a day of the …" at bounding box center [478, 260] width 656 height 157
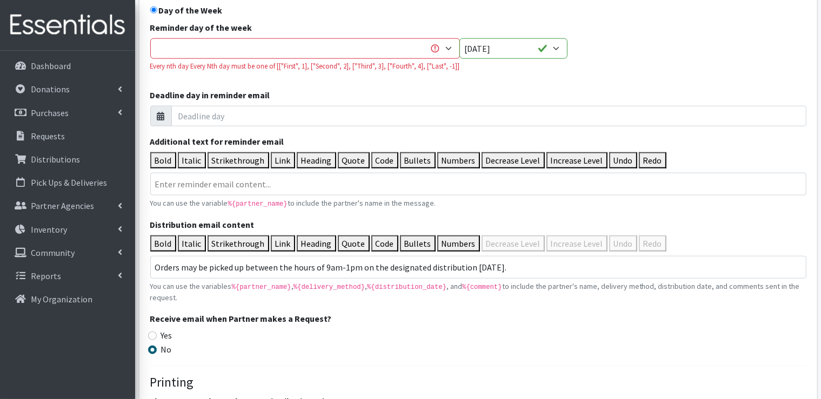
scroll to position [1027, 0]
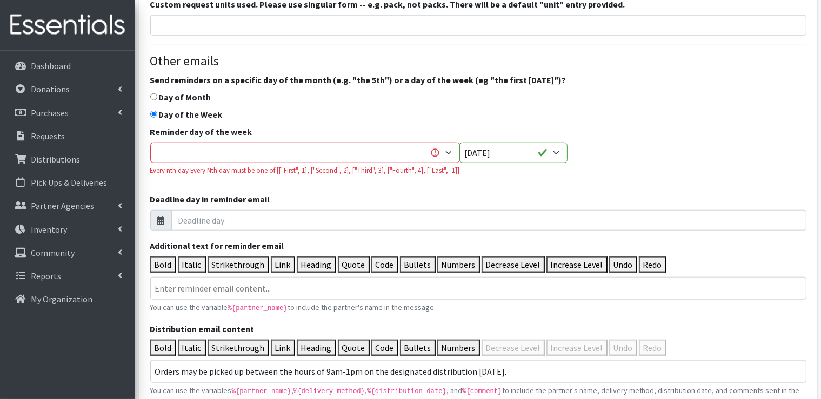
click at [211, 63] on h4 "Other emails" at bounding box center [478, 61] width 656 height 16
drag, startPoint x: 164, startPoint y: 95, endPoint x: 239, endPoint y: 86, distance: 75.6
click at [165, 95] on label "Day of Month" at bounding box center [185, 97] width 52 height 13
click at [157, 95] on input "Day of Month" at bounding box center [153, 96] width 7 height 7
radio input "true"
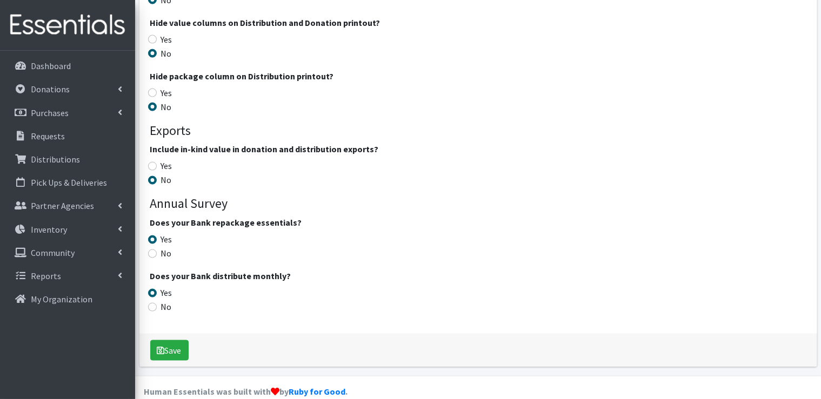
scroll to position [1597, 0]
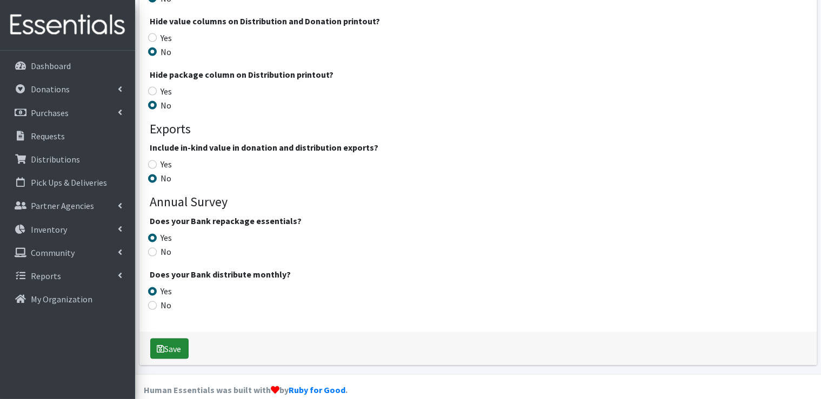
click at [184, 339] on button "Save" at bounding box center [169, 349] width 38 height 21
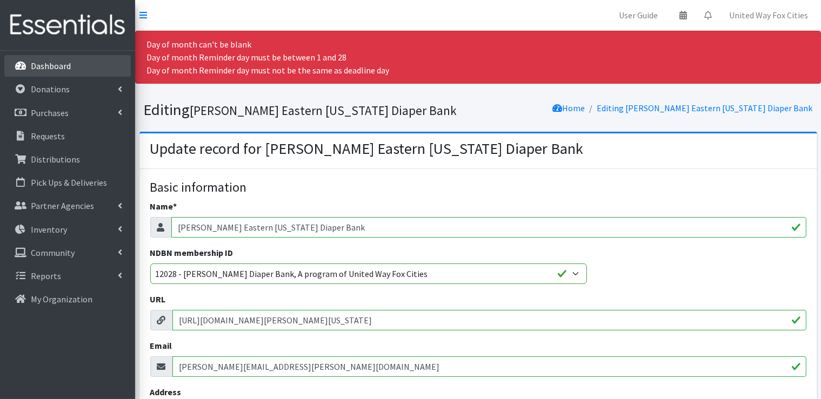
click at [48, 69] on p "Dashboard" at bounding box center [51, 66] width 40 height 11
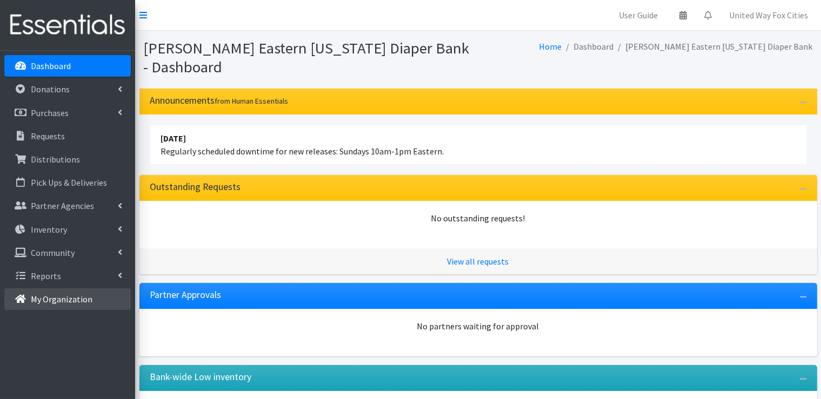
click at [75, 305] on link "My Organization" at bounding box center [67, 300] width 126 height 22
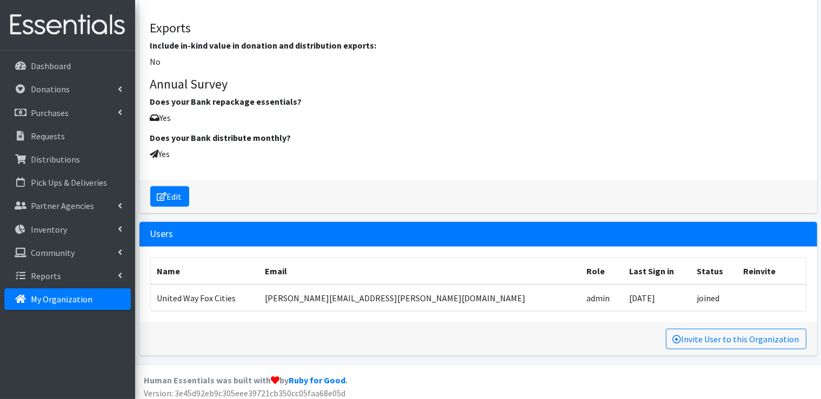
scroll to position [1256, 0]
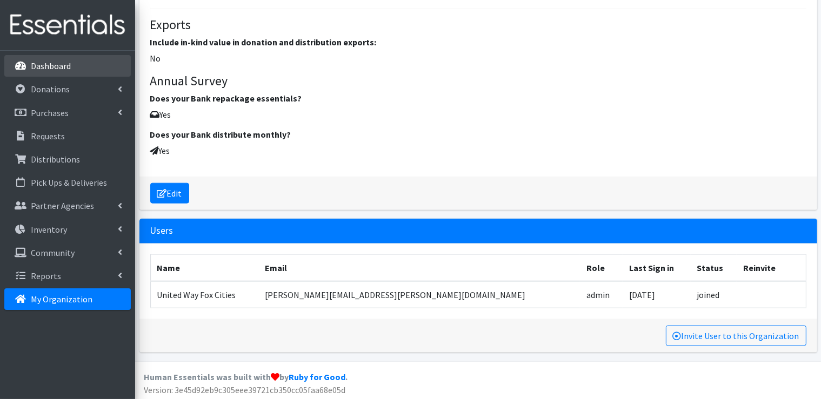
click at [55, 63] on p "Dashboard" at bounding box center [51, 66] width 40 height 11
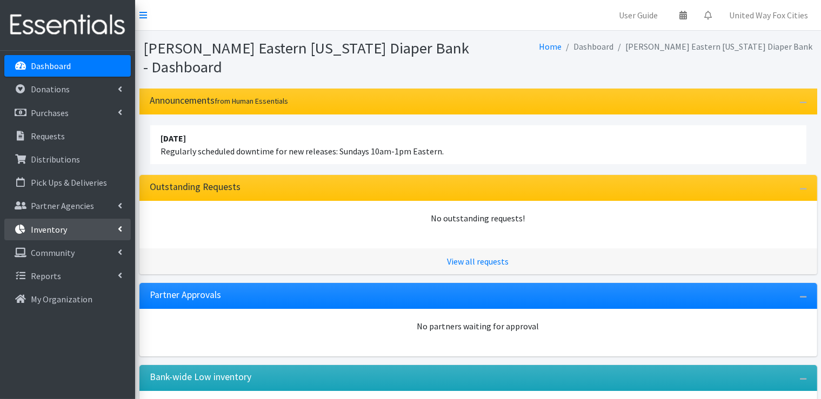
click at [119, 227] on icon at bounding box center [120, 229] width 4 height 9
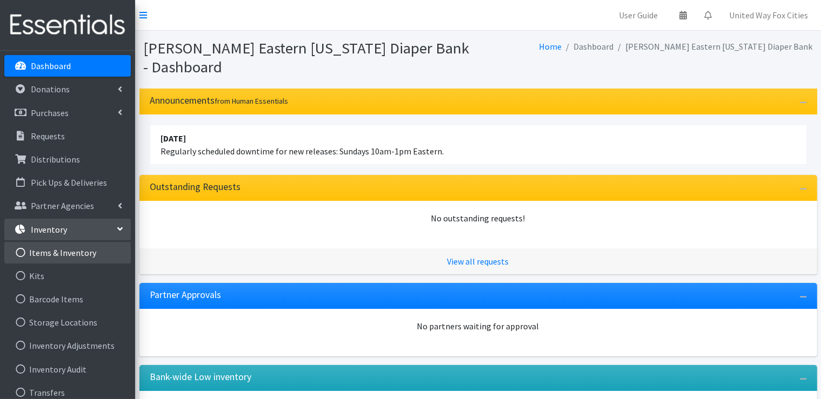
click at [76, 257] on link "Items & Inventory" at bounding box center [67, 253] width 126 height 22
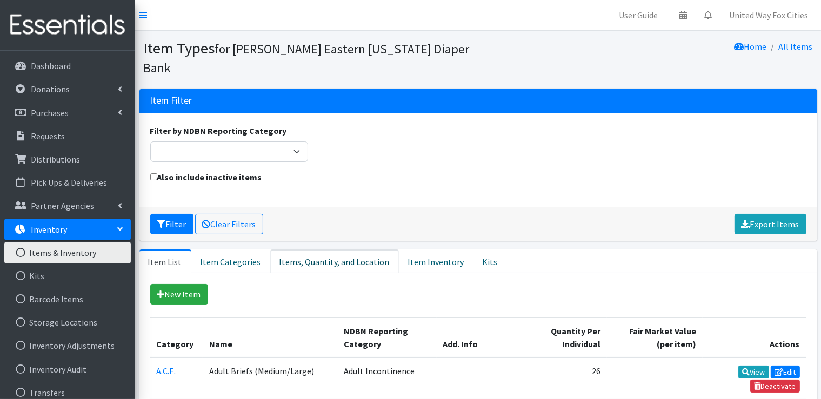
click at [322, 260] on link "Items, Quantity, and Location" at bounding box center [334, 262] width 129 height 24
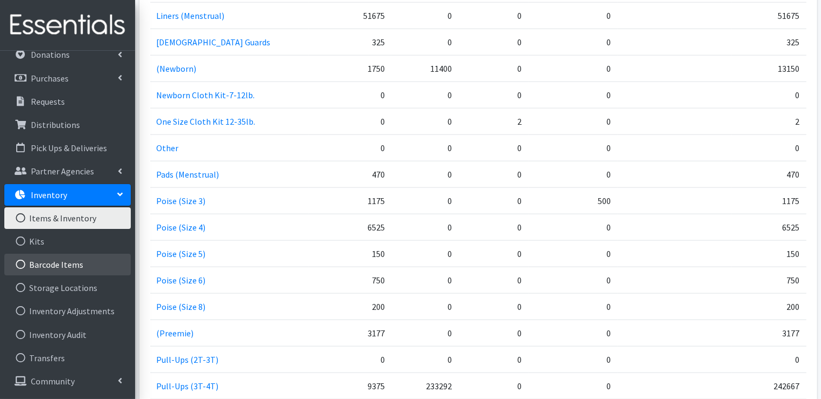
scroll to position [56, 0]
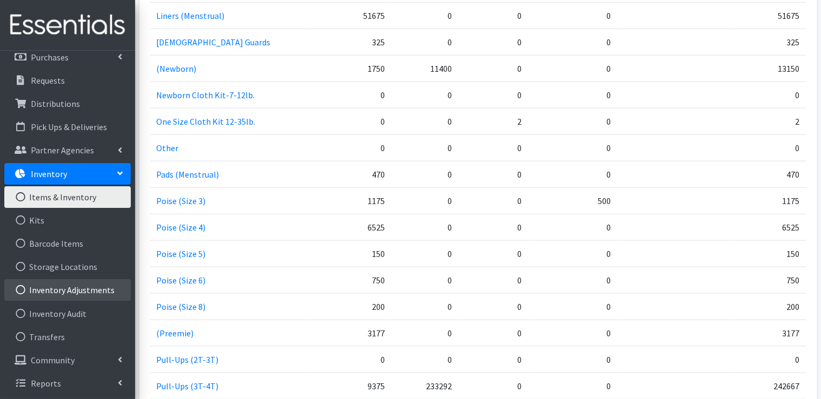
click at [83, 291] on link "Inventory Adjustments" at bounding box center [67, 290] width 126 height 22
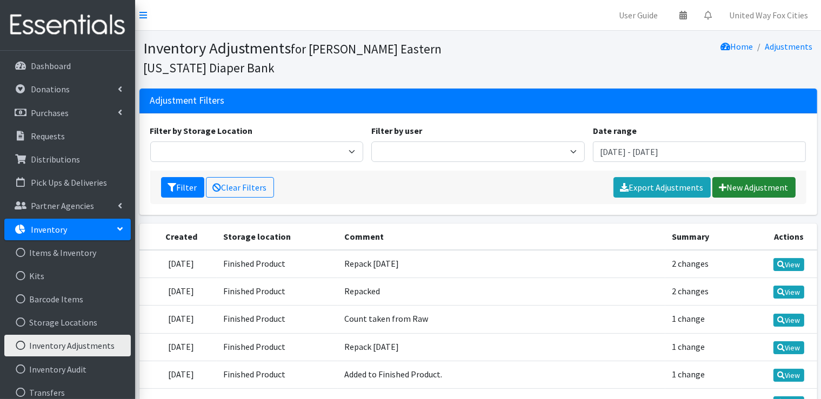
click at [761, 190] on link "New Adjustment" at bounding box center [753, 187] width 83 height 21
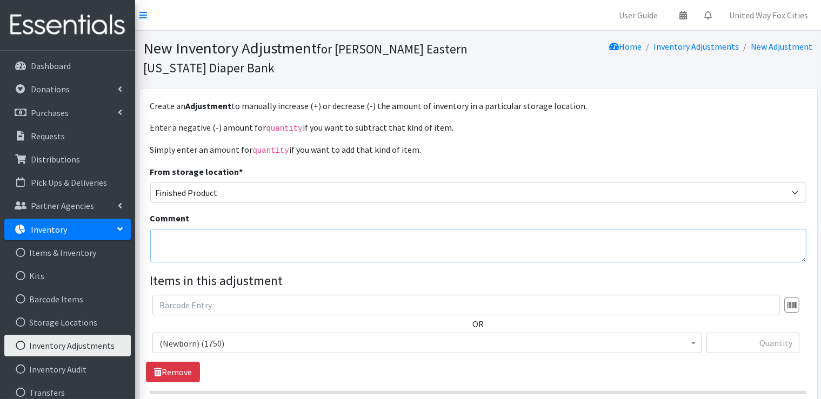
click at [193, 233] on textarea "Comment" at bounding box center [478, 245] width 656 height 33
type textarea "physical count"
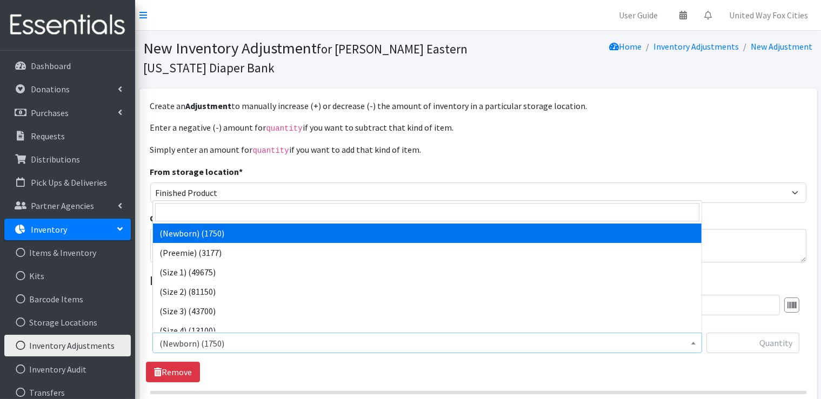
click at [226, 339] on span "(Newborn) (1750)" at bounding box center [426, 343] width 535 height 15
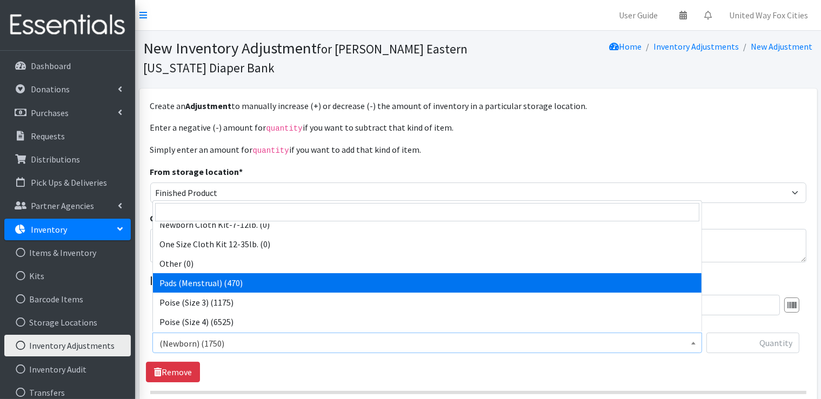
scroll to position [918, 0]
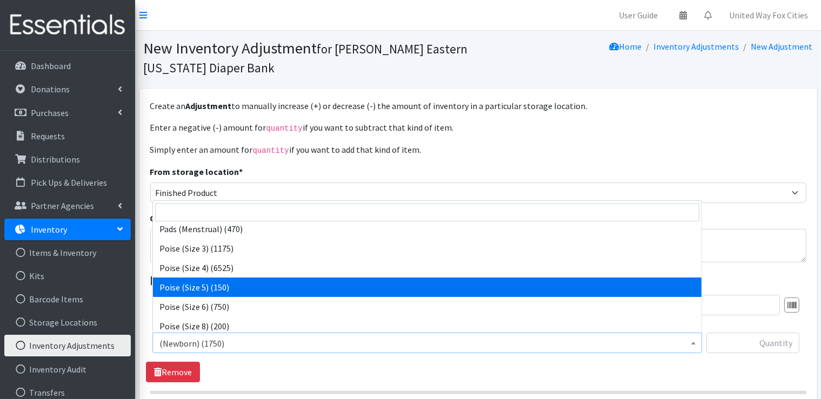
select select "14768"
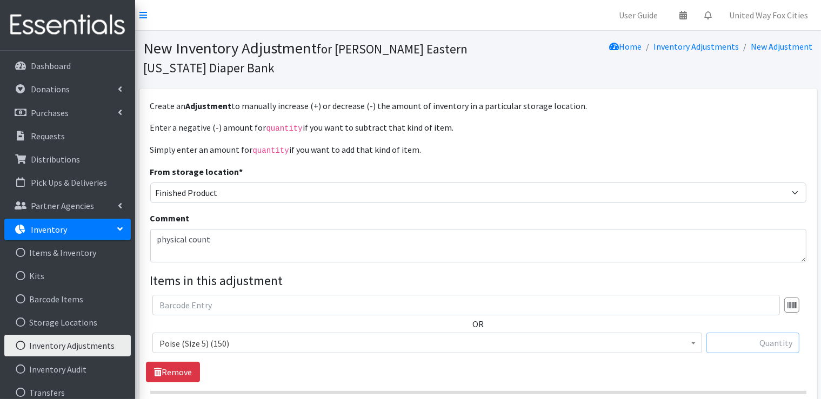
click at [756, 345] on input "text" at bounding box center [752, 343] width 93 height 21
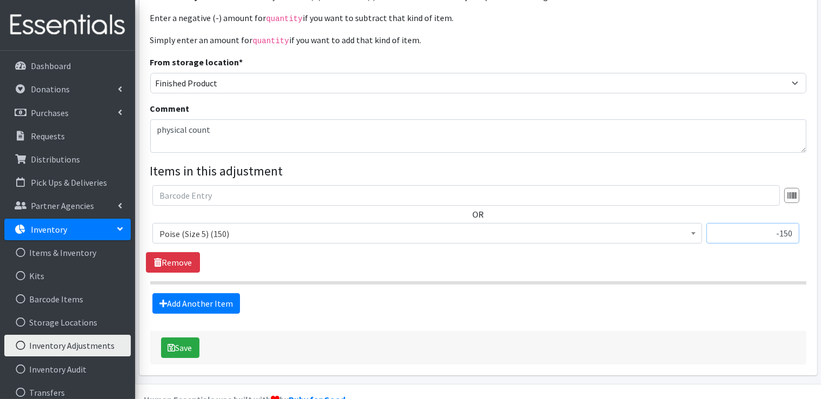
scroll to position [133, 0]
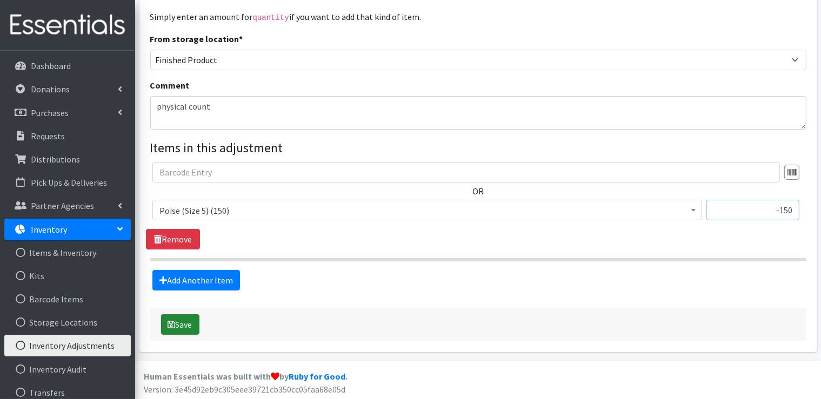
type input "-150"
click at [190, 328] on button "Save" at bounding box center [180, 324] width 38 height 21
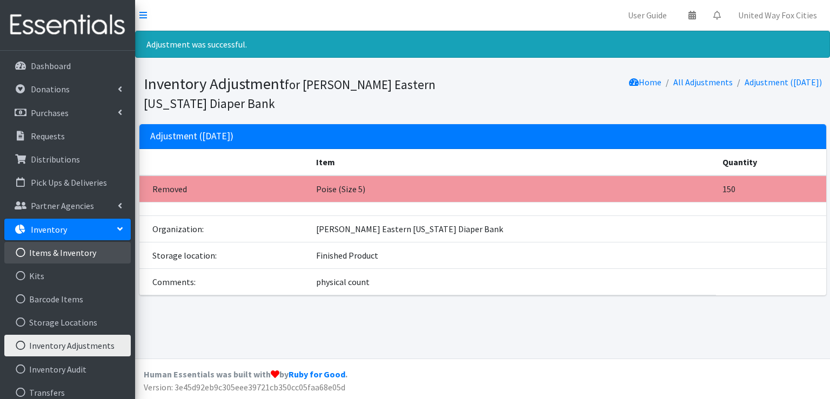
click at [58, 254] on link "Items & Inventory" at bounding box center [67, 253] width 126 height 22
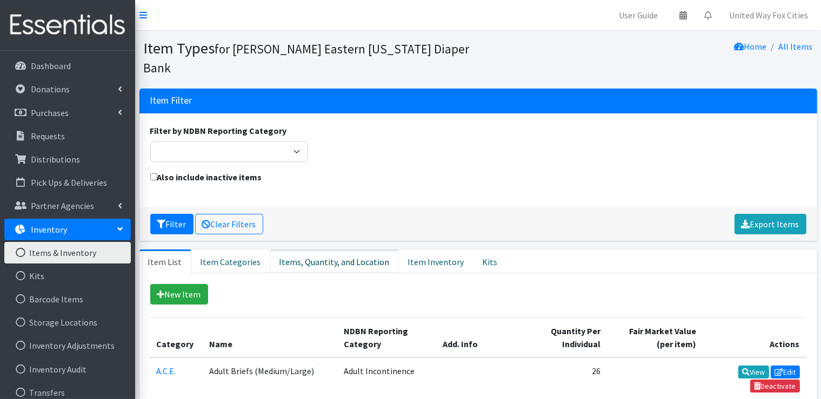
click at [316, 263] on link "Items, Quantity, and Location" at bounding box center [334, 262] width 129 height 24
